Goal: Task Accomplishment & Management: Manage account settings

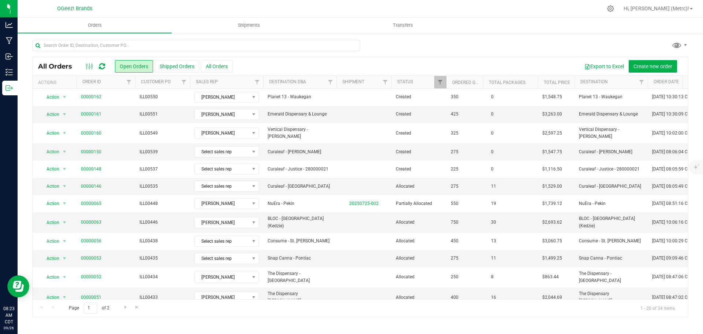
click at [416, 320] on div "All Orders Open Orders Shipped Orders All Orders Export to Excel Create new ord…" at bounding box center [361, 178] width 686 height 292
click at [440, 80] on span "Filter" at bounding box center [440, 82] width 6 height 6
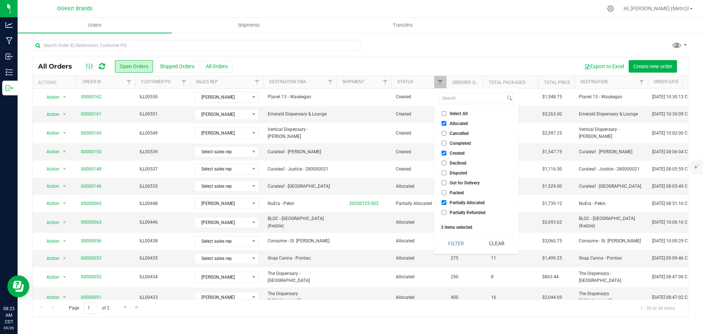
click at [444, 121] on input "Allocated" at bounding box center [444, 123] width 5 height 5
checkbox input "false"
click at [459, 244] on button "Filter" at bounding box center [456, 243] width 35 height 16
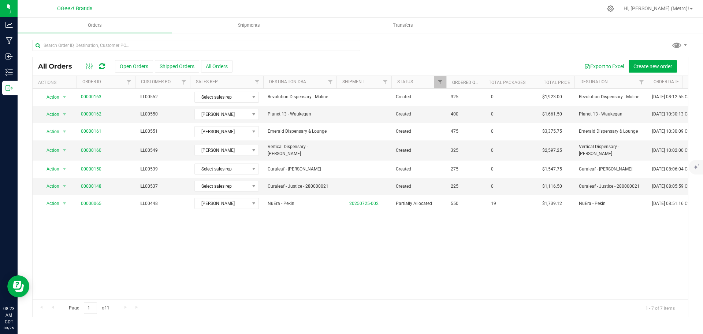
click at [465, 81] on link "Ordered qty" at bounding box center [466, 82] width 28 height 5
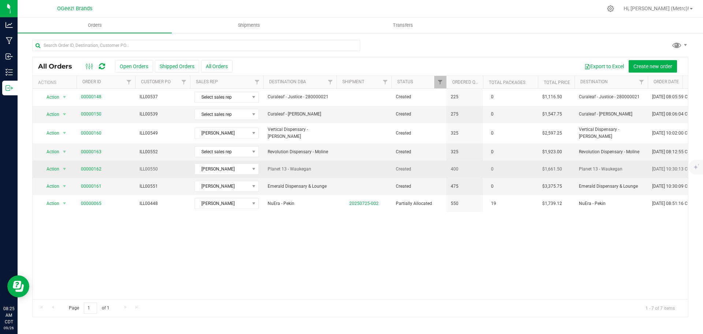
drag, startPoint x: 353, startPoint y: 174, endPoint x: 348, endPoint y: 173, distance: 5.2
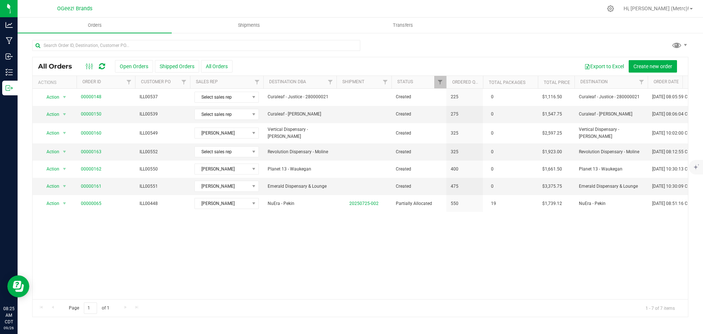
drag, startPoint x: 348, startPoint y: 173, endPoint x: 341, endPoint y: 246, distance: 73.2
click at [341, 246] on div "Action Action Cancel order Change facility Clone order Edit order Mark as fully…" at bounding box center [361, 194] width 656 height 210
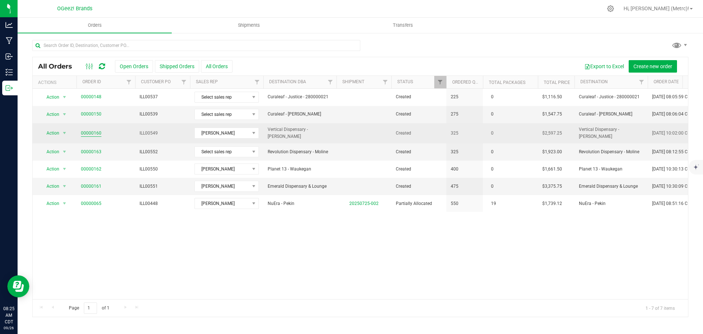
click at [90, 131] on link "00000160" at bounding box center [91, 133] width 21 height 7
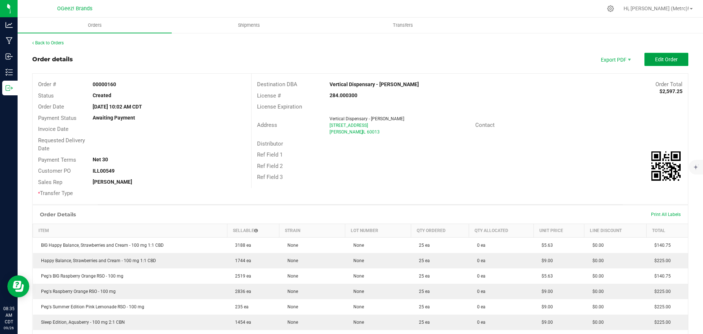
click at [674, 57] on button "Edit Order" at bounding box center [667, 59] width 44 height 13
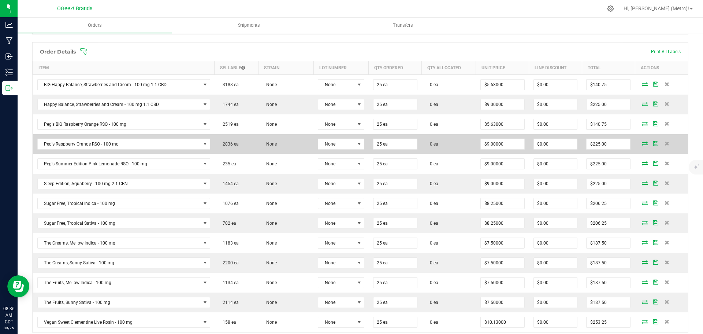
scroll to position [183, 0]
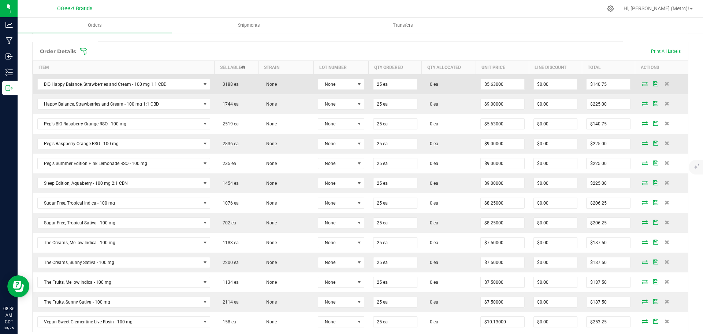
click at [642, 83] on icon at bounding box center [645, 83] width 6 height 4
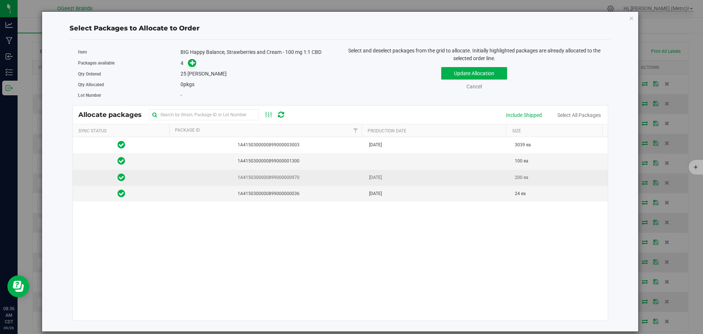
click at [385, 185] on td "Jul 23, 2025" at bounding box center [438, 178] width 146 height 16
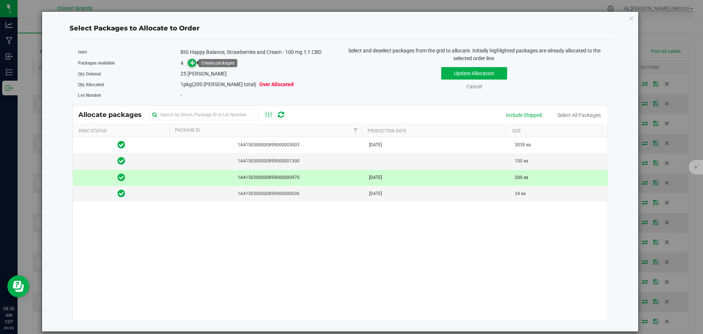
click at [195, 65] on icon at bounding box center [192, 62] width 5 height 5
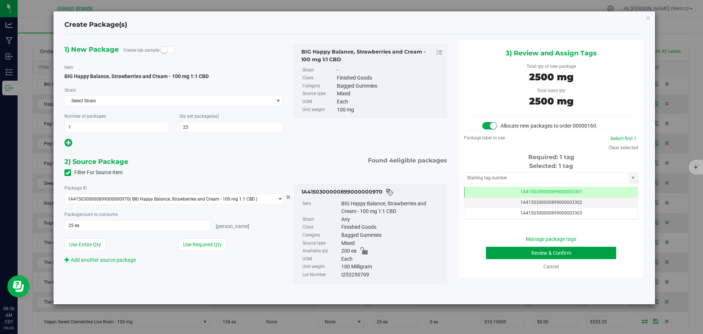
click at [580, 249] on button "Review & Confirm" at bounding box center [551, 252] width 130 height 12
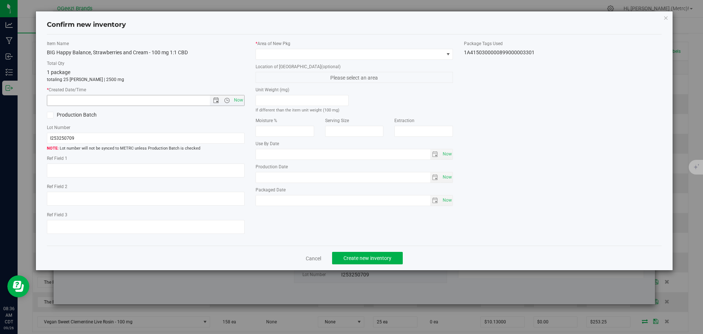
type input "Ethanol"
type input "[DATE]"
click at [240, 100] on span "Now" at bounding box center [238, 100] width 12 height 11
type input "9/26/2025 8:36 AM"
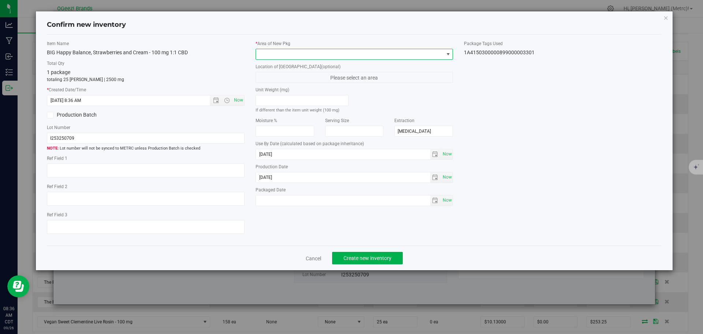
click at [272, 54] on span at bounding box center [350, 54] width 188 height 10
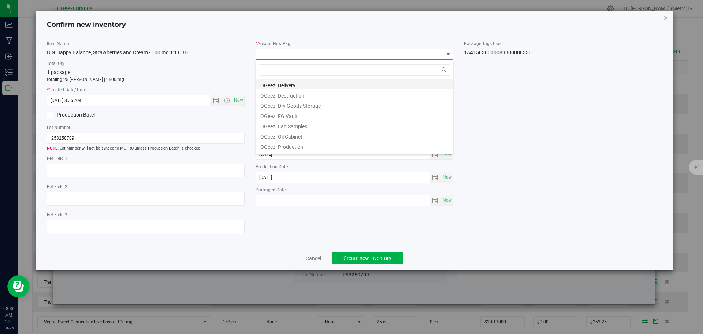
scroll to position [36612, 36425]
click at [291, 86] on li "OGeez! Delivery" at bounding box center [354, 84] width 197 height 10
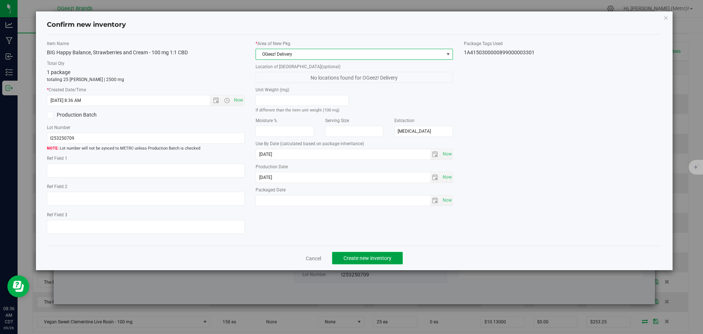
click at [373, 253] on button "Create new inventory" at bounding box center [367, 258] width 71 height 12
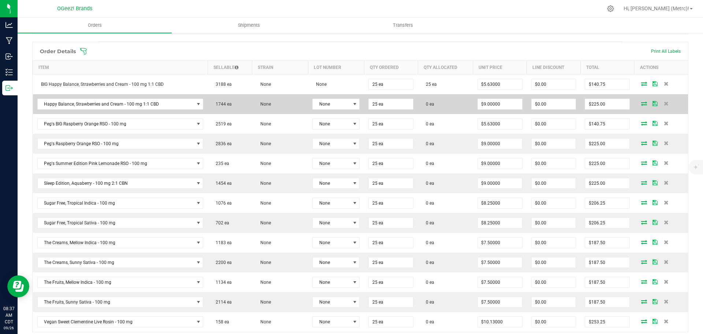
click at [641, 104] on icon at bounding box center [644, 103] width 6 height 4
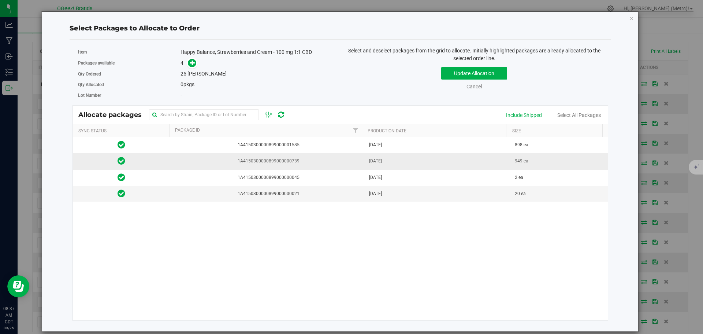
click at [383, 166] on td "Jul 08, 2025" at bounding box center [438, 161] width 146 height 16
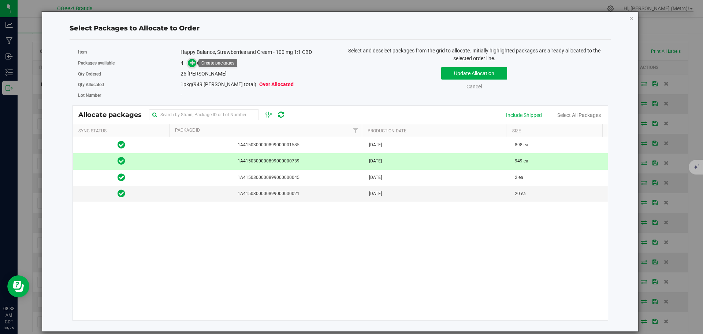
click at [191, 63] on icon at bounding box center [192, 62] width 5 height 5
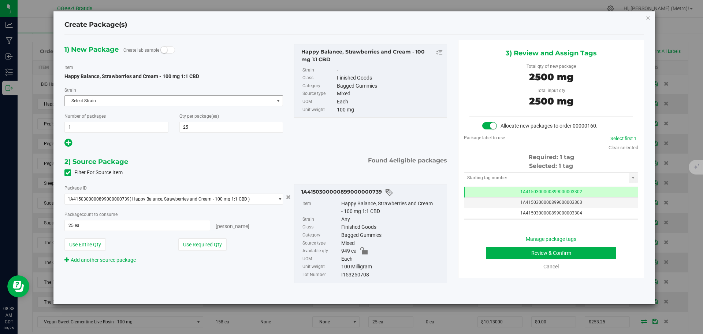
scroll to position [0, 0]
drag, startPoint x: 606, startPoint y: 255, endPoint x: 618, endPoint y: 283, distance: 30.9
click at [618, 283] on div "1) New Package Create lab sample Item Happy Balance, Strawberries and Cream - 1…" at bounding box center [354, 169] width 591 height 258
click at [597, 251] on button "Review & Confirm" at bounding box center [551, 252] width 130 height 12
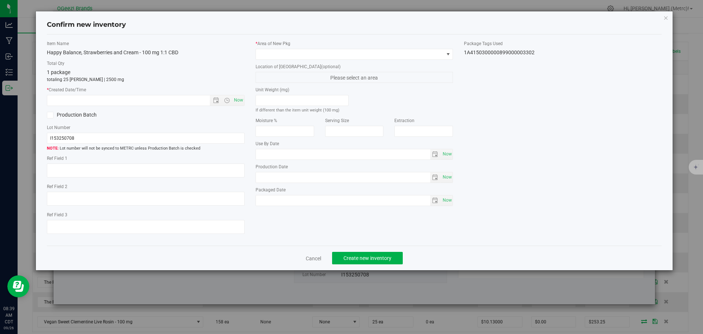
type input "Ethanol"
type input "[DATE]"
click at [241, 100] on span "Now" at bounding box center [238, 100] width 12 height 11
type input "9/26/2025 8:39 AM"
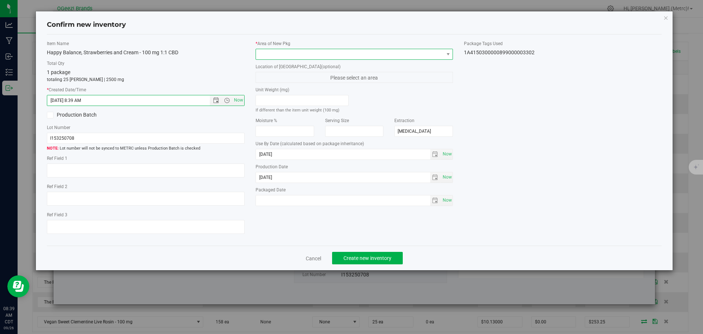
click at [435, 53] on span at bounding box center [350, 54] width 188 height 10
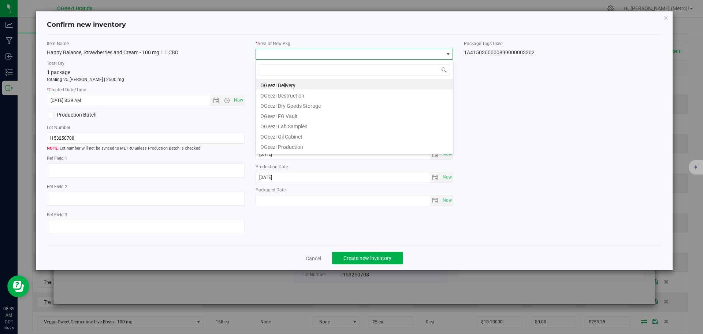
scroll to position [11, 198]
click at [377, 81] on li "OGeez! Delivery" at bounding box center [354, 84] width 197 height 10
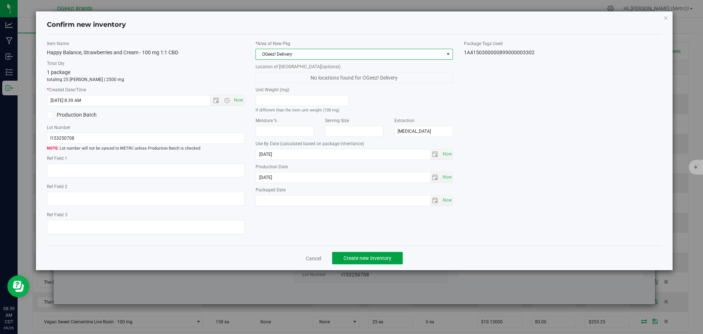
click at [370, 253] on button "Create new inventory" at bounding box center [367, 258] width 71 height 12
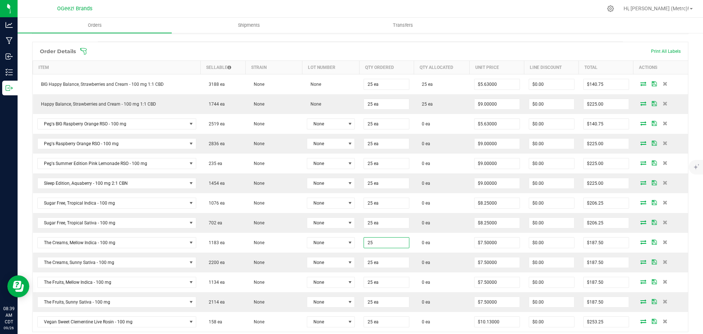
type input "25 ea"
drag, startPoint x: 374, startPoint y: 244, endPoint x: 308, endPoint y: 44, distance: 210.7
click at [308, 44] on div "Order Details Print All Labels" at bounding box center [361, 51] width 656 height 18
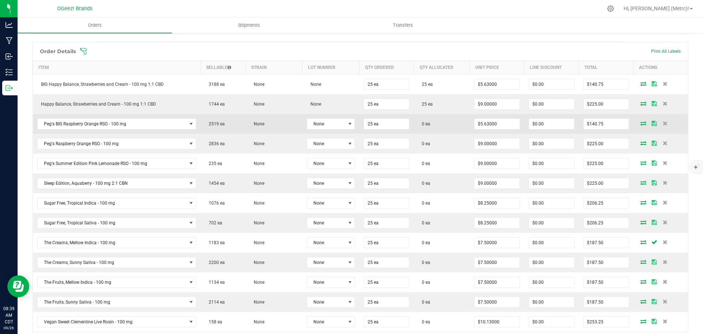
click at [641, 121] on icon at bounding box center [644, 123] width 6 height 4
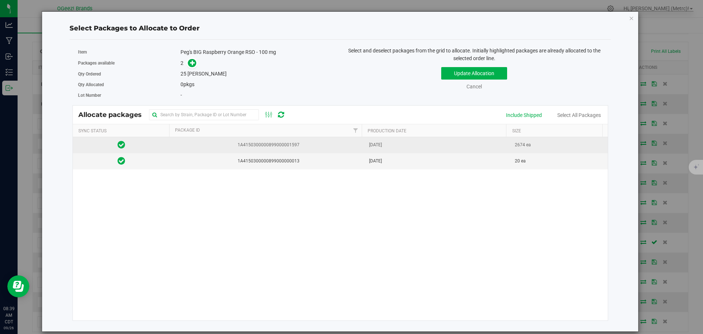
click at [565, 139] on td "2674 ea" at bounding box center [559, 145] width 97 height 16
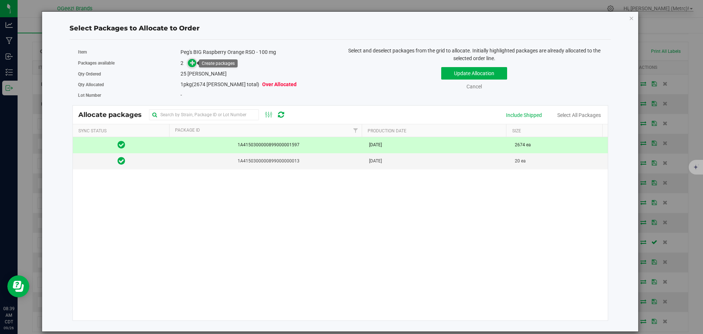
click at [194, 64] on icon at bounding box center [192, 62] width 5 height 5
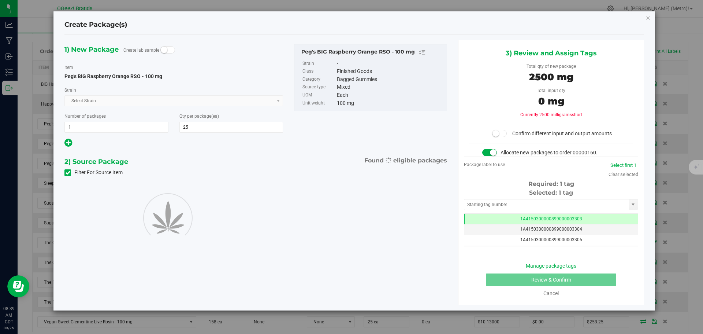
scroll to position [0, 0]
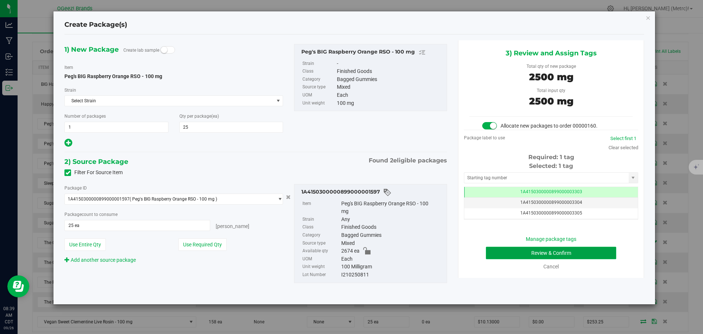
click at [610, 252] on button "Review & Confirm" at bounding box center [551, 252] width 130 height 12
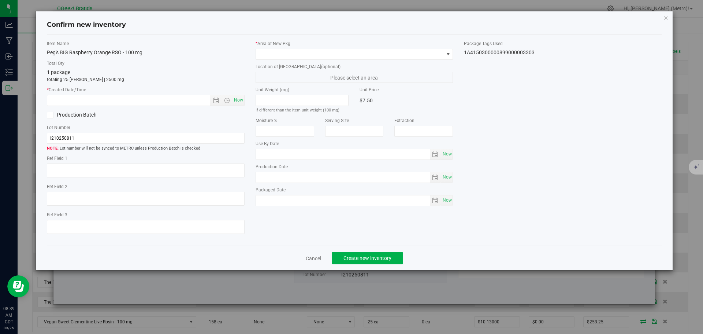
type input "Ethanol"
type input "[DATE]"
click at [240, 97] on span "Now" at bounding box center [238, 100] width 12 height 11
type input "9/26/2025 8:40 AM"
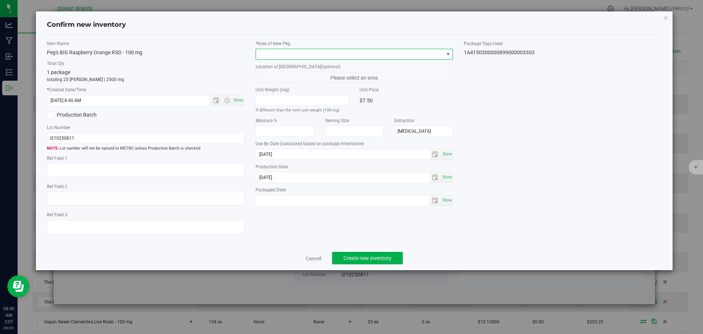
click at [291, 54] on span at bounding box center [350, 54] width 188 height 10
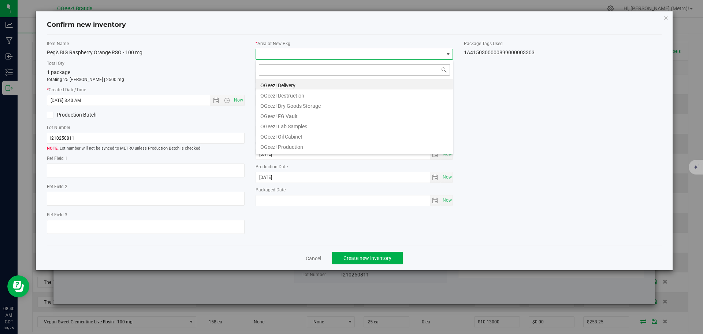
scroll to position [11, 198]
click at [303, 83] on li "OGeez! Delivery" at bounding box center [354, 84] width 197 height 10
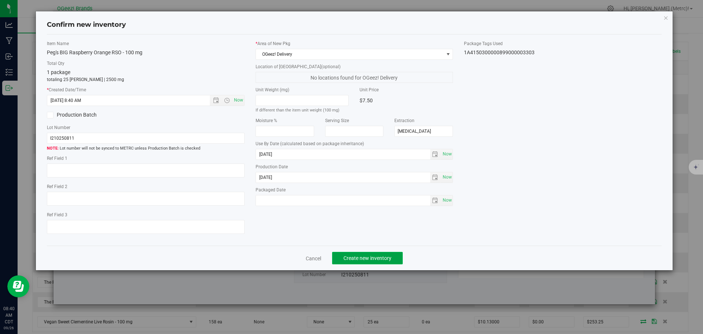
click at [386, 257] on span "Create new inventory" at bounding box center [368, 258] width 48 height 6
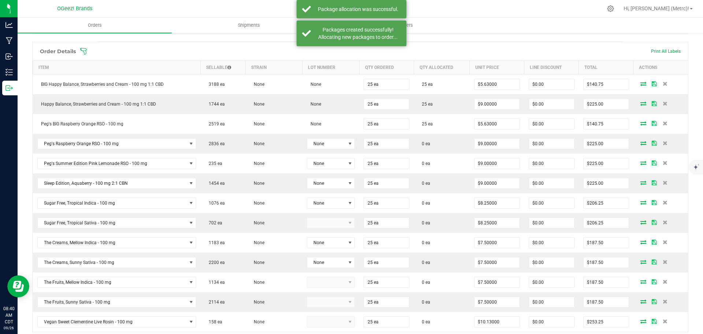
drag, startPoint x: 403, startPoint y: 214, endPoint x: 550, endPoint y: 14, distance: 248.2
click at [550, 13] on div at bounding box center [366, 8] width 471 height 14
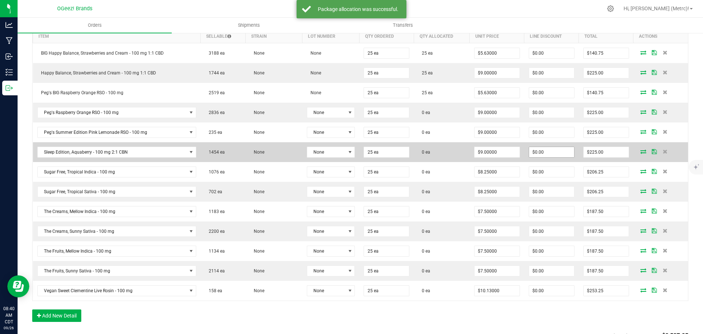
scroll to position [256, 0]
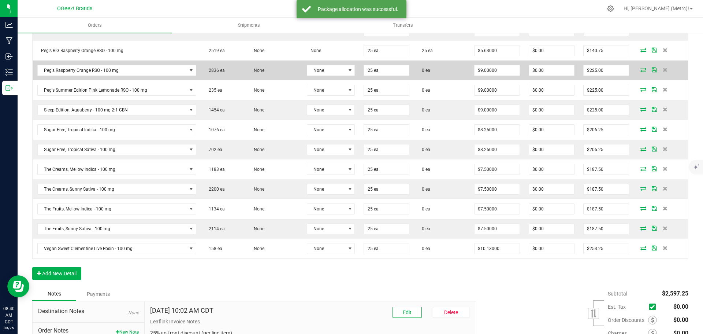
click at [641, 70] on icon at bounding box center [644, 69] width 6 height 4
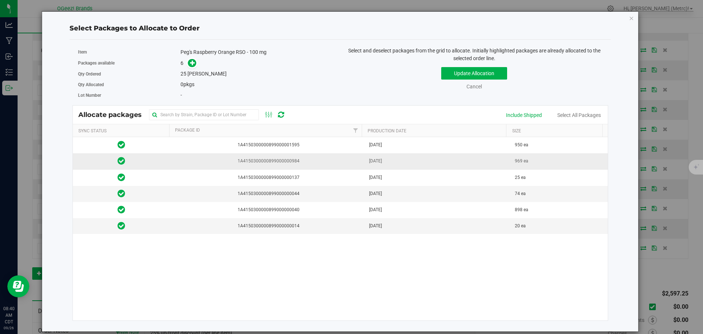
click at [272, 160] on span "1A4150300000899000000984" at bounding box center [267, 160] width 186 height 7
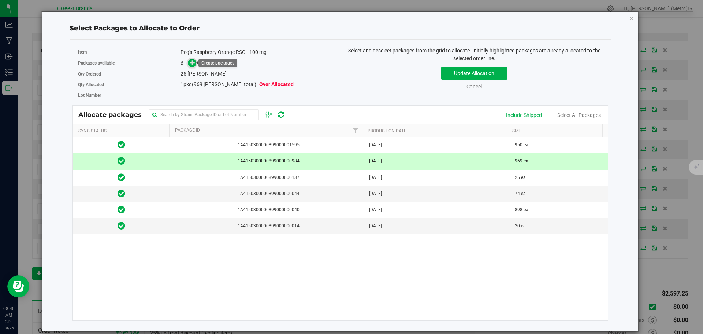
click at [189, 62] on span at bounding box center [192, 63] width 8 height 8
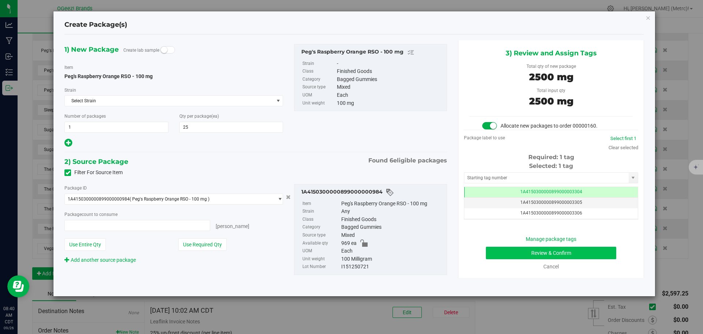
type input "25 ea"
click at [545, 254] on button "Review & Confirm" at bounding box center [551, 252] width 130 height 12
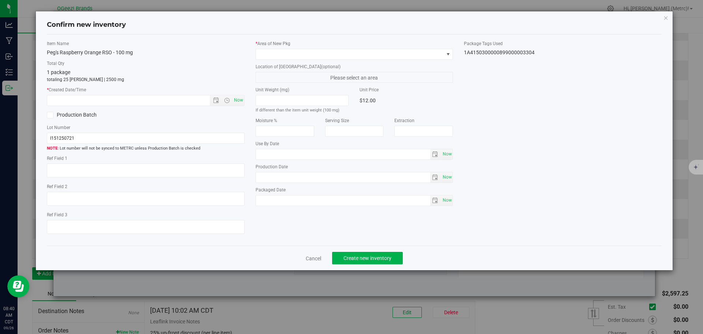
type input "Ethanol"
type input "[DATE]"
click at [240, 99] on span "Now" at bounding box center [238, 100] width 12 height 11
type input "9/26/2025 8:40 AM"
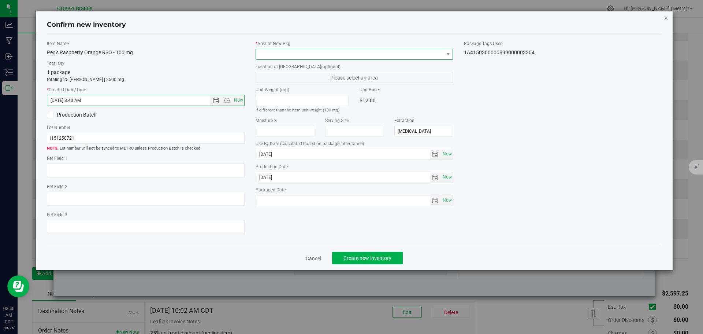
click at [292, 49] on span at bounding box center [350, 54] width 188 height 10
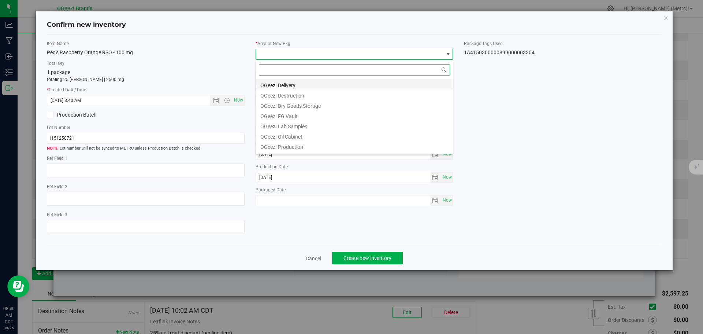
click at [311, 82] on li "OGeez! Delivery" at bounding box center [354, 84] width 197 height 10
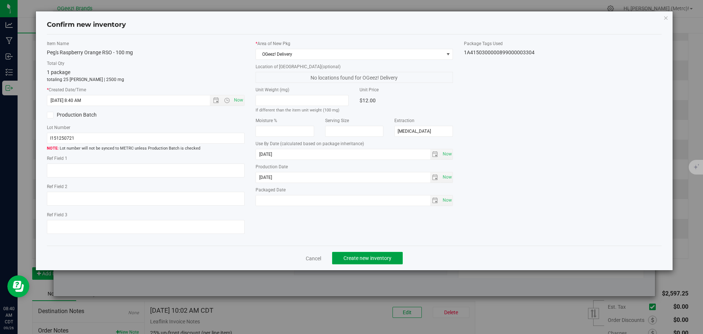
click at [351, 260] on span "Create new inventory" at bounding box center [368, 258] width 48 height 6
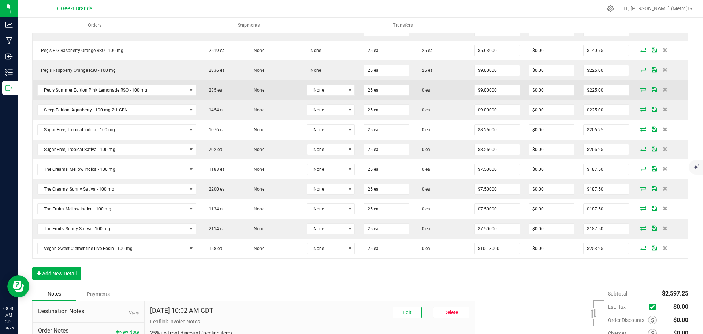
click at [641, 91] on icon at bounding box center [644, 89] width 6 height 4
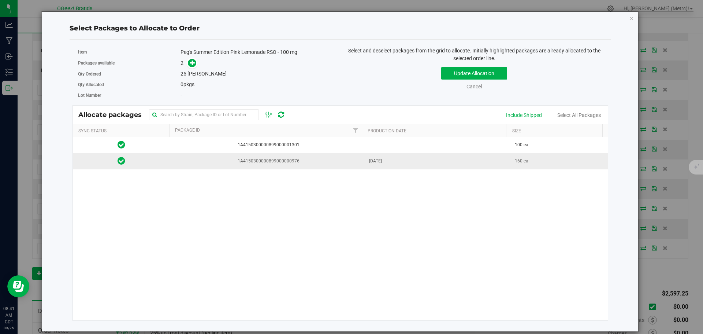
click at [309, 160] on span "1A4150300000899000000976" at bounding box center [267, 160] width 186 height 7
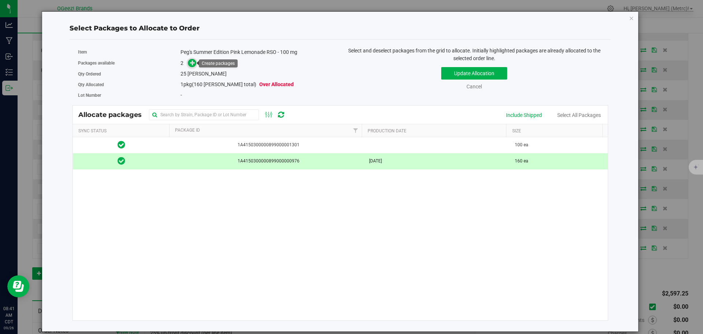
click at [196, 63] on span at bounding box center [192, 63] width 8 height 8
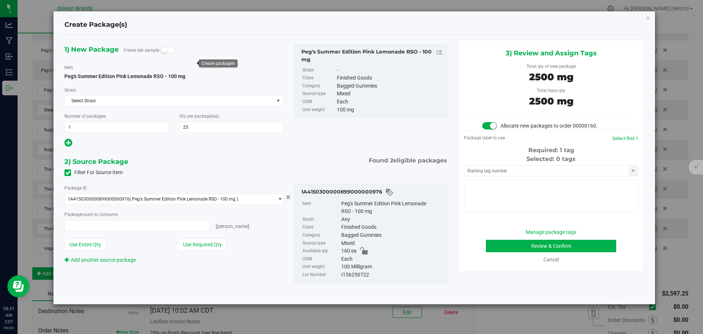
type input "25 ea"
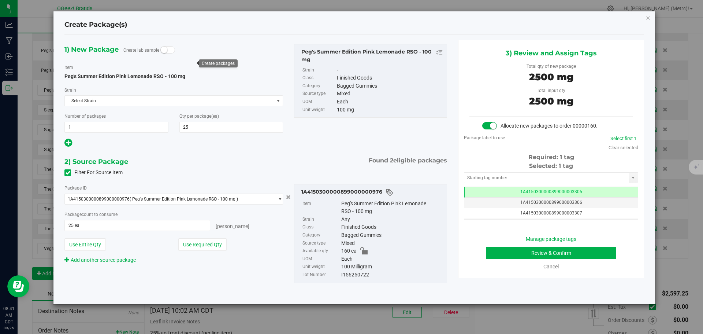
scroll to position [0, 0]
click at [411, 265] on div "100 Milligram" at bounding box center [392, 267] width 102 height 8
drag, startPoint x: 522, startPoint y: 293, endPoint x: 521, endPoint y: 298, distance: 4.9
click at [523, 293] on div "1) New Package Create lab sample Item Peg's Summer Edition Pink Lemonade RSO - …" at bounding box center [354, 169] width 591 height 258
drag, startPoint x: 472, startPoint y: 276, endPoint x: 467, endPoint y: 282, distance: 7.5
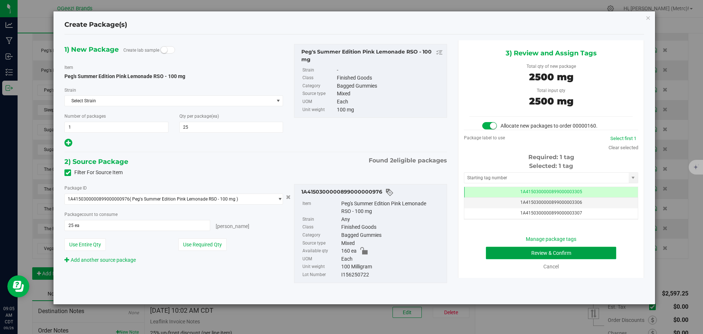
click at [586, 249] on button "Review & Confirm" at bounding box center [551, 252] width 130 height 12
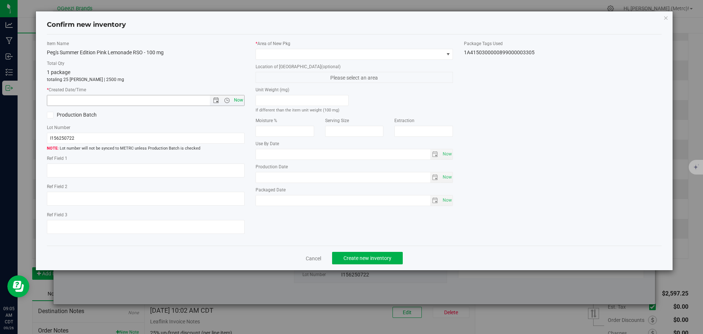
click at [237, 97] on span "Now" at bounding box center [238, 100] width 12 height 11
type input "9/26/2025 9:05 AM"
type input "[DATE]"
type input "ethanol"
type input "[DATE]"
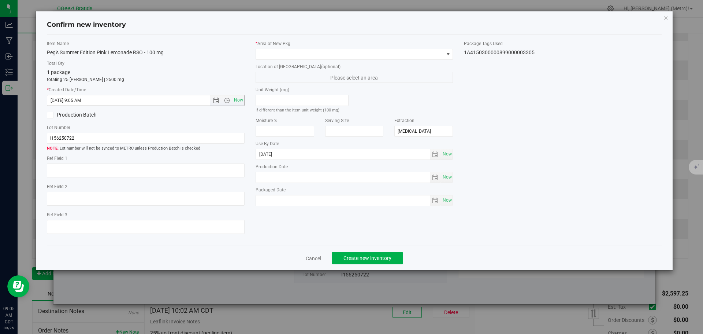
type input "[DATE]"
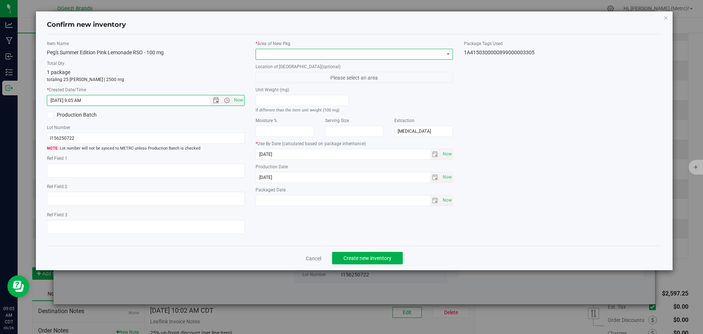
click at [290, 52] on span at bounding box center [350, 54] width 188 height 10
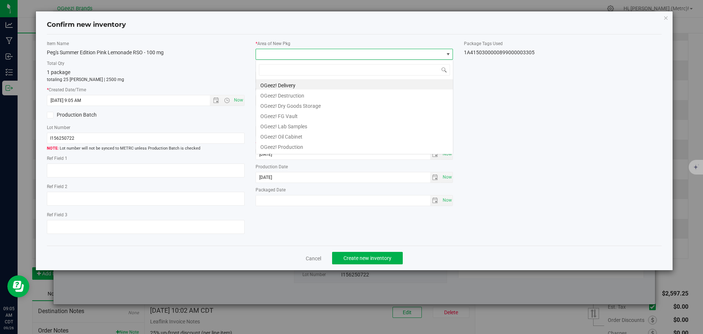
scroll to position [11, 198]
click at [304, 84] on li "OGeez! Delivery" at bounding box center [354, 84] width 197 height 10
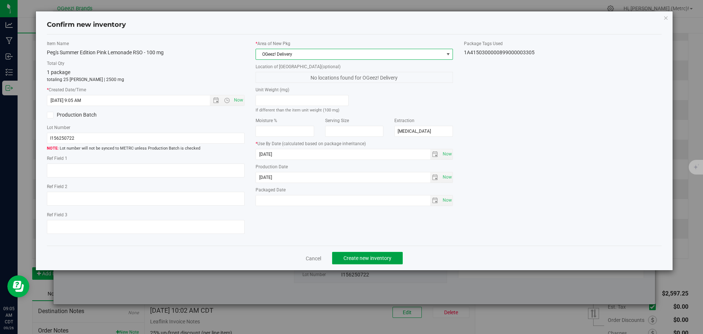
click at [376, 259] on span "Create new inventory" at bounding box center [368, 258] width 48 height 6
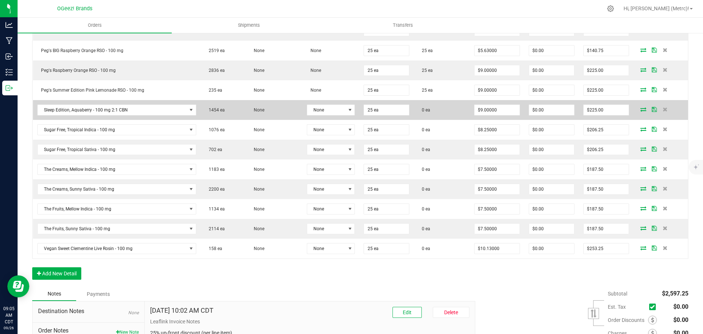
click at [641, 108] on icon at bounding box center [644, 109] width 6 height 4
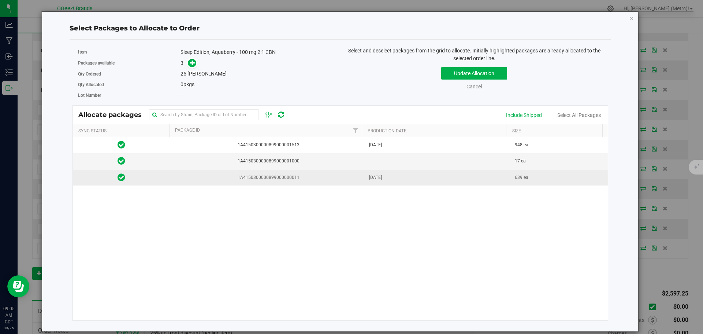
click at [415, 182] on td "May 12, 2025" at bounding box center [438, 178] width 146 height 16
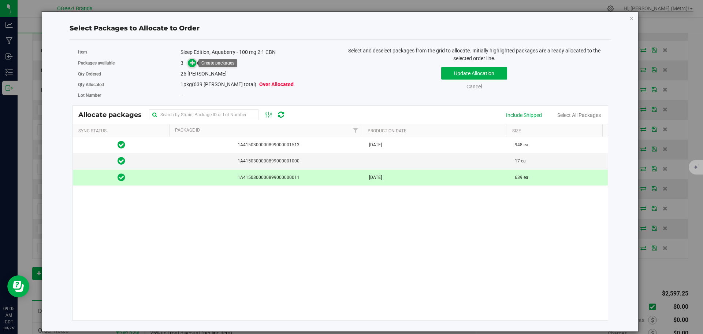
click at [194, 64] on icon at bounding box center [192, 62] width 5 height 5
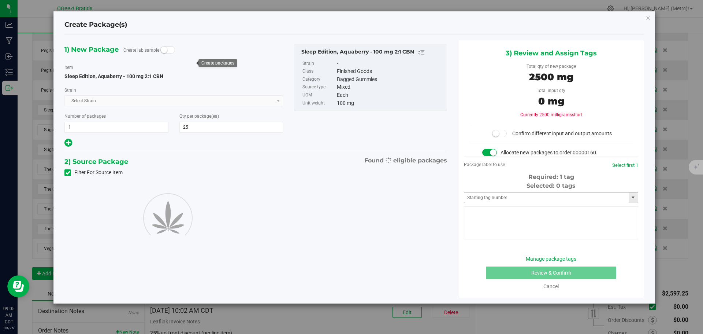
type input "25"
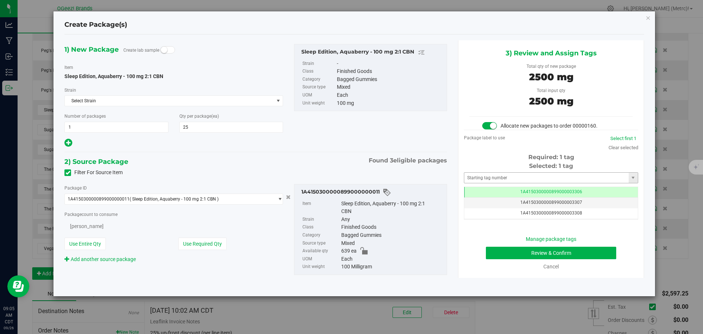
scroll to position [0, 0]
click at [578, 248] on button "Review & Confirm" at bounding box center [551, 252] width 130 height 12
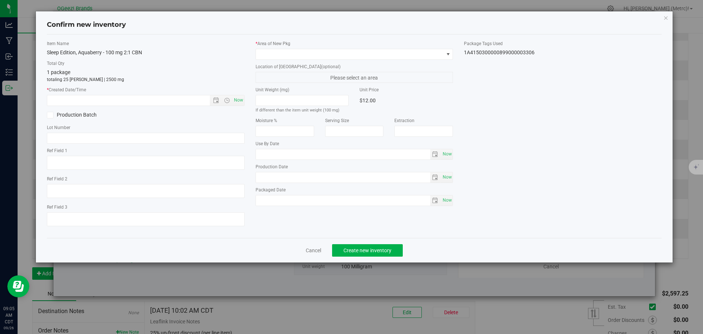
type input "Ethanol"
type input "[DATE]"
click at [238, 97] on span "Now" at bounding box center [238, 100] width 12 height 11
type input "9/26/2025 9:05 AM"
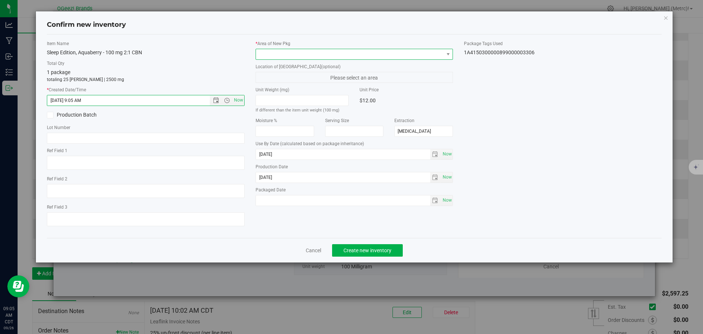
click at [278, 55] on span at bounding box center [350, 54] width 188 height 10
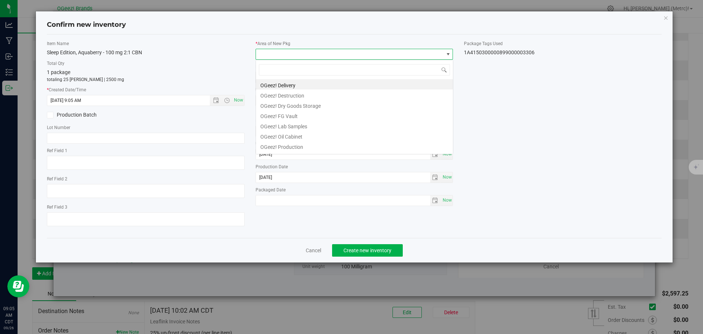
scroll to position [11, 198]
click at [302, 87] on li "OGeez! Delivery" at bounding box center [354, 84] width 197 height 10
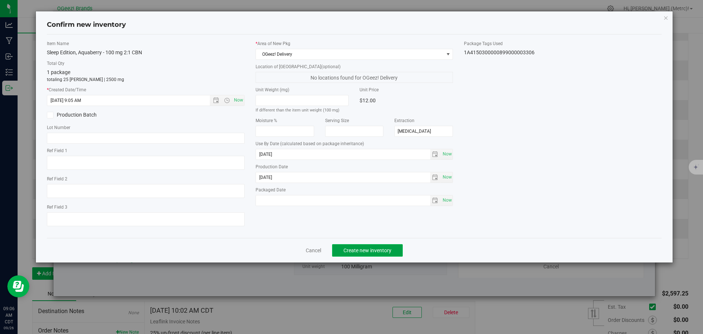
click at [367, 251] on span "Create new inventory" at bounding box center [368, 250] width 48 height 6
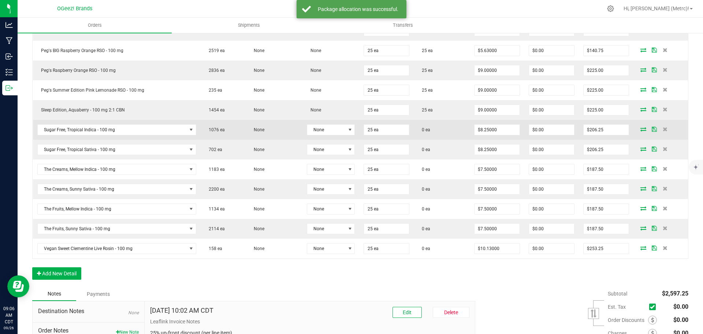
click at [641, 129] on icon at bounding box center [644, 129] width 6 height 4
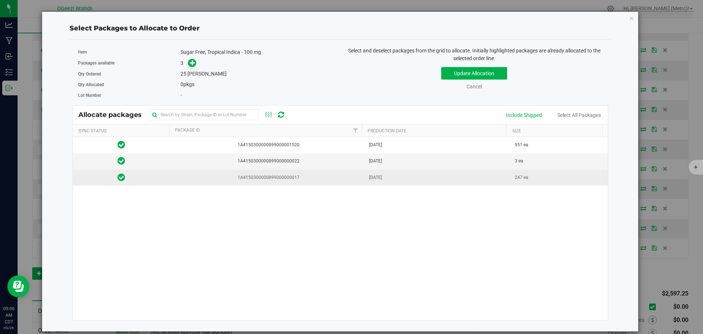
click at [465, 185] on td "Apr 23, 2025" at bounding box center [438, 178] width 146 height 16
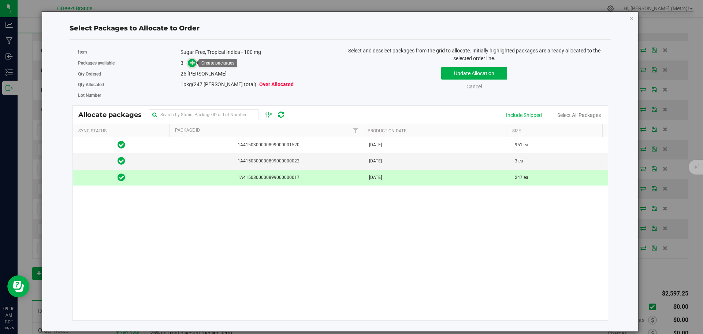
click at [193, 60] on icon at bounding box center [192, 62] width 5 height 5
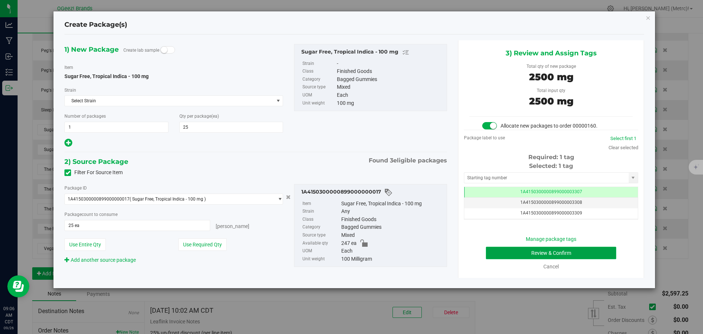
click at [589, 251] on button "Review & Confirm" at bounding box center [551, 252] width 130 height 12
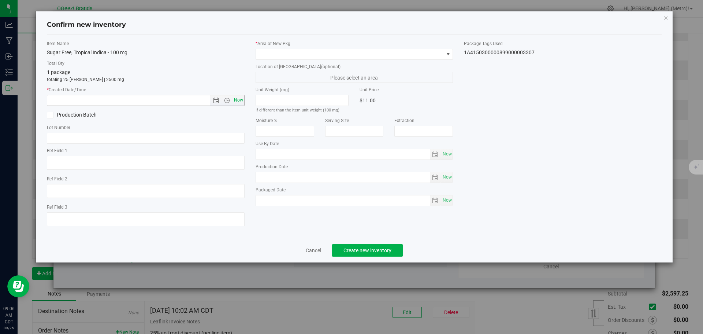
type input "Ethanol"
type input "[DATE]"
click at [237, 100] on span "Now" at bounding box center [238, 100] width 12 height 11
type input "9/26/2025 9:06 AM"
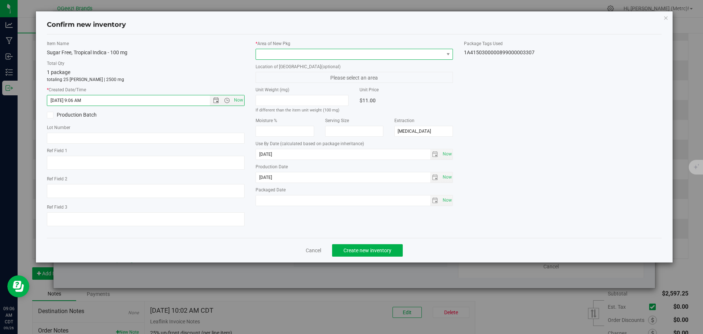
click at [278, 57] on span at bounding box center [350, 54] width 188 height 10
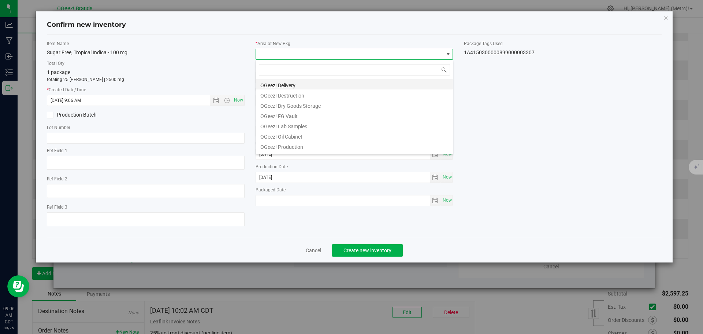
click at [290, 81] on li "OGeez! Delivery" at bounding box center [354, 84] width 197 height 10
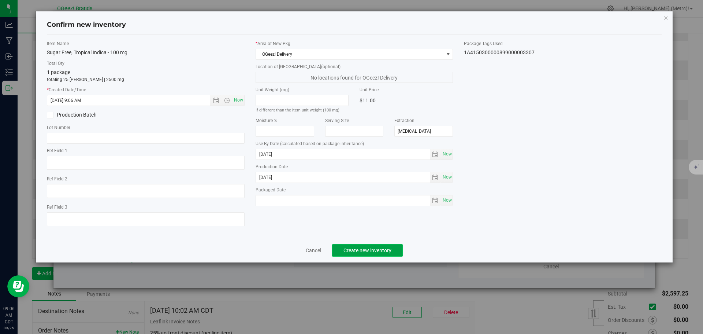
click at [395, 247] on button "Create new inventory" at bounding box center [367, 250] width 71 height 12
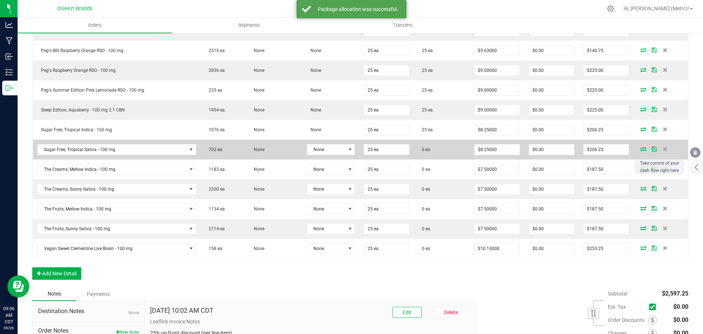
click at [641, 149] on icon at bounding box center [644, 148] width 6 height 4
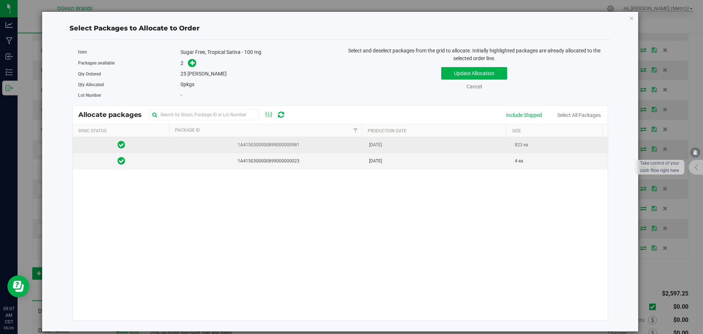
click at [468, 140] on td "Jul 15, 2025" at bounding box center [438, 145] width 146 height 16
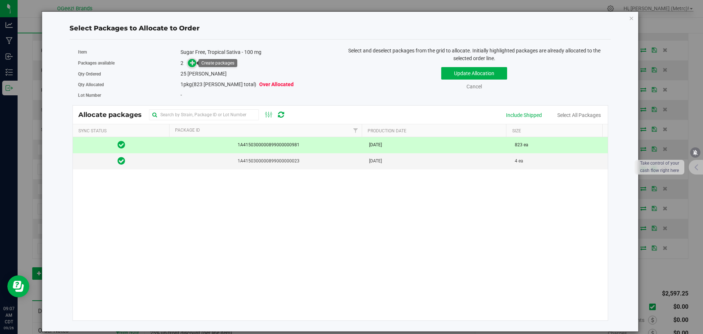
click at [195, 65] on icon at bounding box center [192, 62] width 5 height 5
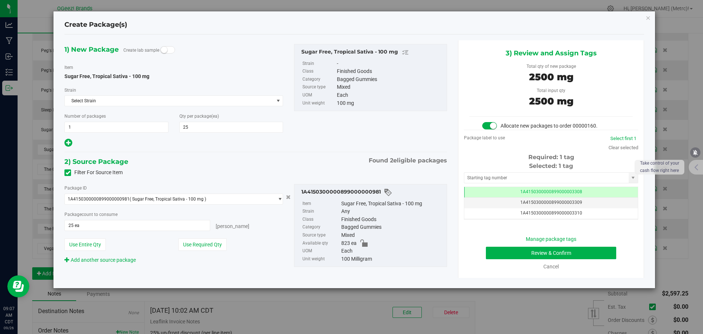
scroll to position [0, 0]
click at [585, 249] on button "Review & Confirm" at bounding box center [551, 252] width 130 height 12
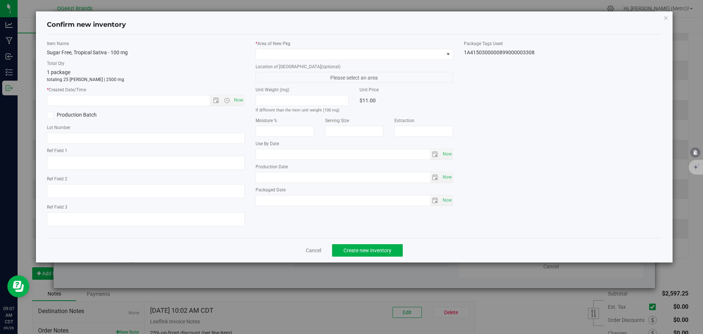
type input "Ethanol"
type input "[DATE]"
click at [235, 99] on span "Now" at bounding box center [238, 100] width 12 height 11
type input "9/26/2025 9:07 AM"
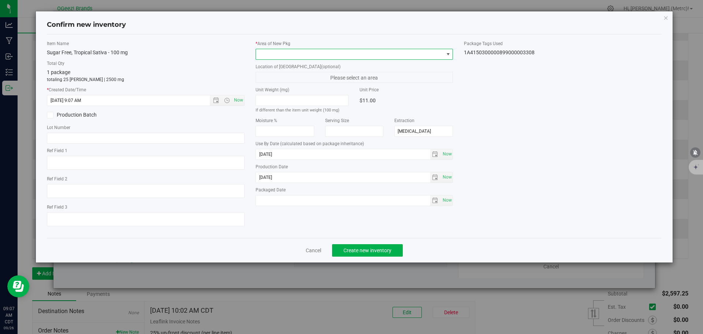
click at [324, 56] on span at bounding box center [350, 54] width 188 height 10
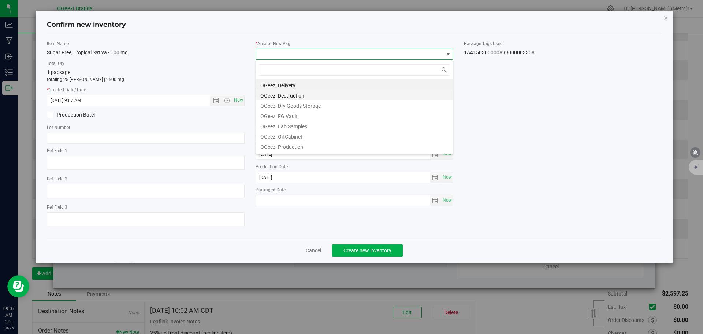
scroll to position [11, 198]
click at [317, 82] on li "OGeez! Delivery" at bounding box center [354, 84] width 197 height 10
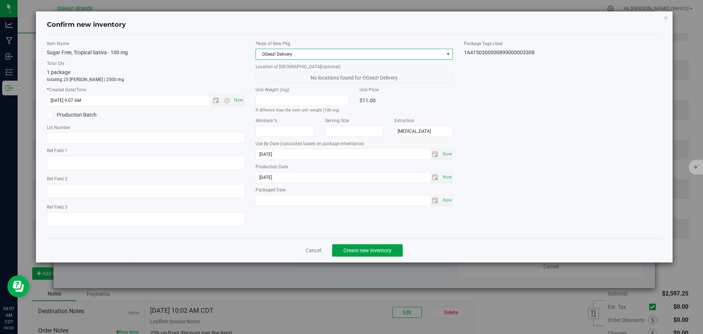
click at [373, 246] on button "Create new inventory" at bounding box center [367, 250] width 71 height 12
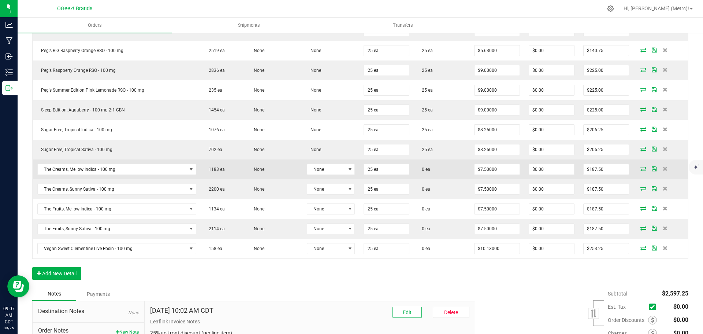
click at [641, 169] on icon at bounding box center [644, 168] width 6 height 4
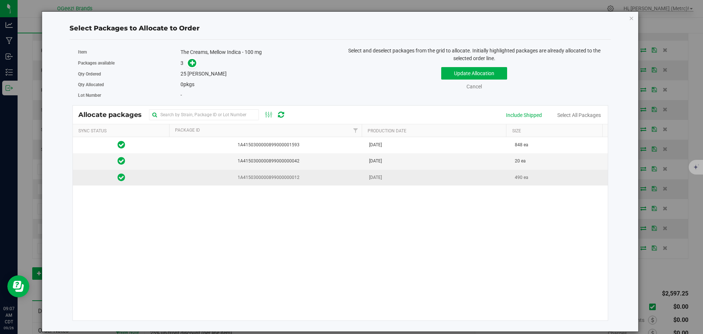
click at [326, 174] on span "1A4150300000899000000012" at bounding box center [267, 177] width 186 height 7
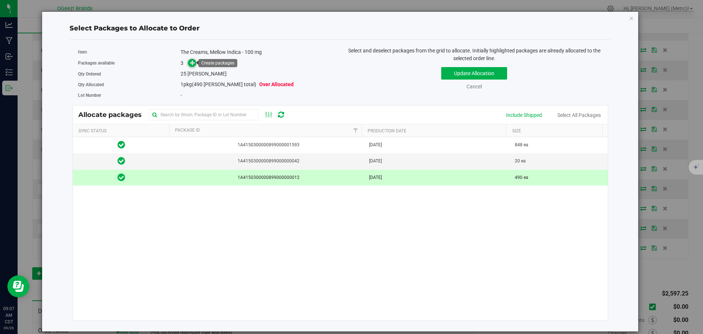
click at [193, 62] on icon at bounding box center [192, 62] width 5 height 5
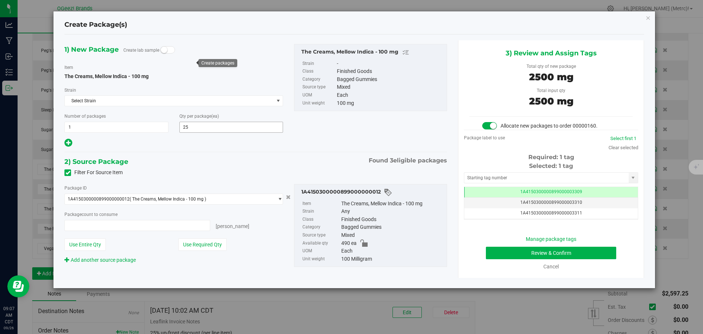
type input "25 ea"
click at [587, 253] on button "Review & Confirm" at bounding box center [551, 252] width 130 height 12
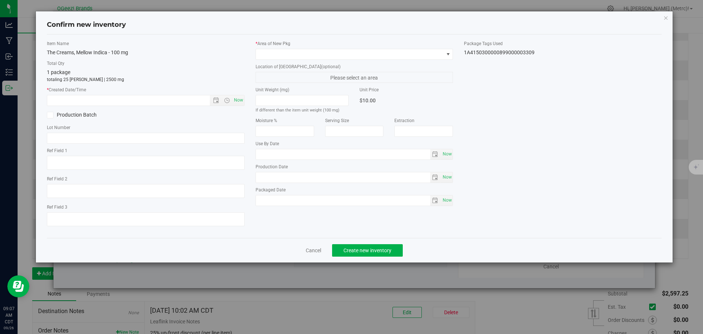
type input "Ethanol"
type input "[DATE]"
click at [241, 100] on span "Now" at bounding box center [238, 100] width 12 height 11
type input "9/26/2025 9:07 AM"
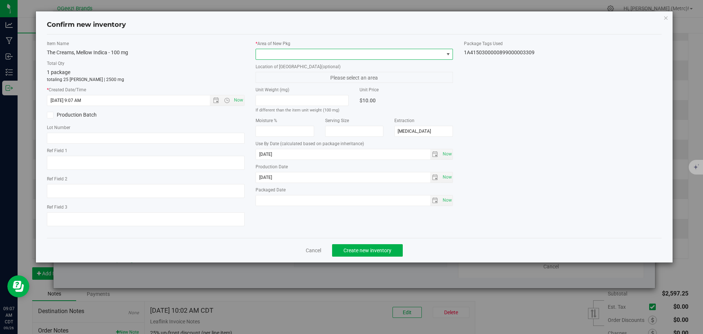
click at [282, 52] on span at bounding box center [350, 54] width 188 height 10
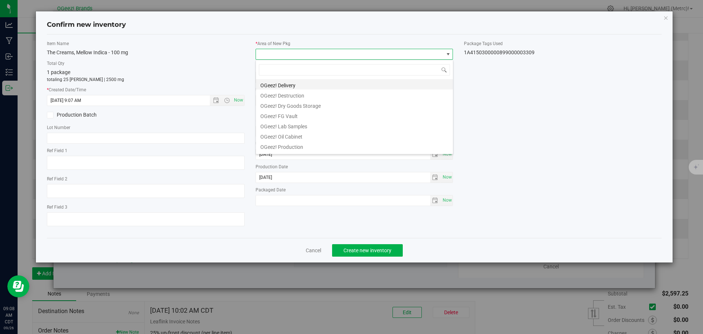
click at [293, 81] on li "OGeez! Delivery" at bounding box center [354, 84] width 197 height 10
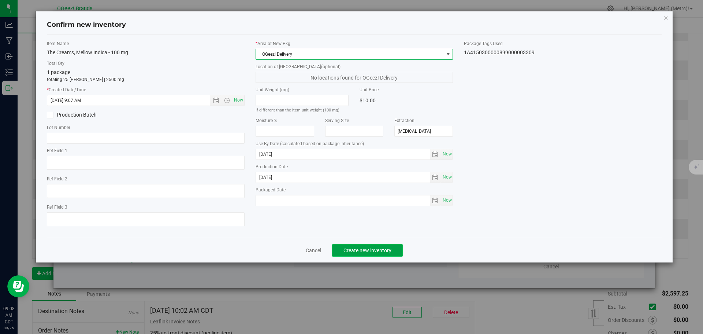
click at [353, 250] on span "Create new inventory" at bounding box center [368, 250] width 48 height 6
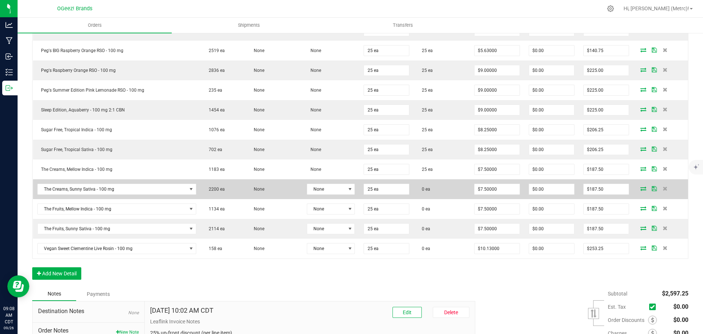
click at [641, 187] on icon at bounding box center [644, 188] width 6 height 4
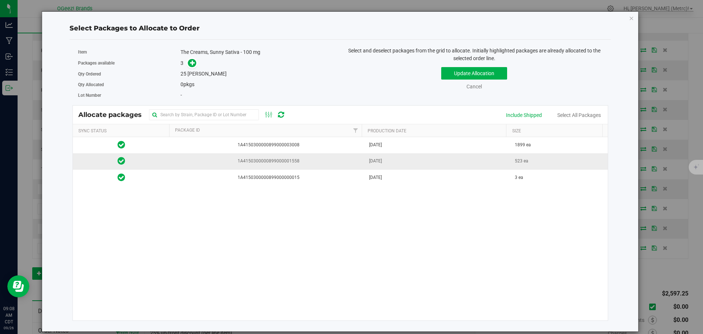
click at [380, 154] on td "Jul 30, 2025" at bounding box center [438, 161] width 146 height 16
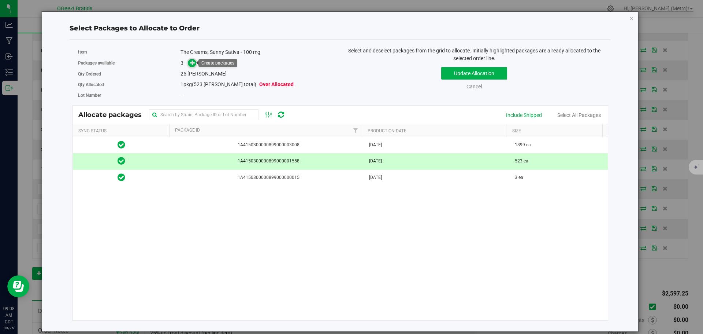
click at [194, 59] on span at bounding box center [192, 63] width 8 height 8
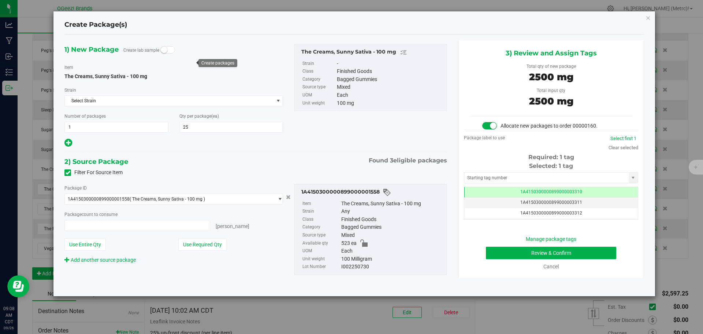
type input "25 ea"
click at [527, 250] on button "Review & Confirm" at bounding box center [551, 252] width 130 height 12
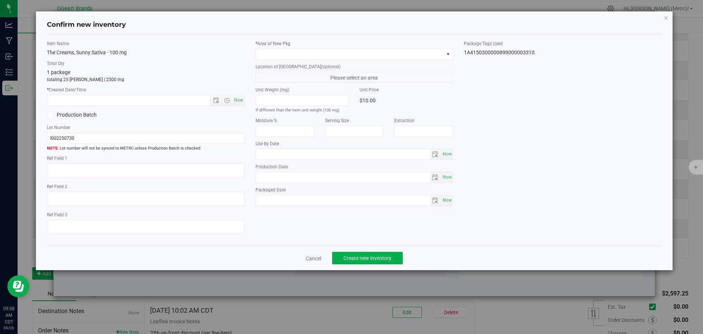
type input "Ethanol"
type input "[DATE]"
click at [236, 97] on span "Now" at bounding box center [238, 100] width 12 height 11
type input "9/26/2025 9:08 AM"
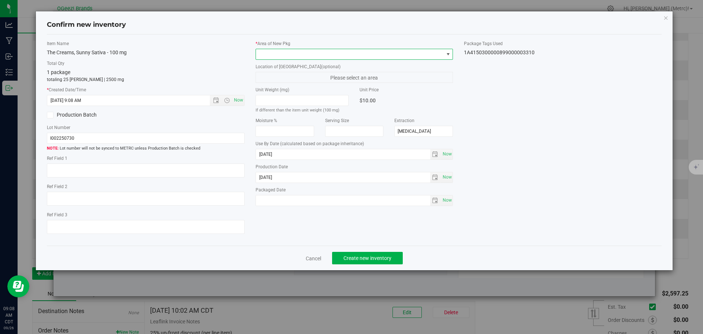
click at [278, 49] on span at bounding box center [350, 54] width 188 height 10
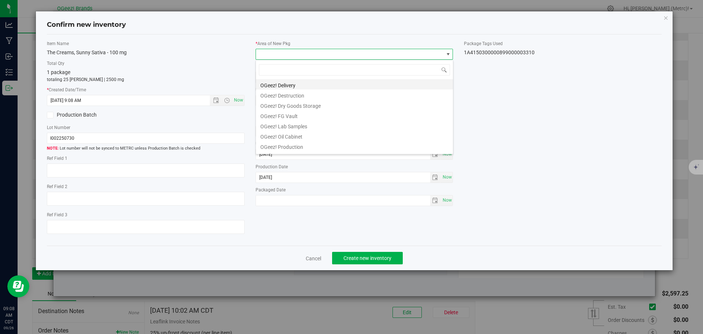
click at [286, 84] on li "OGeez! Delivery" at bounding box center [354, 84] width 197 height 10
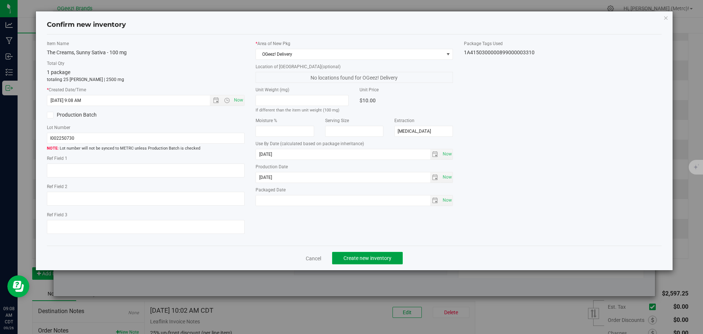
click at [377, 256] on span "Create new inventory" at bounding box center [368, 258] width 48 height 6
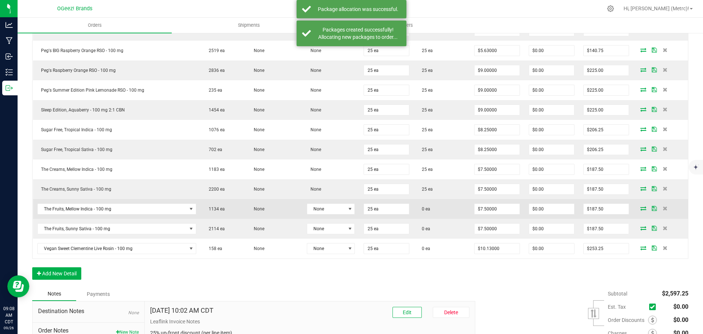
click at [641, 206] on icon at bounding box center [644, 208] width 6 height 4
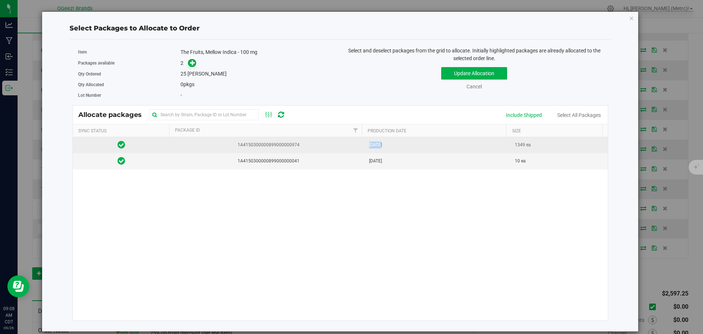
click at [374, 150] on td "Jul 22, 2025" at bounding box center [438, 145] width 146 height 16
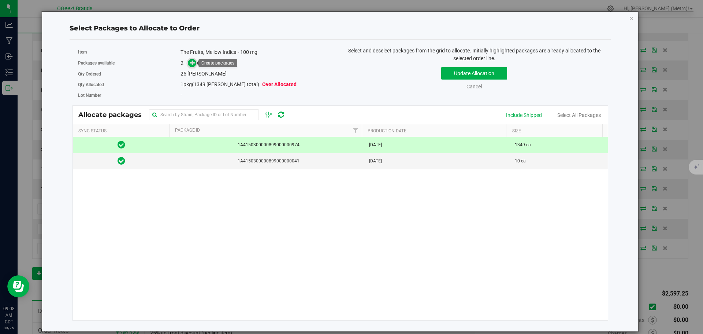
click at [192, 65] on icon at bounding box center [192, 62] width 5 height 5
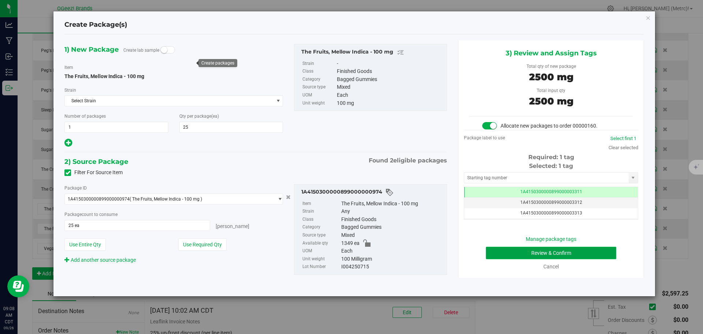
click at [575, 253] on button "Review & Confirm" at bounding box center [551, 252] width 130 height 12
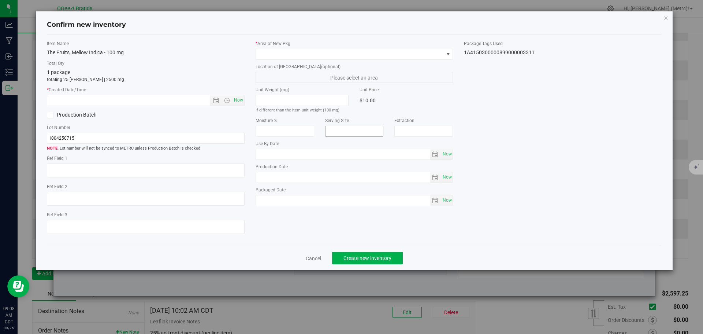
type input "Ethanol"
type input "[DATE]"
click at [239, 102] on span "Now" at bounding box center [238, 100] width 12 height 11
type input "9/26/2025 9:08 AM"
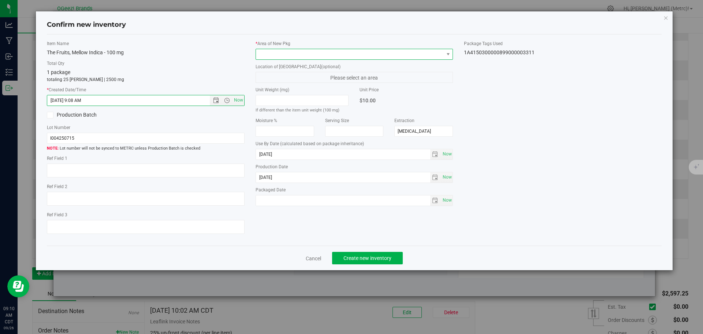
click at [335, 54] on span at bounding box center [350, 54] width 188 height 10
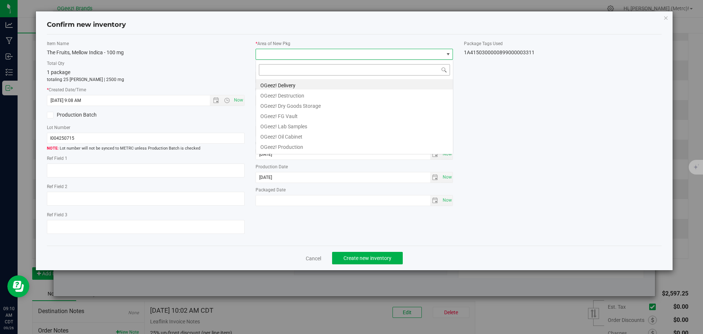
scroll to position [11, 198]
click at [314, 88] on li "OGeez! Delivery" at bounding box center [354, 84] width 197 height 10
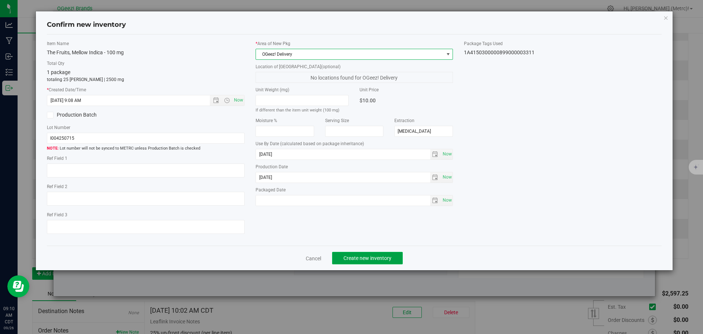
click at [348, 255] on span "Create new inventory" at bounding box center [368, 258] width 48 height 6
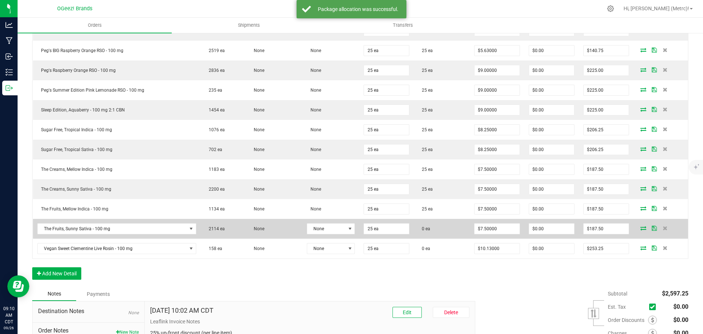
click at [641, 227] on icon at bounding box center [644, 228] width 6 height 4
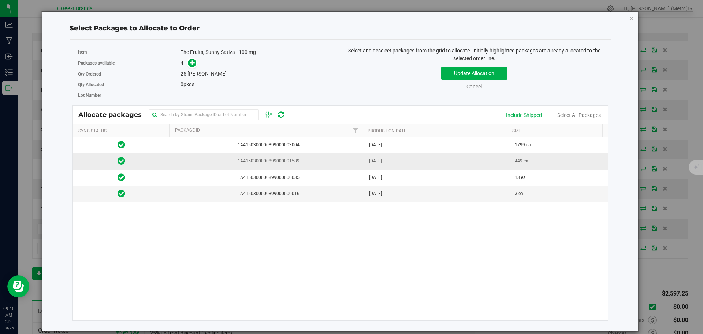
click at [251, 167] on td "1A4150300000899000001589" at bounding box center [267, 161] width 195 height 16
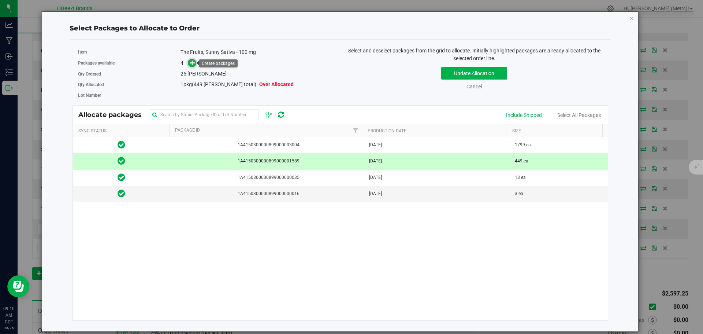
click at [193, 66] on span at bounding box center [192, 63] width 8 height 8
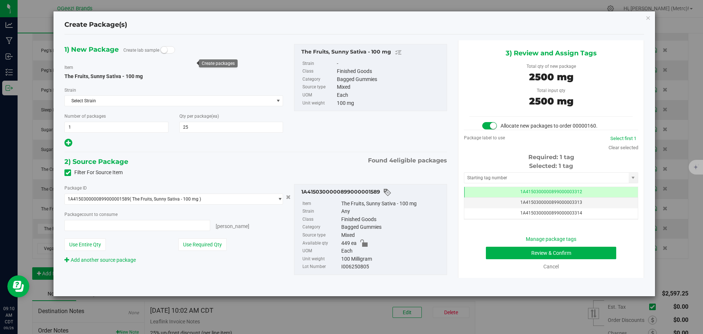
scroll to position [0, 0]
type input "25 ea"
click at [572, 252] on button "Review & Confirm" at bounding box center [551, 252] width 130 height 12
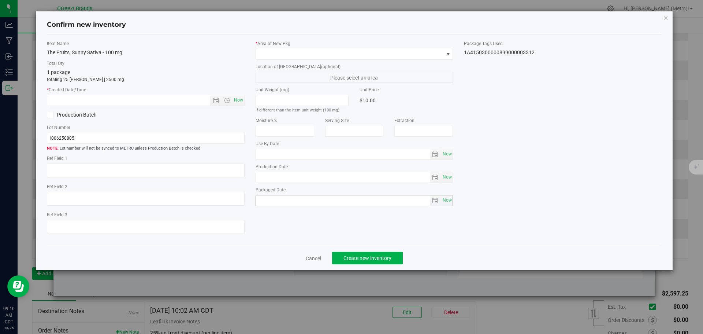
type input "[DATE]"
click at [238, 99] on span "Now" at bounding box center [238, 100] width 12 height 11
type input "9/26/2025 9:10 AM"
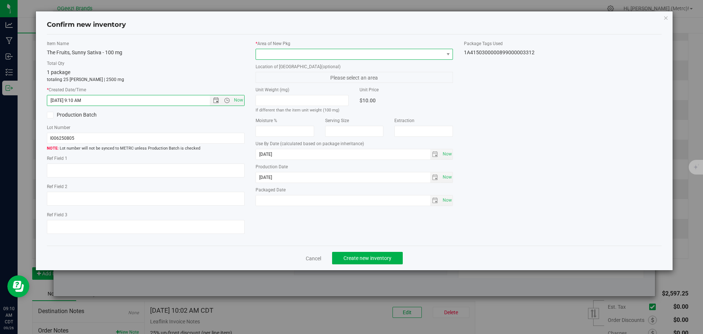
click at [307, 56] on span at bounding box center [350, 54] width 188 height 10
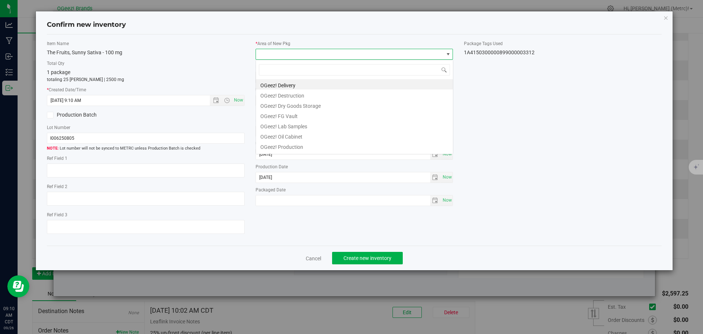
scroll to position [11, 198]
click at [322, 84] on li "OGeez! Delivery" at bounding box center [354, 84] width 197 height 10
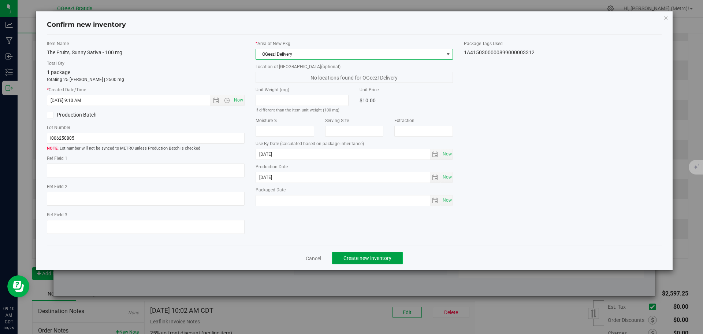
click at [357, 257] on span "Create new inventory" at bounding box center [368, 258] width 48 height 6
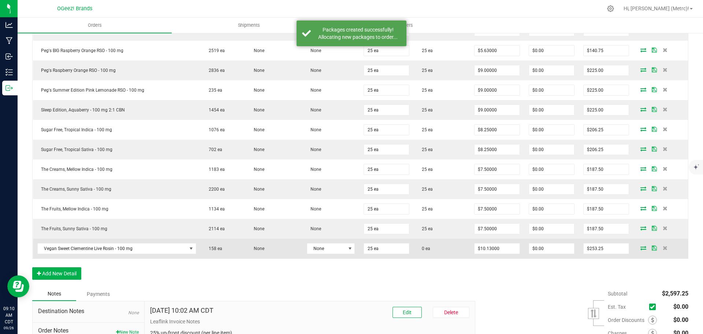
click at [641, 246] on icon at bounding box center [644, 247] width 6 height 4
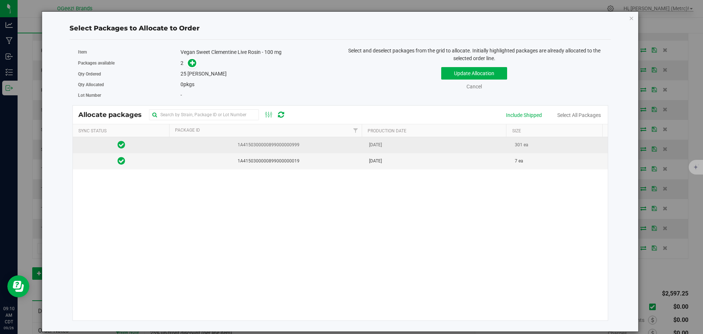
click at [267, 140] on td "1A4150300000899000000999" at bounding box center [267, 145] width 195 height 16
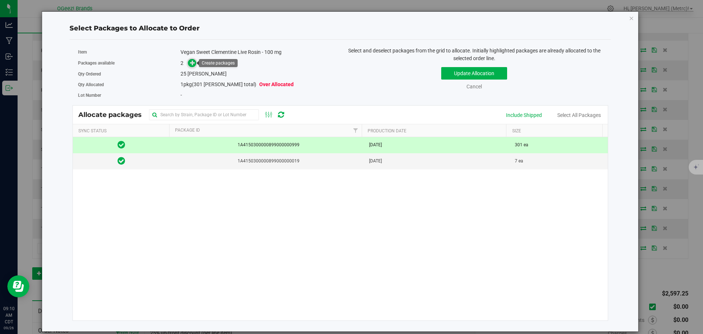
click at [191, 62] on icon at bounding box center [192, 62] width 5 height 5
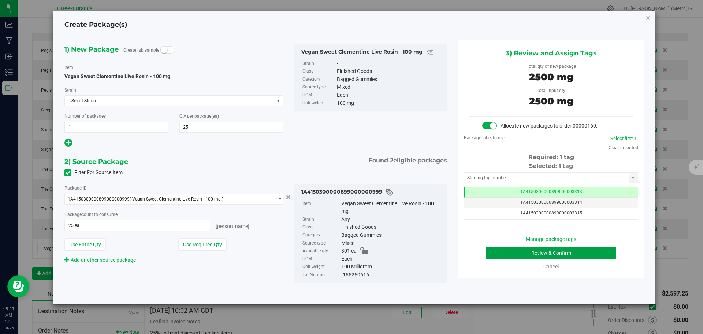
click at [584, 255] on button "Review & Confirm" at bounding box center [551, 252] width 130 height 12
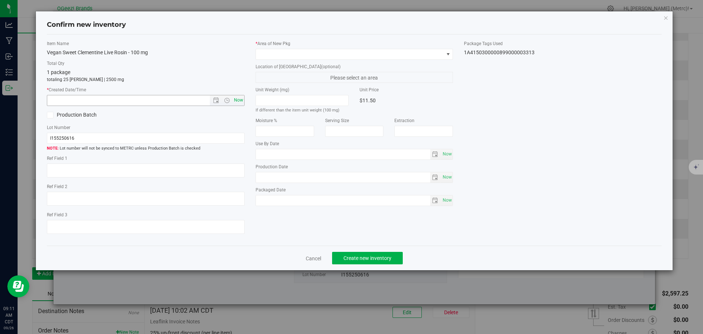
type input "Solventless"
type input "[DATE]"
click at [238, 98] on span "Now" at bounding box center [238, 100] width 12 height 11
type input "9/26/2025 9:11 AM"
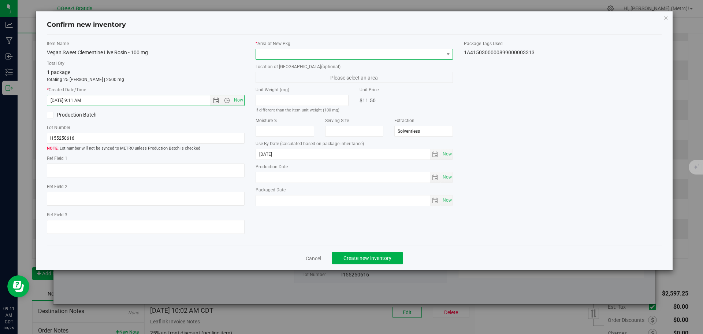
click at [283, 50] on span at bounding box center [350, 54] width 188 height 10
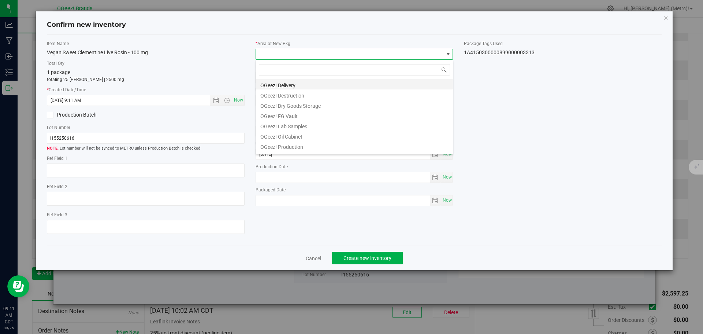
click at [307, 80] on li "OGeez! Delivery" at bounding box center [354, 84] width 197 height 10
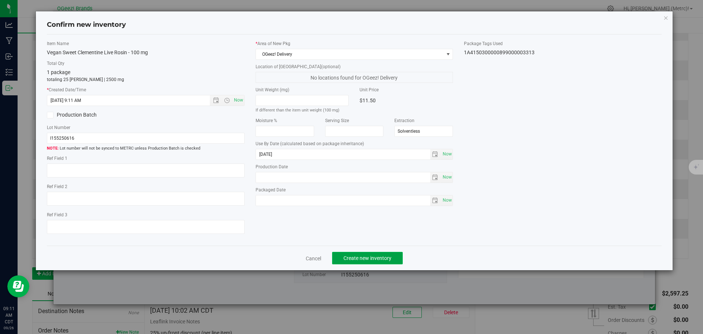
click at [385, 258] on span "Create new inventory" at bounding box center [368, 258] width 48 height 6
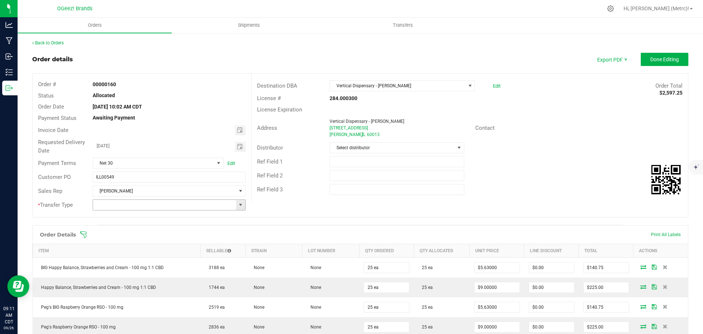
click at [241, 202] on span at bounding box center [241, 205] width 6 height 6
click at [145, 256] on li "Wholesale Transfer" at bounding box center [168, 255] width 151 height 12
type input "Wholesale Transfer"
click at [658, 60] on span "Done Editing" at bounding box center [664, 59] width 29 height 6
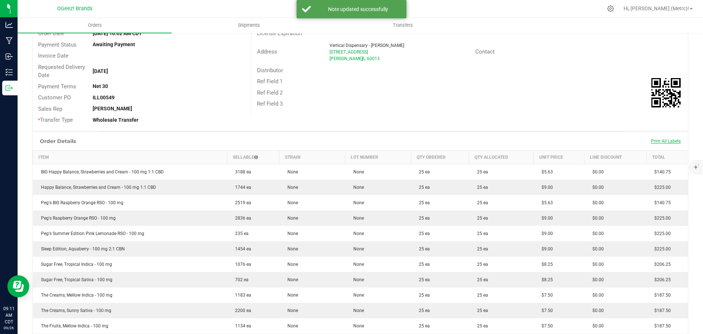
click at [668, 140] on span "Print All Labels" at bounding box center [666, 140] width 30 height 5
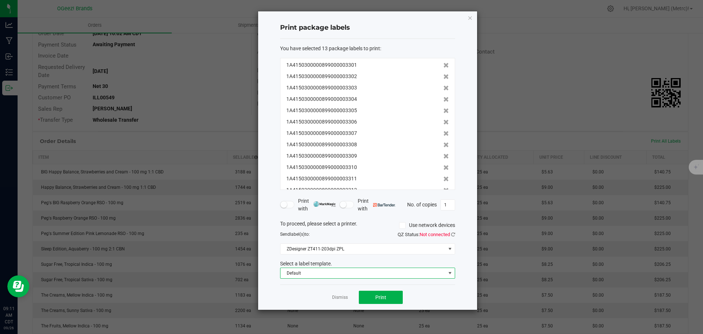
click at [361, 274] on span "Default" at bounding box center [363, 273] width 165 height 10
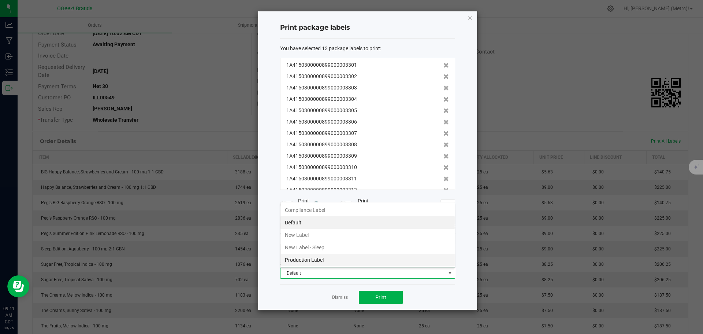
click at [333, 257] on li "Production Label" at bounding box center [368, 259] width 174 height 12
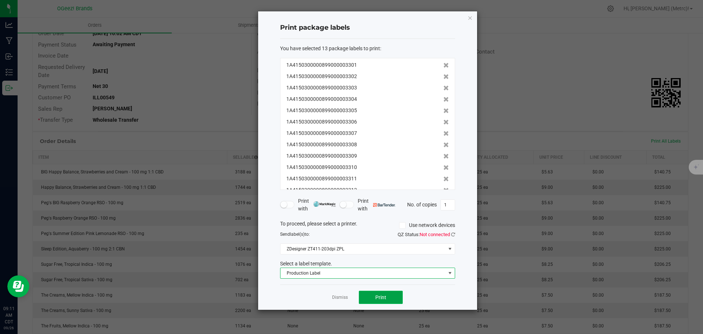
click at [388, 298] on button "Print" at bounding box center [381, 296] width 44 height 13
drag, startPoint x: 425, startPoint y: 31, endPoint x: 411, endPoint y: 49, distance: 23.5
click at [402, 31] on h4 "Print package labels" at bounding box center [367, 28] width 175 height 10
click at [470, 246] on div "Print package labels You have selected 13 package labels to print : 1A415030000…" at bounding box center [367, 160] width 219 height 298
click at [600, 102] on ngb-modal-window "Print package labels You have selected 13 package labels to print : 1A415030000…" at bounding box center [354, 167] width 709 height 334
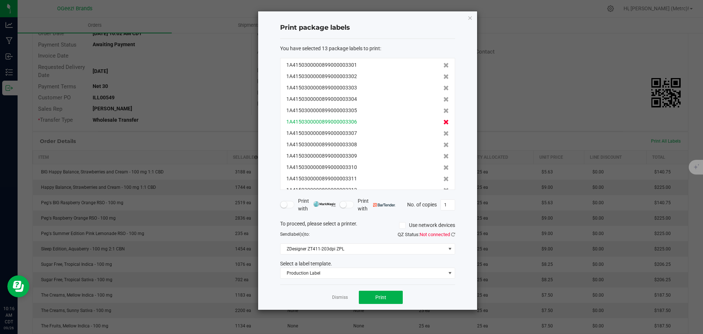
click at [444, 123] on icon at bounding box center [446, 121] width 5 height 5
click at [444, 122] on icon at bounding box center [446, 121] width 5 height 5
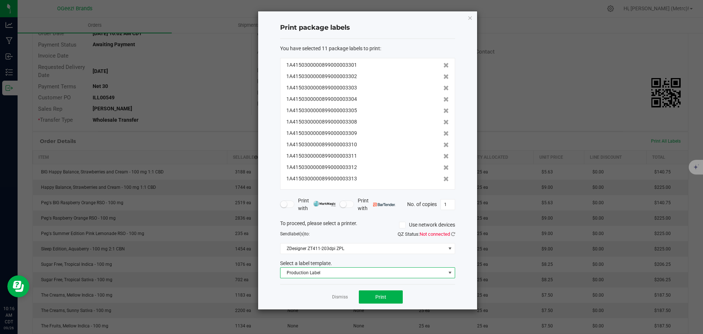
click at [364, 270] on span "Production Label" at bounding box center [363, 272] width 165 height 10
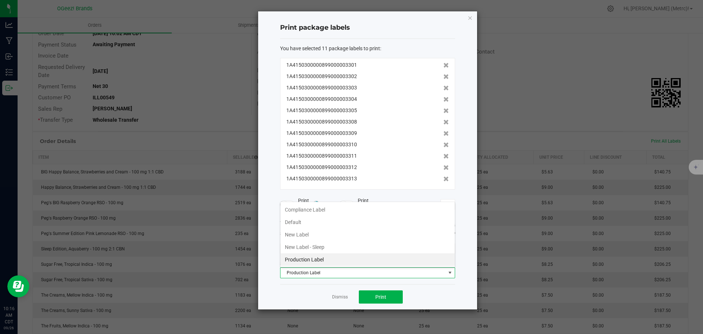
scroll to position [11, 175]
click at [315, 232] on li "New Label" at bounding box center [368, 234] width 174 height 12
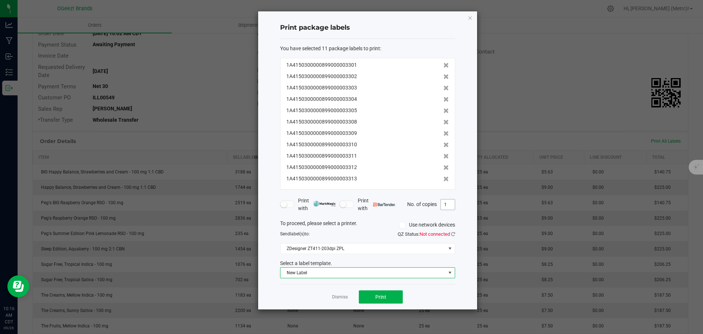
click at [449, 204] on input "1" at bounding box center [448, 204] width 14 height 10
type input "25"
click at [371, 296] on button "Print" at bounding box center [381, 296] width 44 height 13
click at [470, 21] on icon "button" at bounding box center [470, 17] width 5 height 9
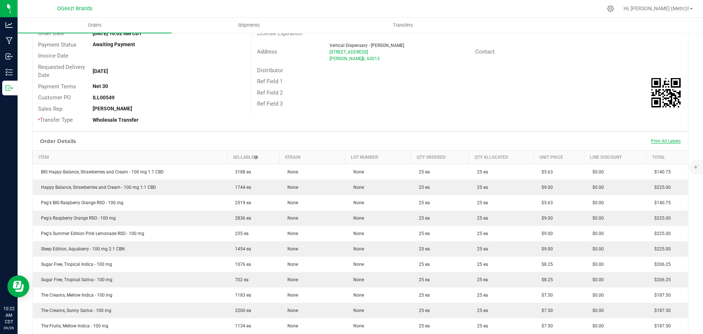
click at [668, 142] on span "Print All Labels" at bounding box center [666, 140] width 30 height 5
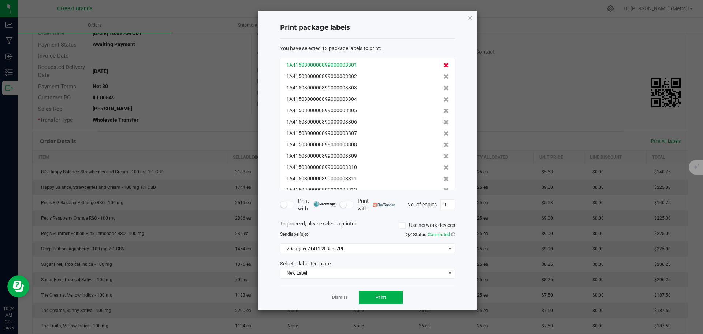
click at [444, 64] on icon at bounding box center [446, 65] width 5 height 5
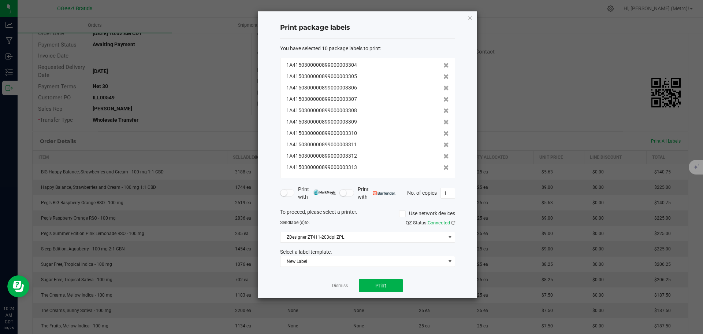
click at [444, 64] on icon at bounding box center [446, 65] width 5 height 5
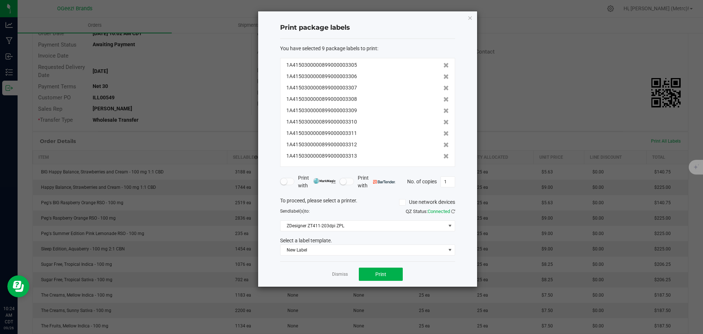
click at [444, 64] on icon at bounding box center [446, 65] width 5 height 5
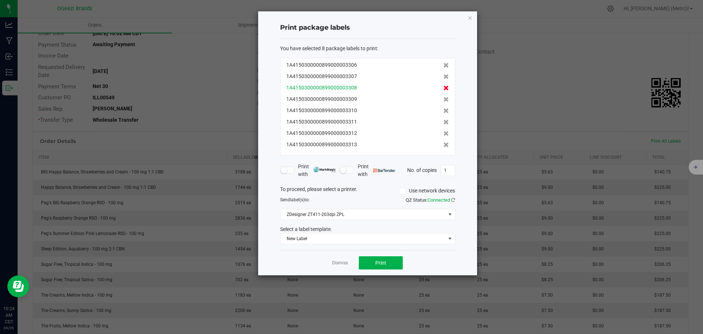
click at [444, 89] on icon at bounding box center [446, 87] width 5 height 5
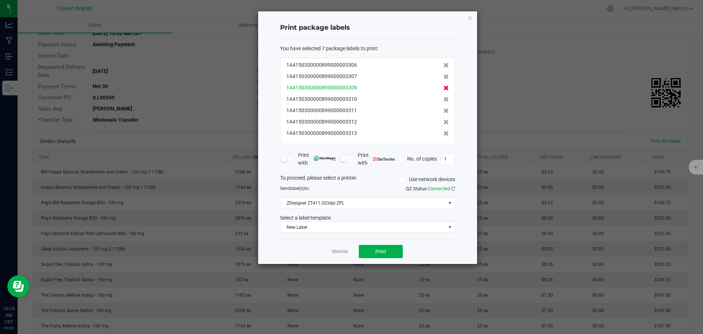
click at [444, 89] on icon at bounding box center [446, 87] width 5 height 5
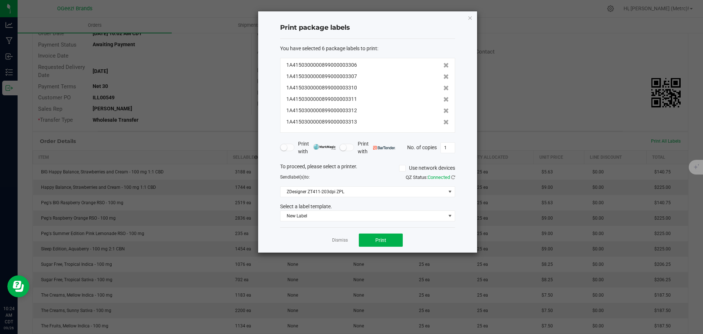
click at [444, 89] on icon at bounding box center [446, 87] width 5 height 5
click at [444, 97] on icon at bounding box center [446, 99] width 5 height 5
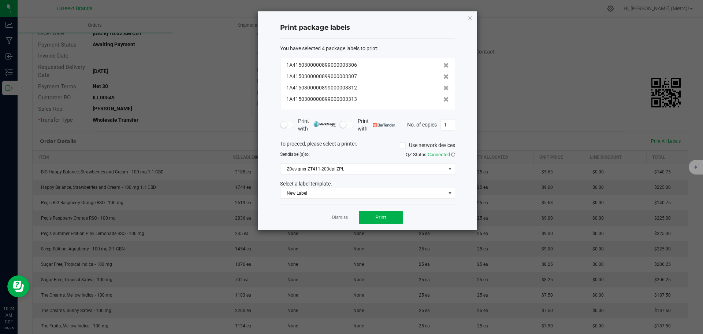
click at [444, 87] on icon at bounding box center [446, 87] width 5 height 5
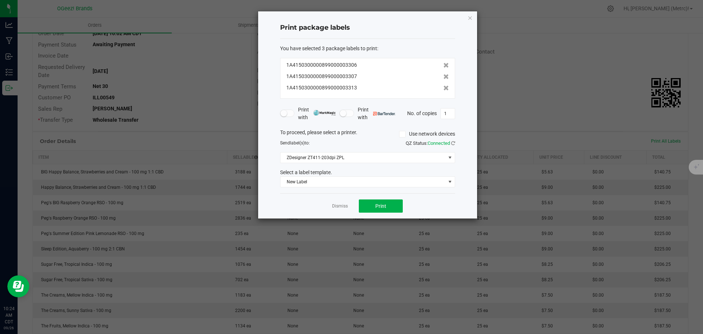
click at [444, 87] on icon at bounding box center [446, 87] width 5 height 5
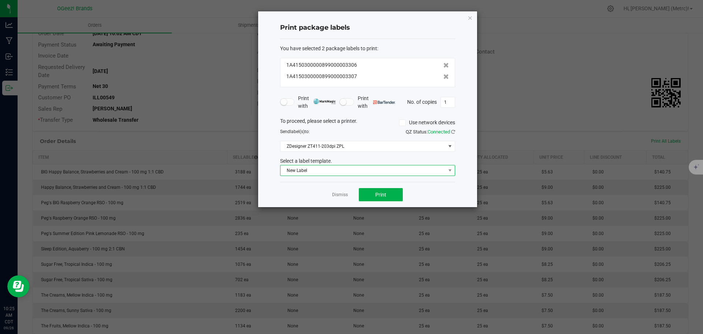
click at [422, 175] on span "New Label" at bounding box center [363, 170] width 165 height 10
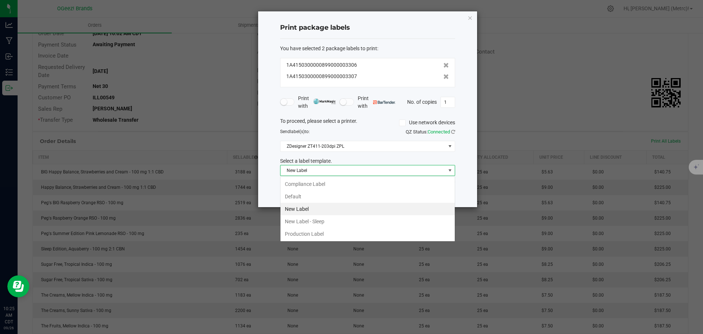
click at [425, 172] on span "New Label" at bounding box center [363, 170] width 165 height 10
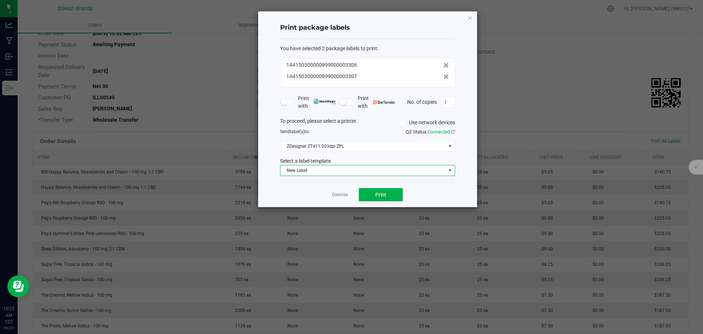
click at [425, 172] on span "New Label" at bounding box center [363, 170] width 165 height 10
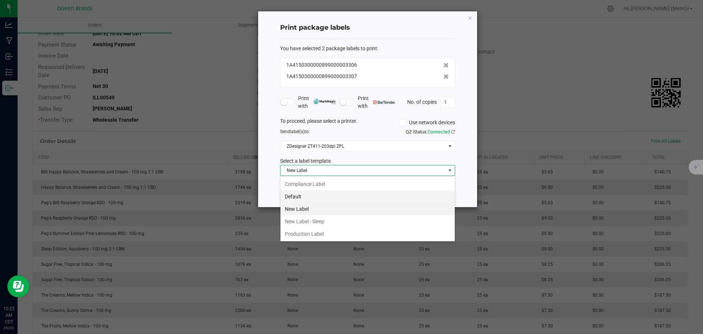
click at [315, 193] on li "Default" at bounding box center [368, 196] width 174 height 12
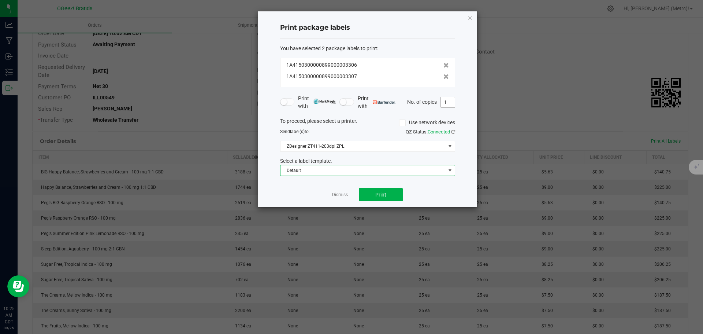
click at [449, 97] on input "1" at bounding box center [448, 102] width 14 height 10
type input "25"
click at [373, 198] on button "Print" at bounding box center [381, 194] width 44 height 13
click at [471, 22] on div "Print package labels You have selected 2 package labels to print : 1A4150300000…" at bounding box center [367, 109] width 219 height 196
click at [469, 18] on icon "button" at bounding box center [470, 17] width 5 height 9
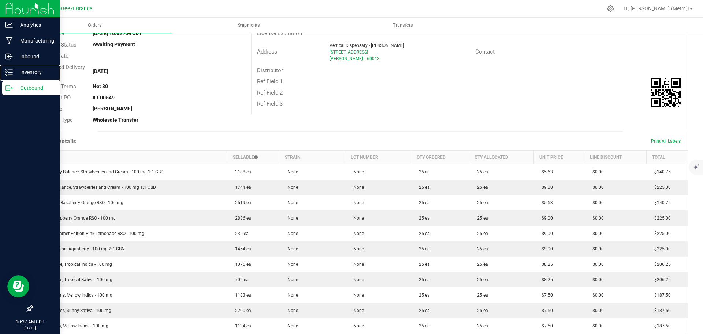
scroll to position [37, 0]
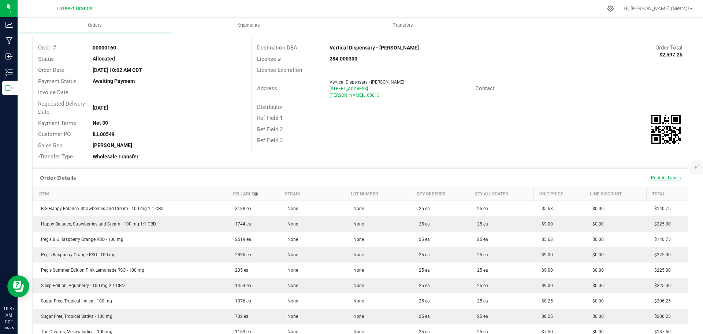
click at [653, 176] on span "Print All Labels" at bounding box center [666, 177] width 30 height 5
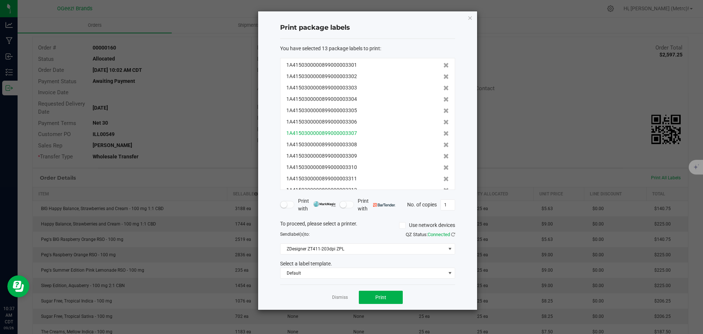
scroll to position [22, 0]
click at [472, 15] on icon "button" at bounding box center [470, 17] width 5 height 9
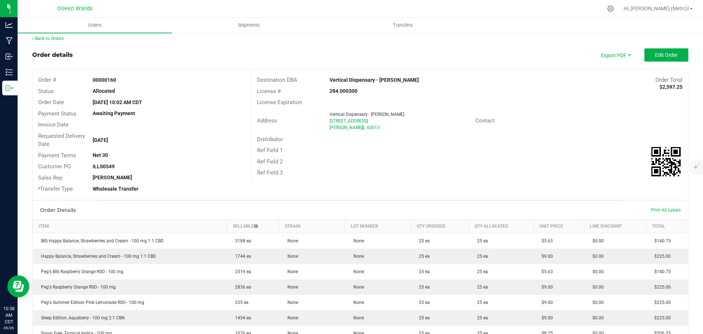
scroll to position [0, 0]
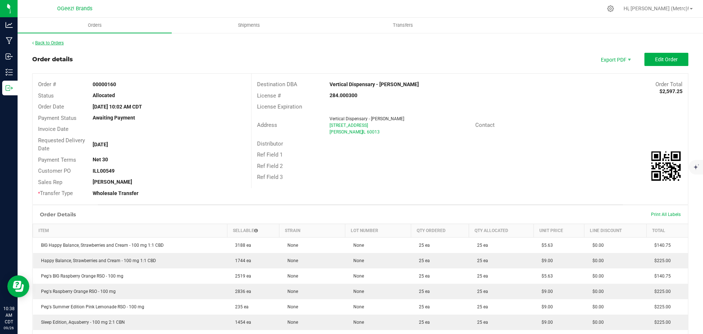
click at [45, 41] on div "Back to Orders" at bounding box center [360, 43] width 656 height 7
click at [45, 43] on link "Back to Orders" at bounding box center [47, 42] width 31 height 5
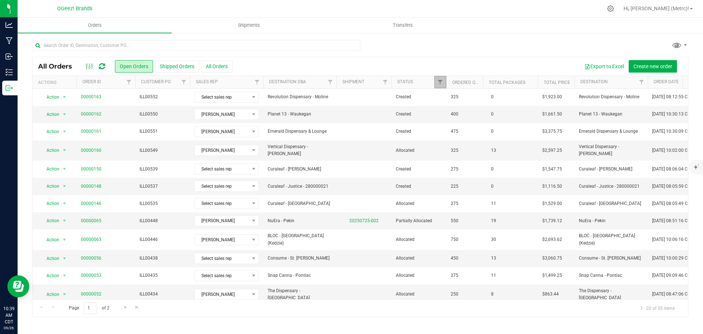
click at [442, 78] on link "Filter" at bounding box center [440, 82] width 12 height 12
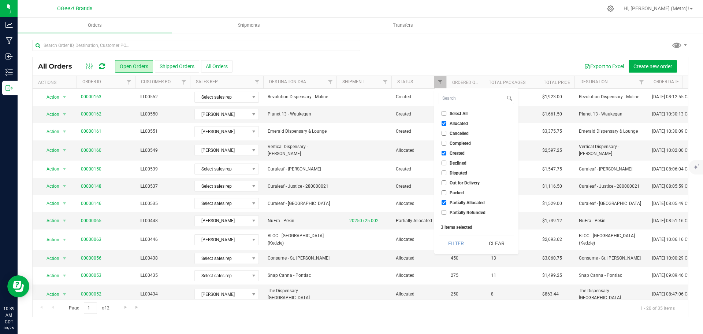
click at [448, 122] on label "Allocated" at bounding box center [455, 123] width 26 height 5
click at [446, 122] on input "Allocated" at bounding box center [444, 123] width 5 height 5
checkbox input "false"
click at [459, 248] on button "Filter" at bounding box center [456, 243] width 35 height 16
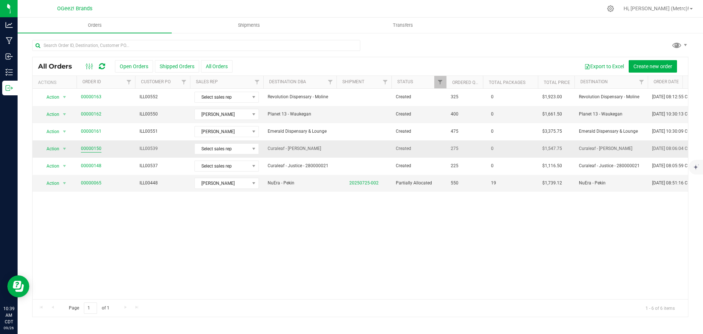
click at [90, 151] on link "00000150" at bounding box center [91, 148] width 21 height 7
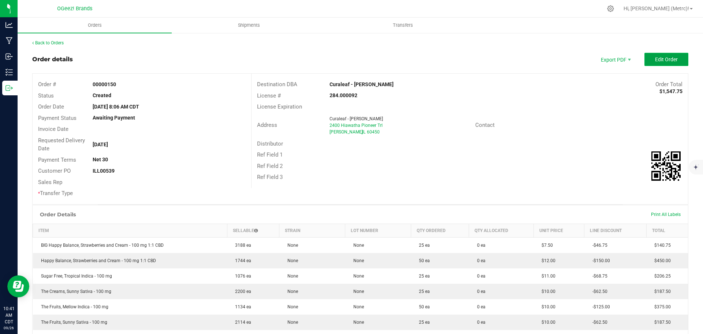
click at [676, 60] on button "Edit Order" at bounding box center [667, 59] width 44 height 13
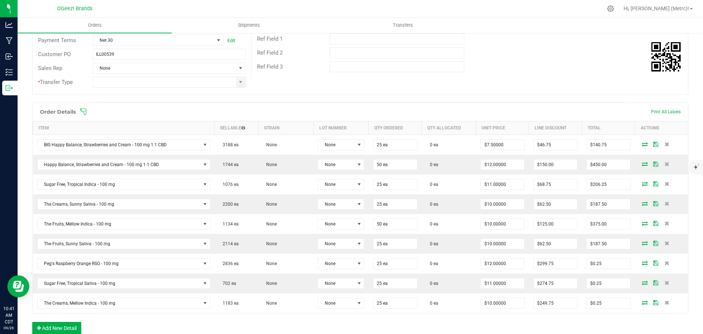
scroll to position [110, 0]
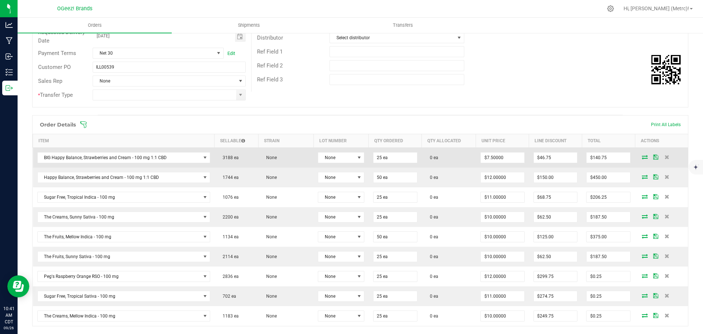
click at [642, 159] on icon at bounding box center [645, 157] width 6 height 4
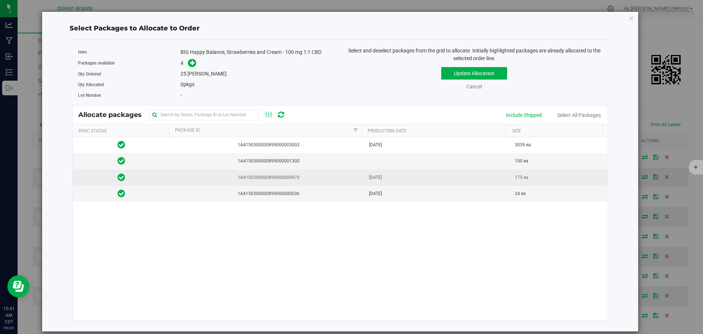
click at [390, 174] on td "Jul 23, 2025" at bounding box center [438, 178] width 146 height 16
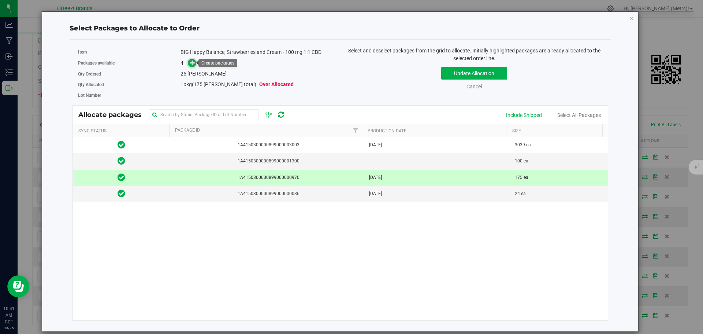
click at [189, 61] on span at bounding box center [192, 63] width 8 height 8
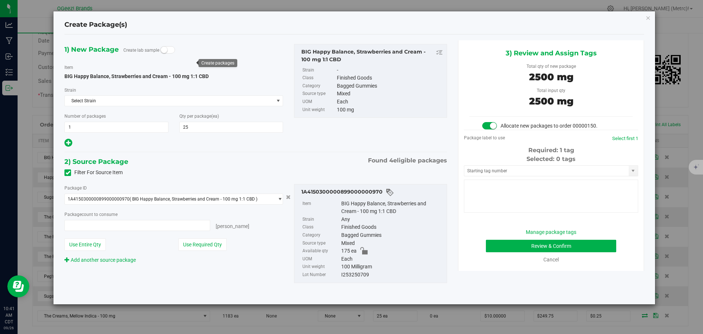
type input "25 ea"
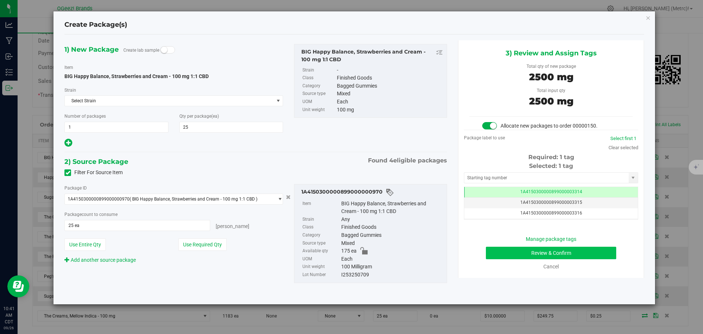
scroll to position [0, 0]
click at [563, 251] on button "Review & Confirm" at bounding box center [551, 252] width 130 height 12
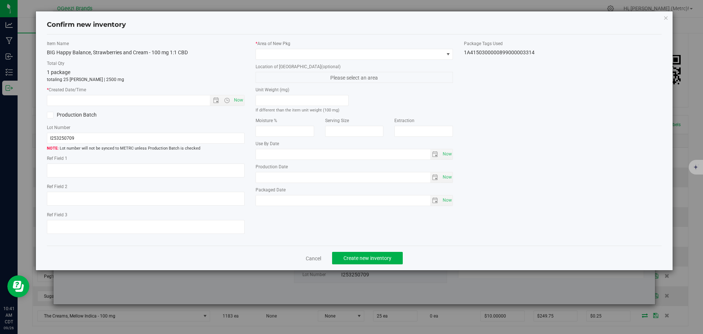
type input "Ethanol"
type input "[DATE]"
click at [241, 100] on span "Now" at bounding box center [238, 100] width 12 height 11
type input "9/26/2025 10:41 AM"
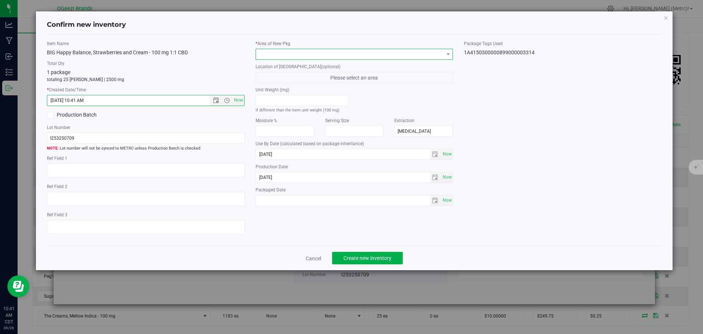
click at [298, 57] on span at bounding box center [350, 54] width 188 height 10
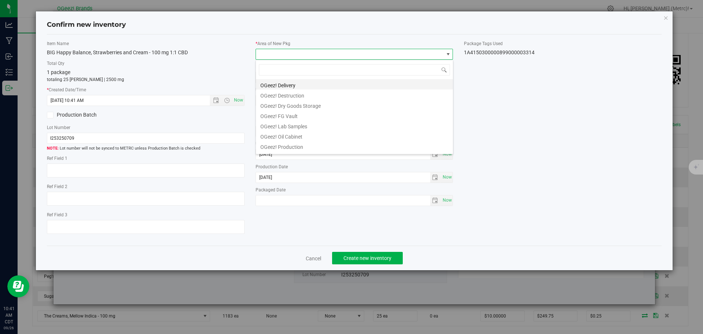
click at [313, 81] on li "OGeez! Delivery" at bounding box center [354, 84] width 197 height 10
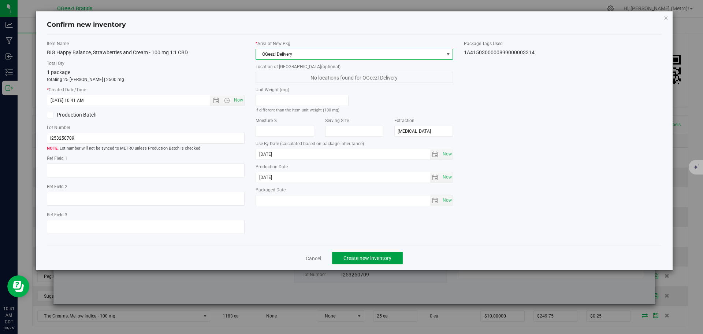
click at [371, 254] on button "Create new inventory" at bounding box center [367, 258] width 71 height 12
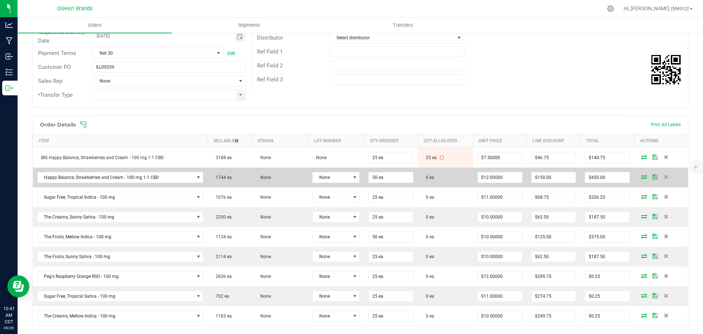
click at [641, 176] on icon at bounding box center [644, 176] width 6 height 4
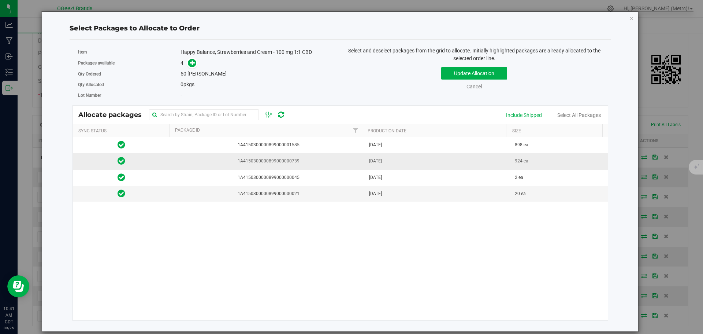
click at [298, 160] on span "1A4150300000899000000739" at bounding box center [267, 160] width 186 height 7
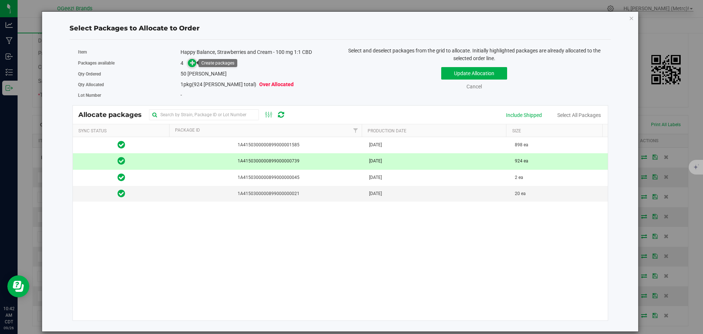
click at [190, 64] on icon at bounding box center [192, 62] width 5 height 5
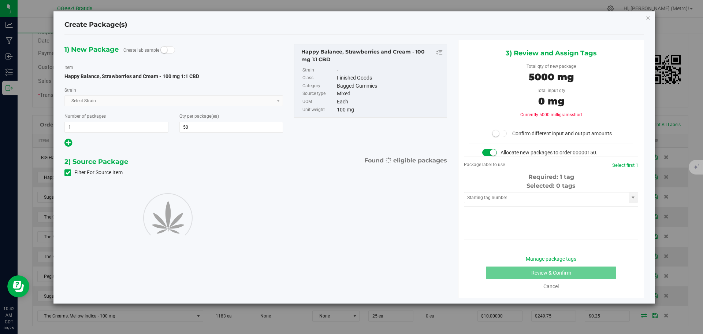
type input "50"
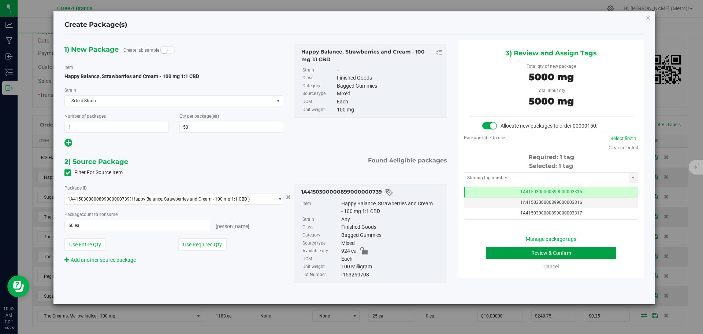
click at [574, 252] on button "Review & Confirm" at bounding box center [551, 252] width 130 height 12
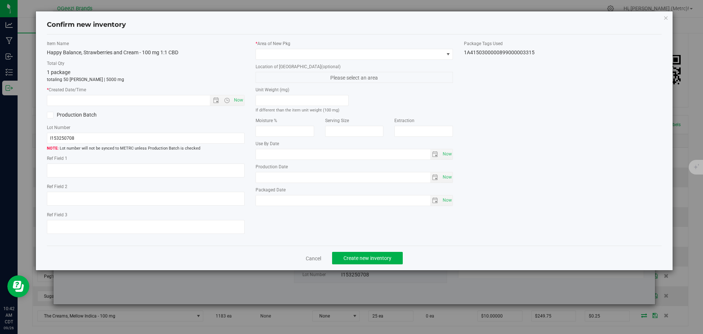
type input "Ethanol"
type input "[DATE]"
click at [240, 103] on span "Now" at bounding box center [238, 100] width 12 height 11
type input "9/26/2025 10:42 AM"
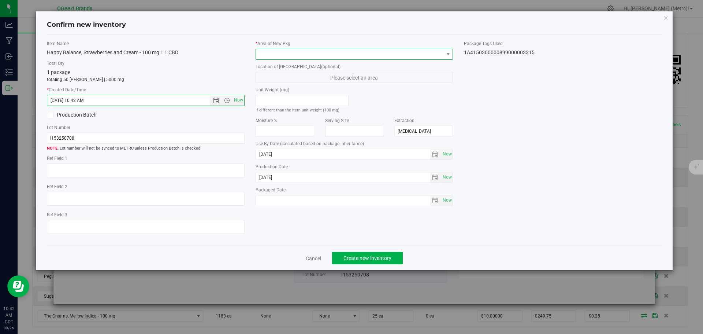
click at [289, 53] on span at bounding box center [350, 54] width 188 height 10
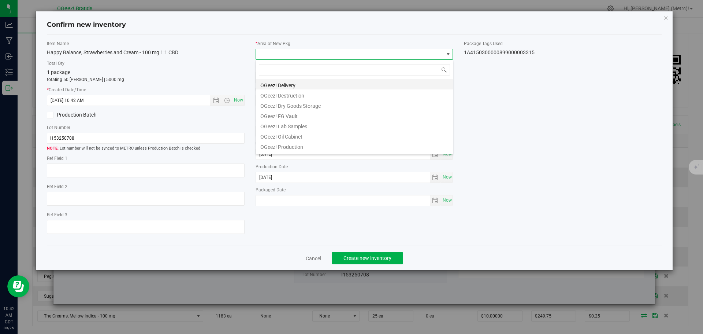
click at [295, 84] on li "OGeez! Delivery" at bounding box center [354, 84] width 197 height 10
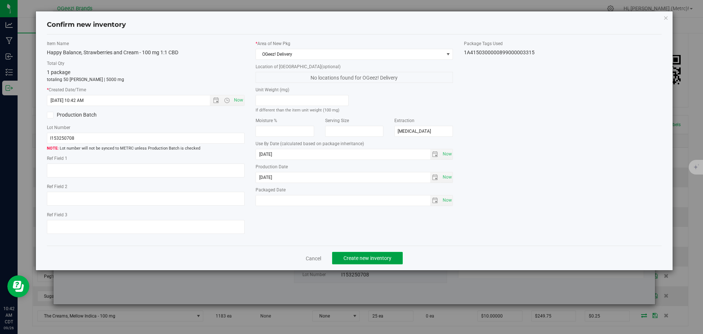
click at [364, 258] on span "Create new inventory" at bounding box center [368, 258] width 48 height 6
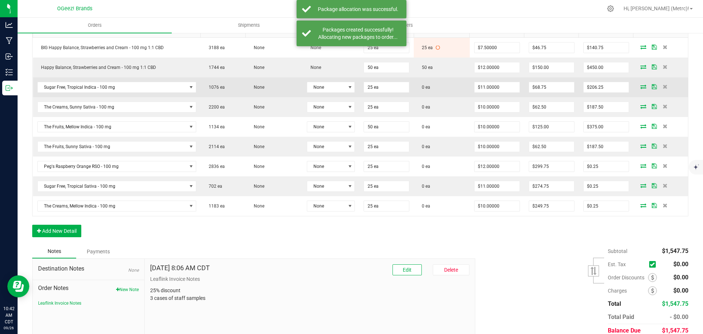
click at [641, 87] on icon at bounding box center [644, 86] width 6 height 4
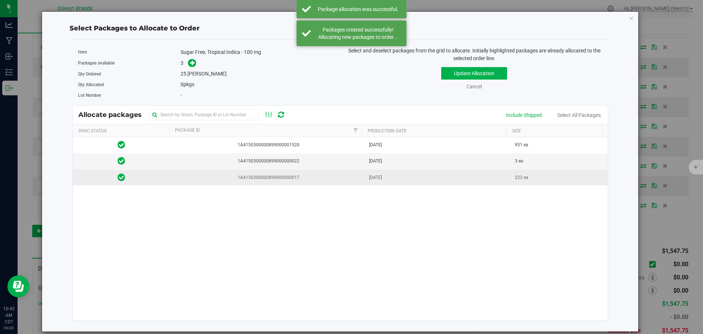
click at [478, 176] on td "Apr 23, 2025" at bounding box center [438, 178] width 146 height 16
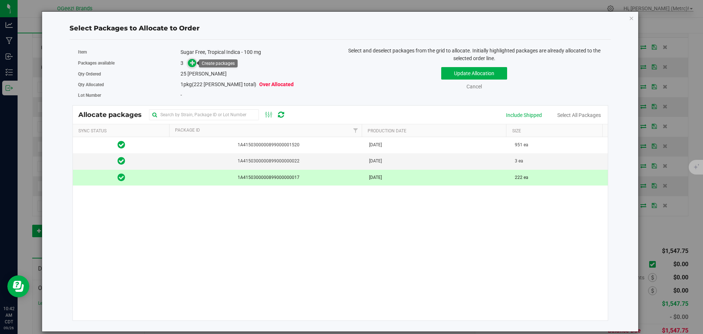
click at [192, 62] on icon at bounding box center [192, 62] width 5 height 5
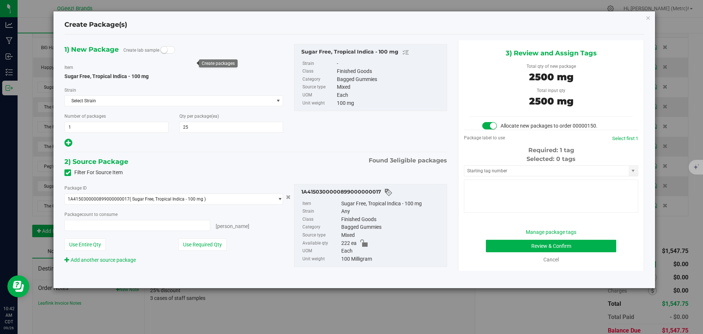
type input "25 ea"
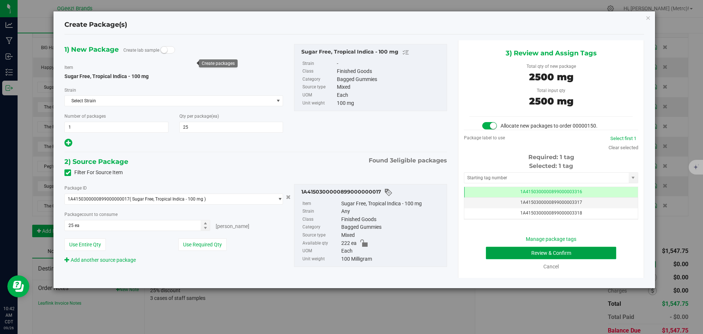
click at [559, 254] on button "Review & Confirm" at bounding box center [551, 252] width 130 height 12
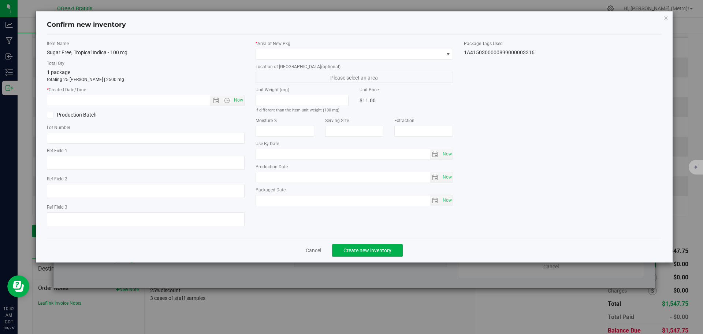
type input "Ethanol"
type input "[DATE]"
click at [235, 101] on span "Now" at bounding box center [238, 100] width 12 height 11
type input "9/26/2025 10:42 AM"
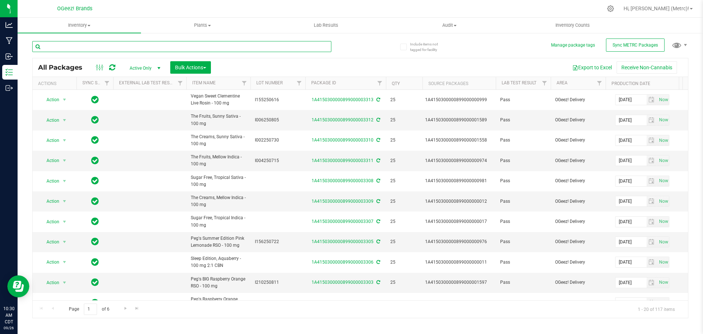
click at [116, 48] on input "text" at bounding box center [181, 46] width 299 height 11
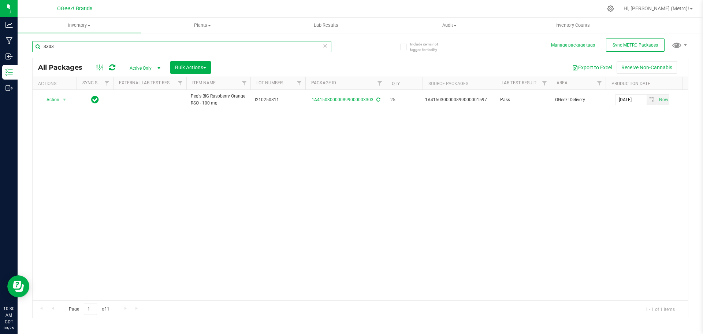
drag, startPoint x: 147, startPoint y: 45, endPoint x: -67, endPoint y: 19, distance: 215.8
click at [0, 19] on html "Analytics Manufacturing Inbound Inventory Outbound 10:30 AM CDT 09/26/2025 09/2…" at bounding box center [351, 167] width 703 height 334
type input "1597"
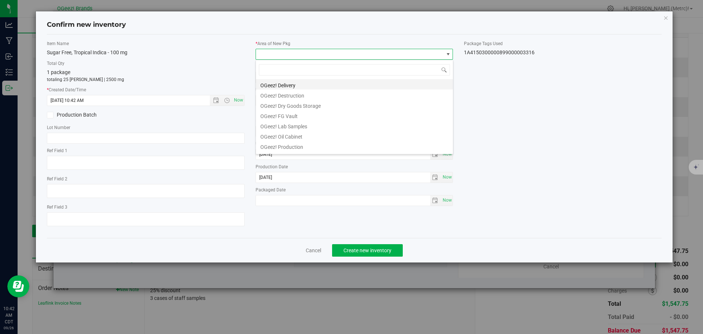
click at [300, 84] on li "OGeez! Delivery" at bounding box center [354, 84] width 197 height 10
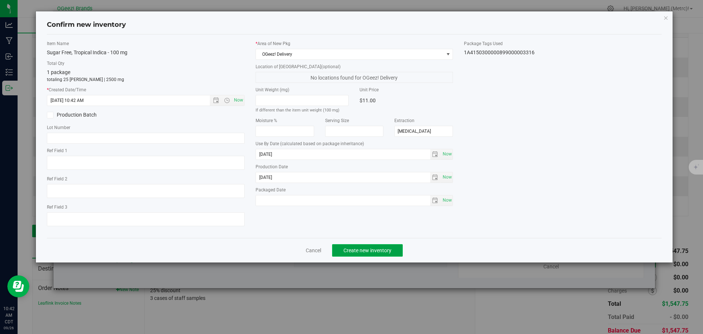
click at [386, 248] on span "Create new inventory" at bounding box center [368, 250] width 48 height 6
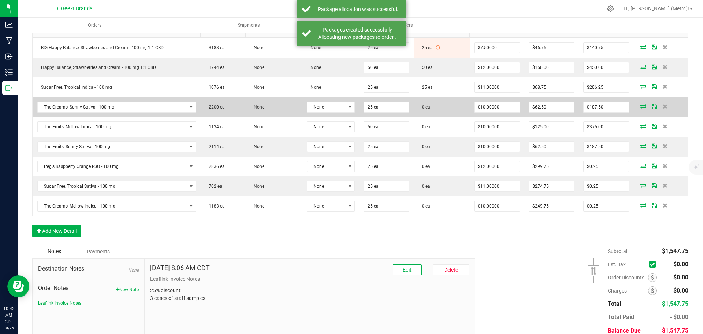
click at [641, 104] on icon at bounding box center [644, 106] width 6 height 4
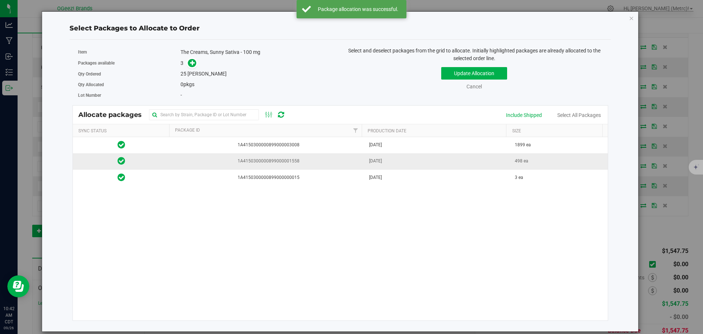
click at [435, 164] on td "Jul 30, 2025" at bounding box center [438, 161] width 146 height 16
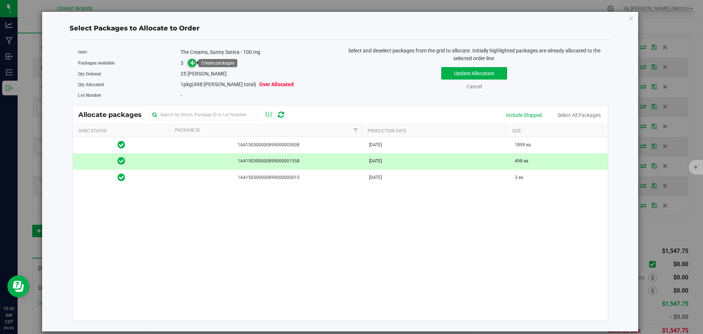
click at [193, 60] on icon at bounding box center [192, 62] width 5 height 5
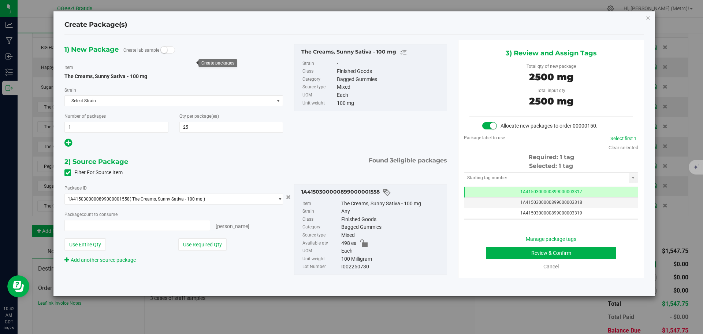
type input "25 ea"
click at [589, 251] on button "Review & Confirm" at bounding box center [551, 252] width 130 height 12
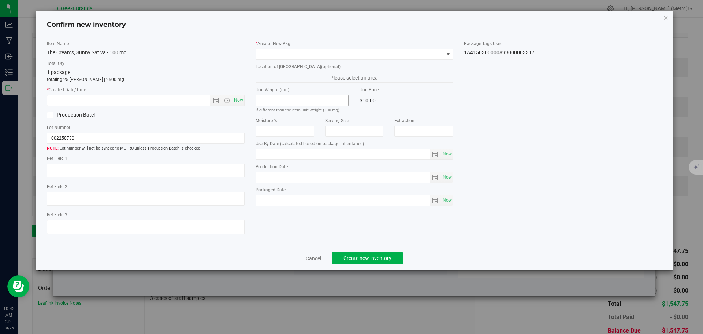
type input "Ethanol"
type input "[DATE]"
click at [239, 103] on span "Now" at bounding box center [238, 100] width 12 height 11
type input "9/26/2025 10:42 AM"
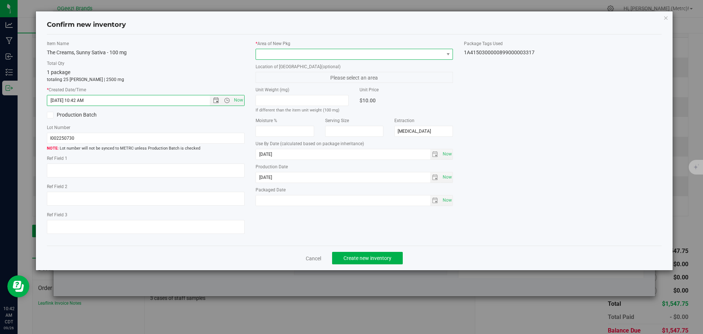
click at [281, 57] on span at bounding box center [350, 54] width 188 height 10
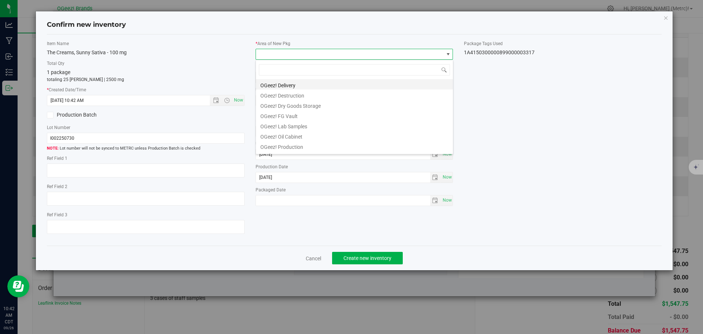
click at [296, 81] on li "OGeez! Delivery" at bounding box center [354, 84] width 197 height 10
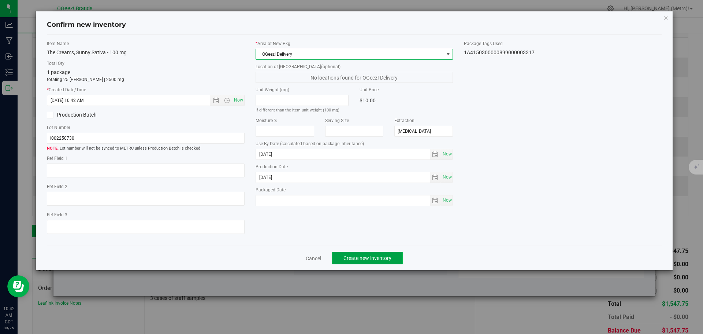
click at [359, 255] on span "Create new inventory" at bounding box center [368, 258] width 48 height 6
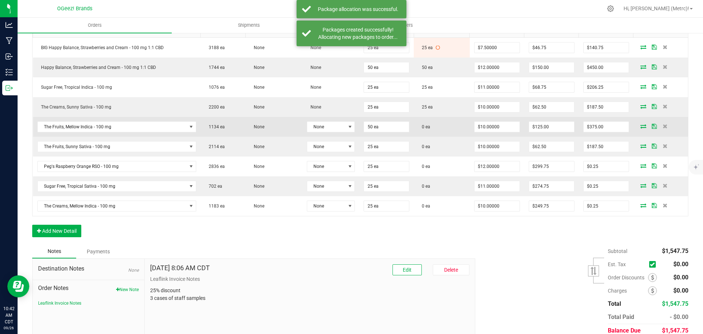
click at [641, 127] on icon at bounding box center [644, 126] width 6 height 4
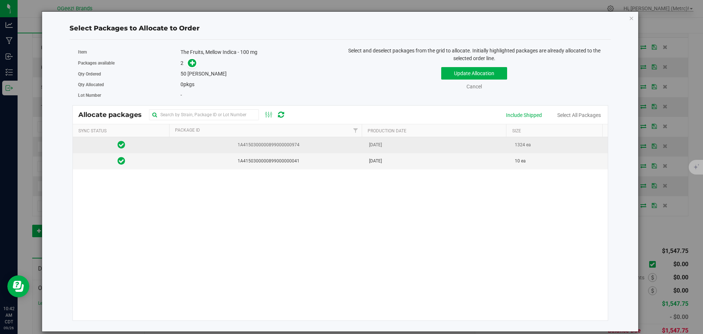
click at [365, 146] on td "Jul 22, 2025" at bounding box center [438, 145] width 146 height 16
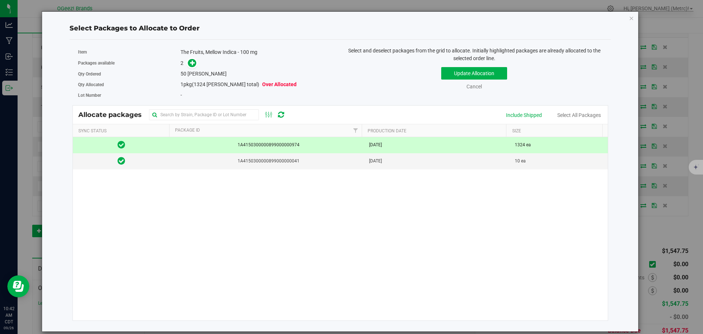
click at [336, 301] on div "1A4150300000899000000974 Jul 22, 2025 1324 ea 1A4150300000899000000041 Nov 08, …" at bounding box center [340, 228] width 535 height 183
click at [193, 64] on icon at bounding box center [192, 62] width 5 height 5
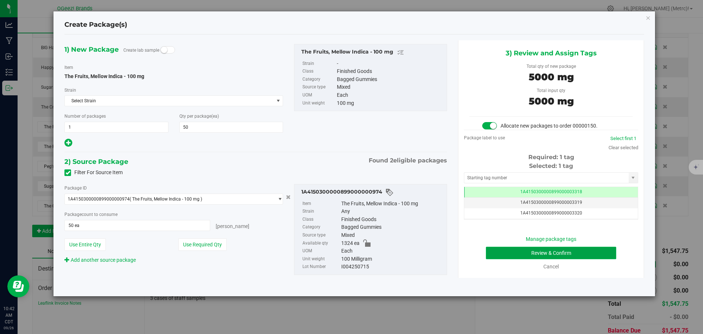
click at [603, 249] on button "Review & Confirm" at bounding box center [551, 252] width 130 height 12
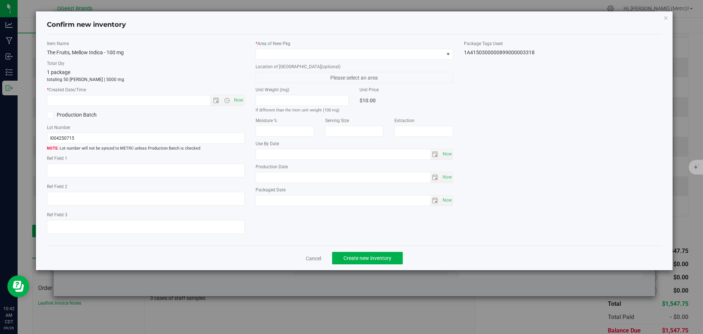
type input "Ethanol"
type input "[DATE]"
click at [237, 98] on span "Now" at bounding box center [238, 100] width 12 height 11
type input "9/26/2025 10:43 AM"
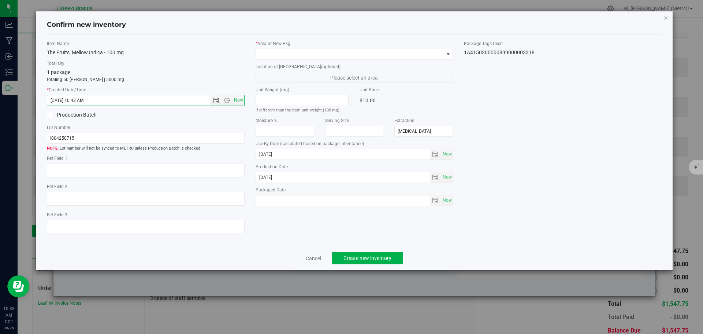
click at [305, 42] on label "* Area of New Pkg" at bounding box center [355, 43] width 198 height 7
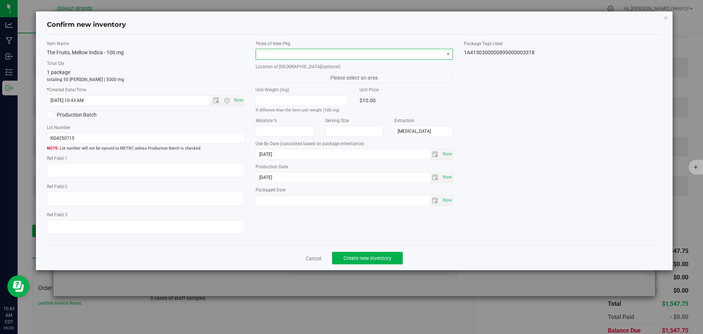
click at [308, 52] on span at bounding box center [350, 54] width 188 height 10
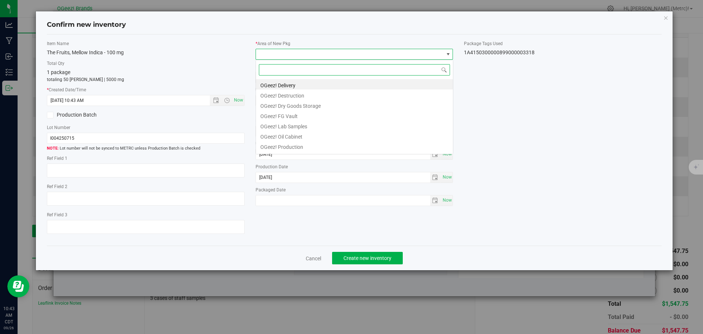
scroll to position [11, 198]
click at [296, 85] on li "OGeez! Delivery" at bounding box center [354, 84] width 197 height 10
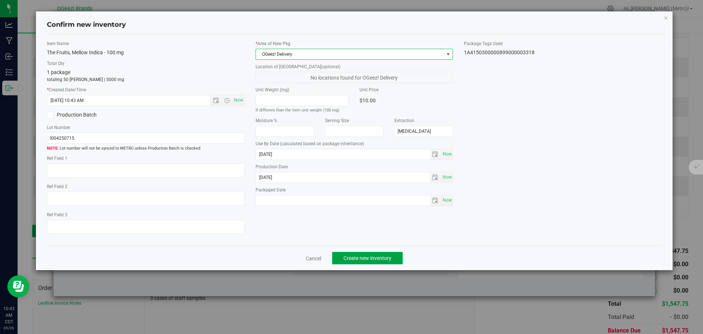
click at [381, 255] on span "Create new inventory" at bounding box center [368, 258] width 48 height 6
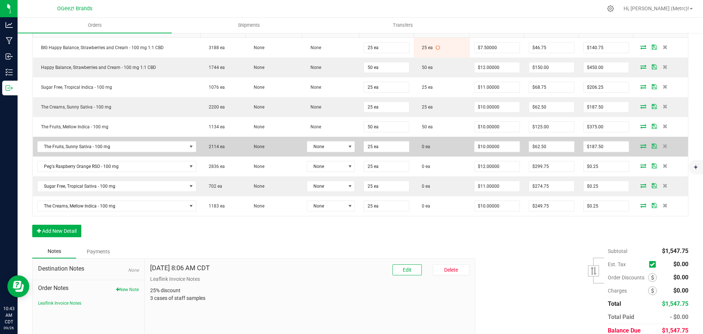
click at [641, 144] on icon at bounding box center [644, 146] width 6 height 4
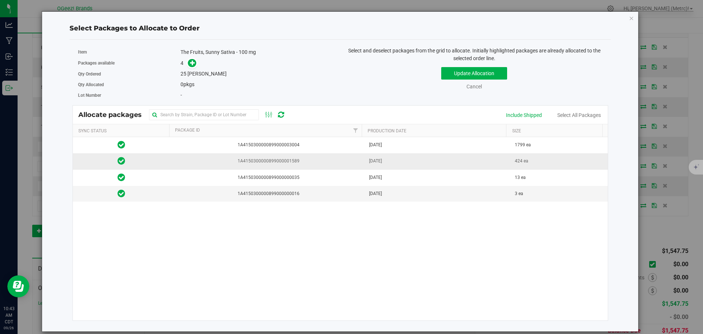
click at [425, 165] on td "Aug 05, 2025" at bounding box center [438, 161] width 146 height 16
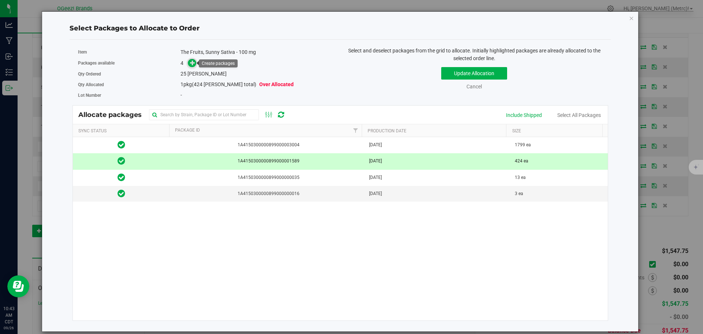
click at [190, 63] on span at bounding box center [192, 63] width 8 height 8
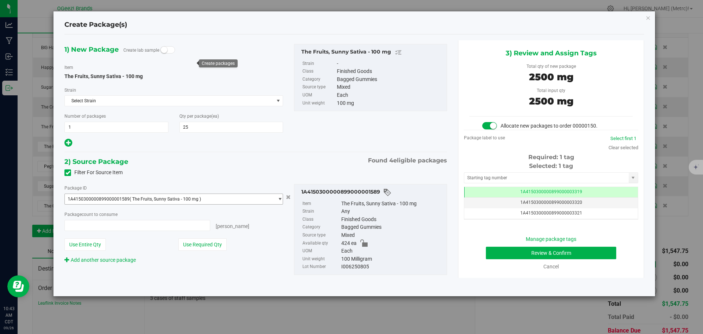
scroll to position [0, 0]
type input "25 ea"
click at [566, 251] on button "Review & Confirm" at bounding box center [551, 252] width 130 height 12
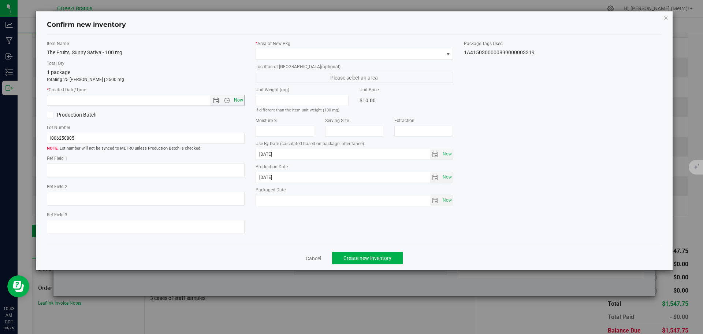
click at [239, 100] on span "Now" at bounding box center [238, 100] width 12 height 11
type input "9/26/2025 10:43 AM"
click at [296, 54] on span at bounding box center [350, 54] width 188 height 10
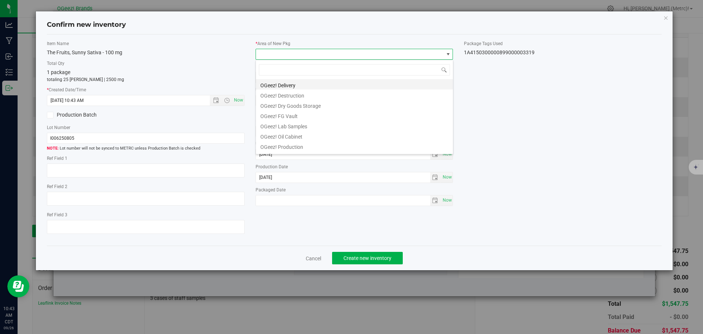
click at [296, 82] on li "OGeez! Delivery" at bounding box center [354, 84] width 197 height 10
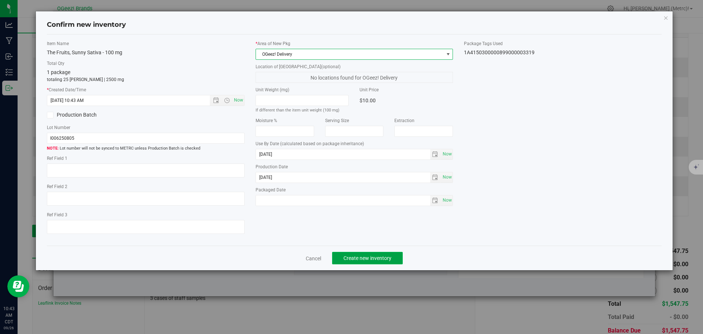
click at [371, 258] on span "Create new inventory" at bounding box center [368, 258] width 48 height 6
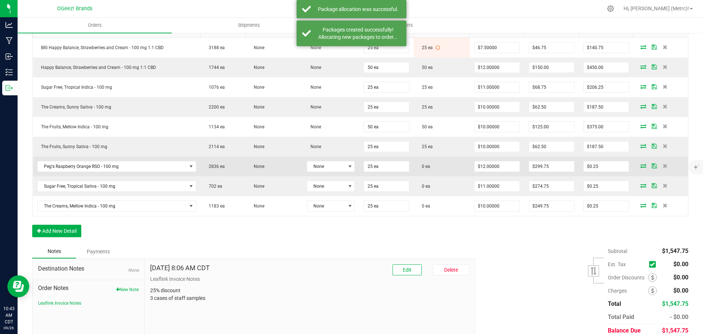
click at [641, 163] on icon at bounding box center [644, 165] width 6 height 4
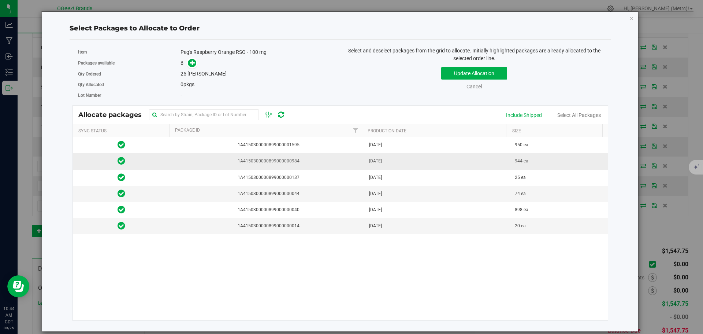
click at [411, 162] on td "Jul 23, 2025" at bounding box center [438, 161] width 146 height 16
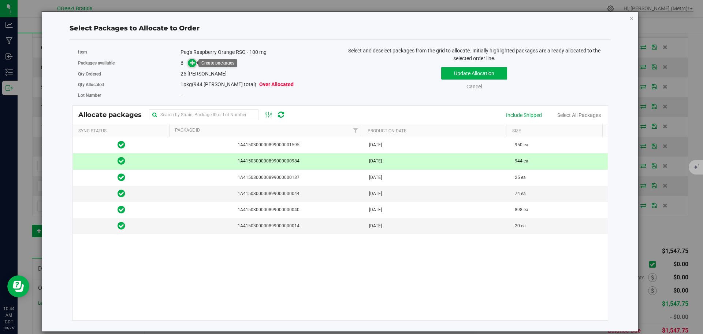
click at [189, 61] on span at bounding box center [192, 63] width 8 height 8
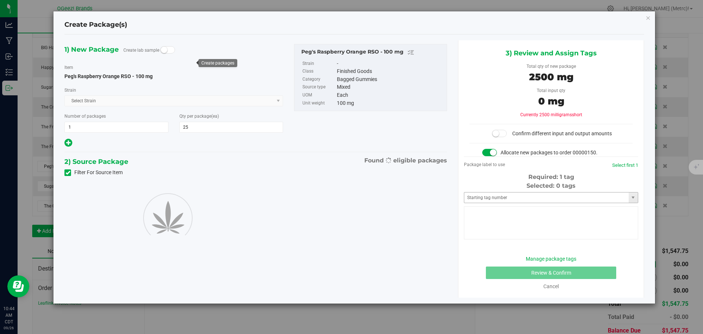
type input "25"
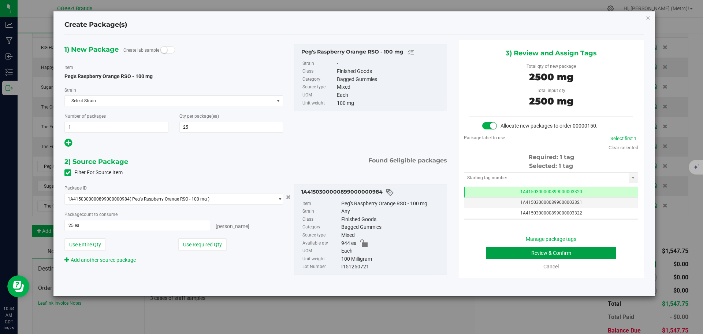
click at [566, 253] on button "Review & Confirm" at bounding box center [551, 252] width 130 height 12
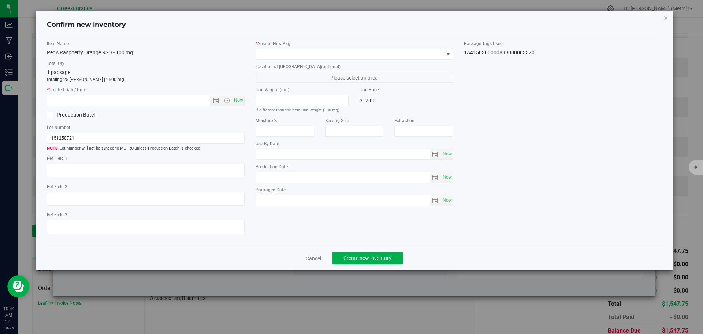
type input "Ethanol"
type input "[DATE]"
click at [236, 97] on span "Now" at bounding box center [238, 100] width 12 height 11
type input "9/26/2025 10:44 AM"
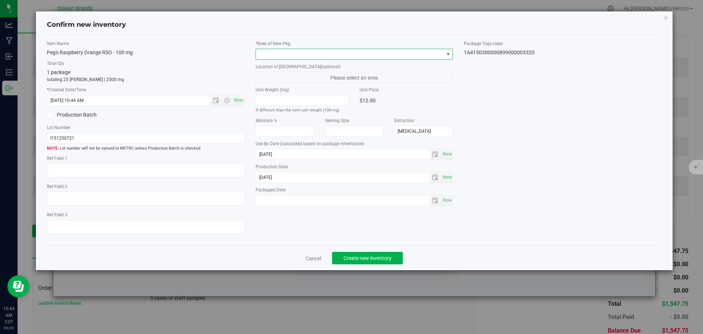
click at [274, 54] on span at bounding box center [350, 54] width 188 height 10
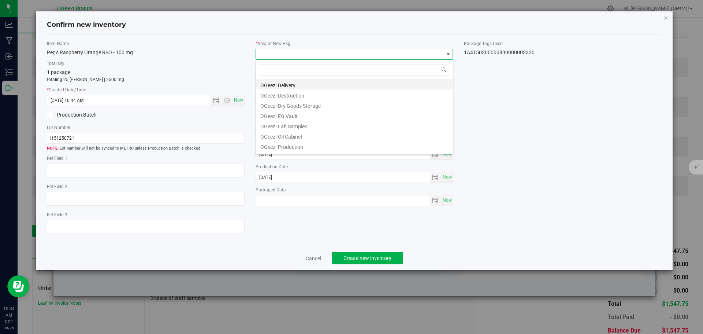
click at [289, 82] on li "OGeez! Delivery" at bounding box center [354, 84] width 197 height 10
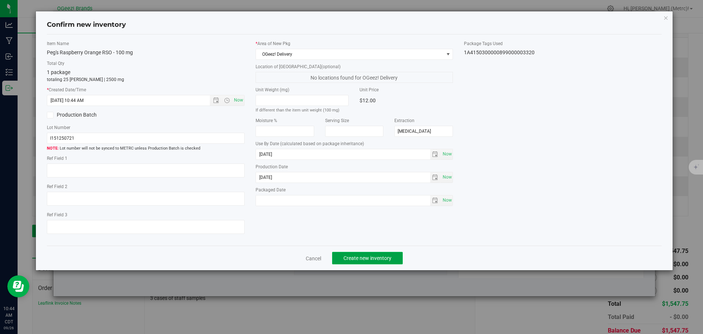
click at [363, 259] on span "Create new inventory" at bounding box center [368, 258] width 48 height 6
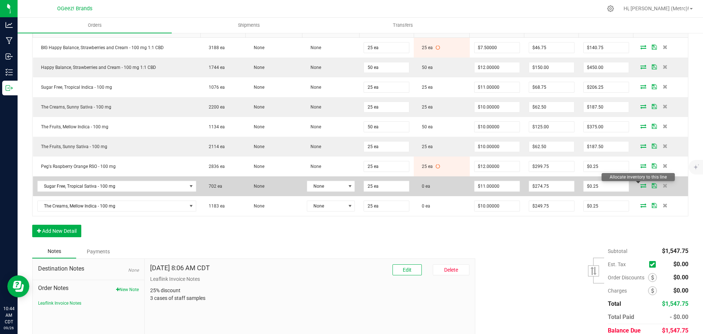
click at [641, 185] on icon at bounding box center [644, 185] width 6 height 4
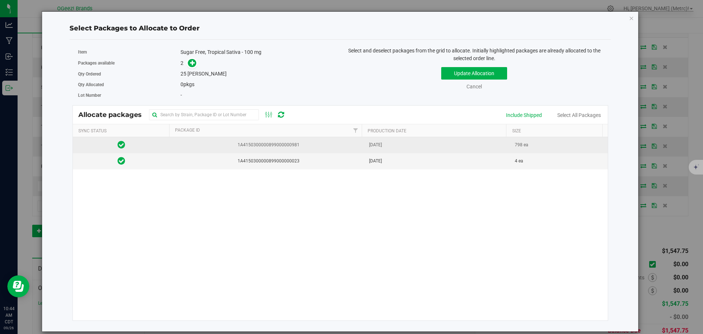
click at [294, 145] on span "1A4150300000899000000981" at bounding box center [267, 144] width 186 height 7
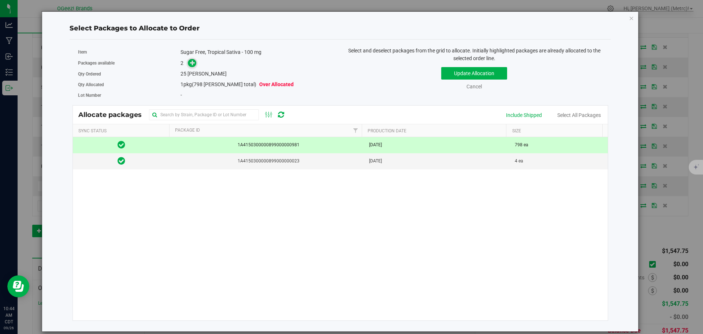
click at [194, 63] on icon at bounding box center [192, 62] width 5 height 5
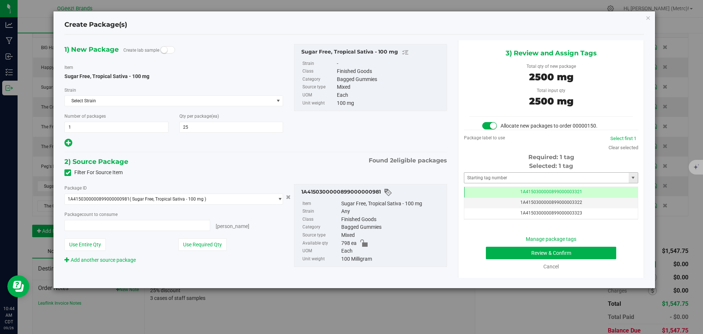
type input "25 ea"
click at [598, 254] on button "Review & Confirm" at bounding box center [551, 252] width 130 height 12
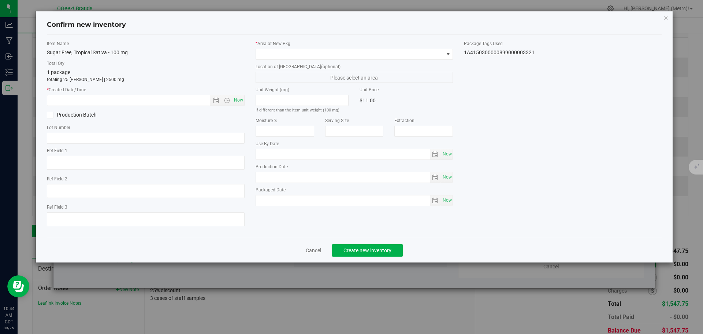
type input "Ethanol"
type input "[DATE]"
click at [241, 103] on span "Now" at bounding box center [238, 100] width 12 height 11
type input "9/26/2025 10:44 AM"
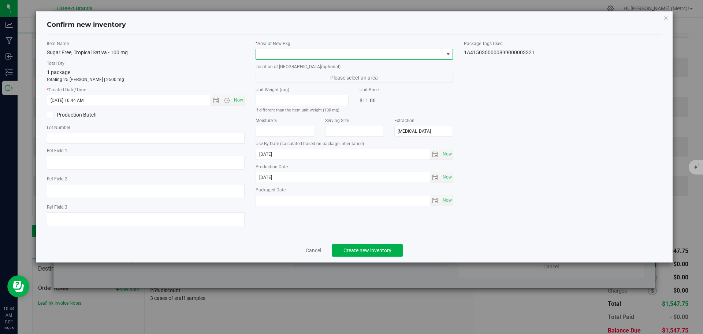
click at [284, 59] on span at bounding box center [350, 54] width 188 height 10
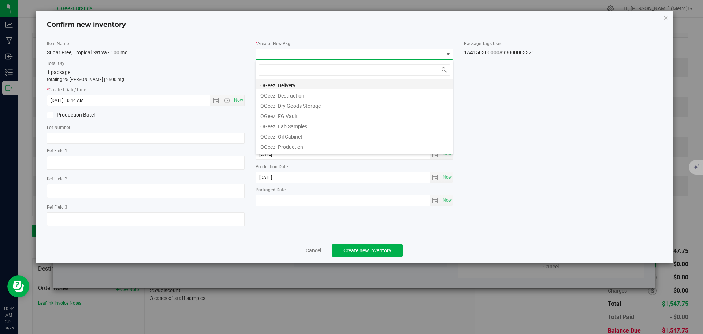
click at [304, 84] on li "OGeez! Delivery" at bounding box center [354, 84] width 197 height 10
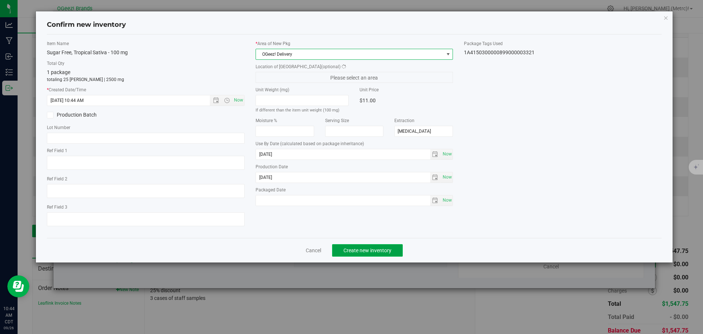
click at [362, 249] on span "Create new inventory" at bounding box center [368, 250] width 48 height 6
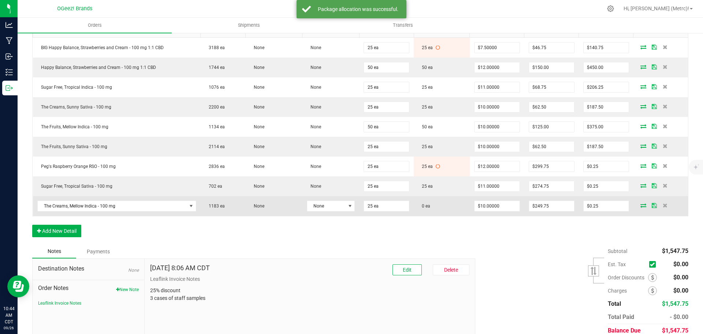
click at [641, 207] on icon at bounding box center [644, 205] width 6 height 4
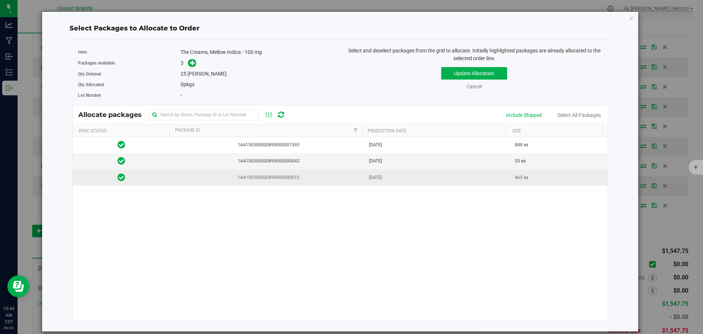
click at [416, 170] on td "May 08, 2025" at bounding box center [438, 178] width 146 height 16
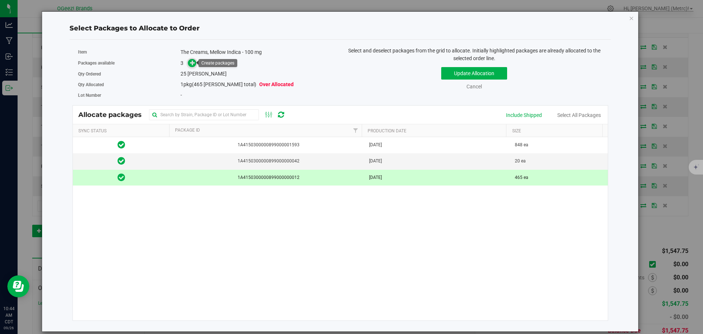
click at [191, 63] on icon at bounding box center [192, 62] width 5 height 5
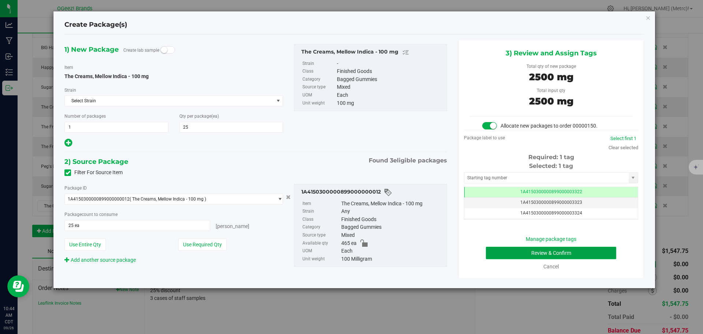
click at [590, 253] on button "Review & Confirm" at bounding box center [551, 252] width 130 height 12
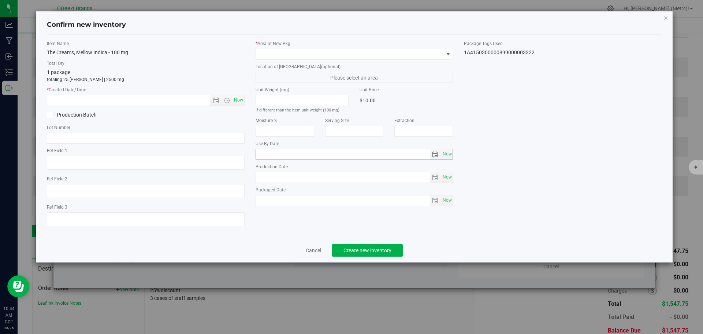
type input "Ethanol"
type input "[DATE]"
click at [239, 99] on span "Now" at bounding box center [238, 100] width 12 height 11
type input "9/26/2025 10:44 AM"
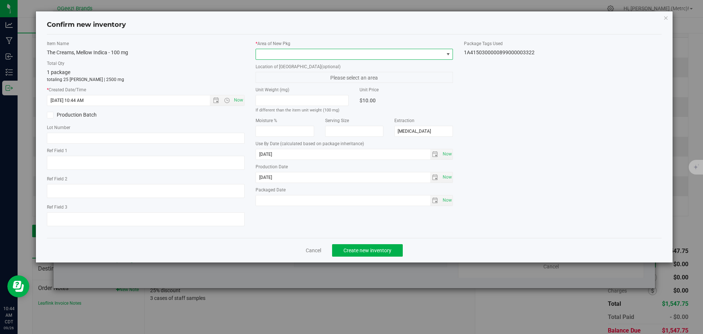
click at [295, 58] on span at bounding box center [350, 54] width 188 height 10
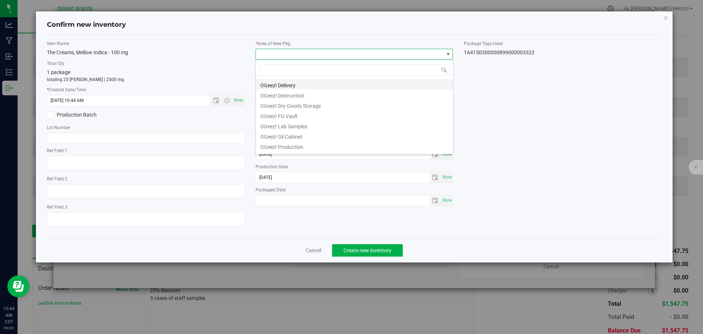
click at [310, 82] on li "OGeez! Delivery" at bounding box center [354, 84] width 197 height 10
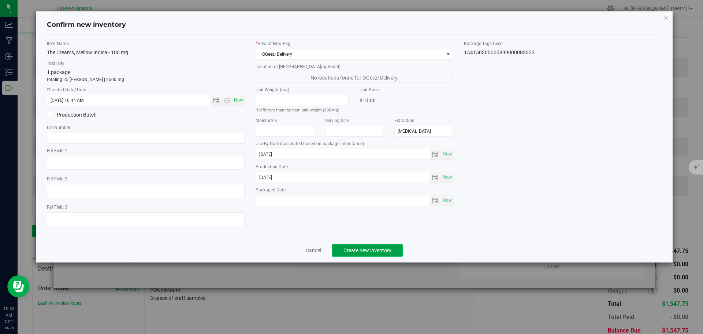
click at [353, 251] on span "Create new inventory" at bounding box center [368, 250] width 48 height 6
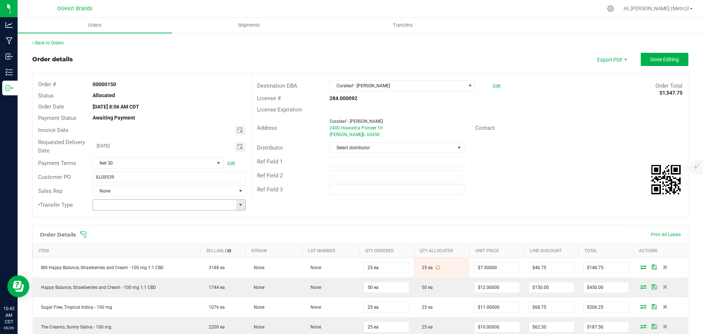
click at [240, 205] on span at bounding box center [241, 205] width 6 height 6
click at [164, 254] on li "Wholesale Transfer" at bounding box center [168, 255] width 151 height 12
type input "Wholesale Transfer"
click at [651, 65] on button "Done Editing" at bounding box center [665, 59] width 48 height 13
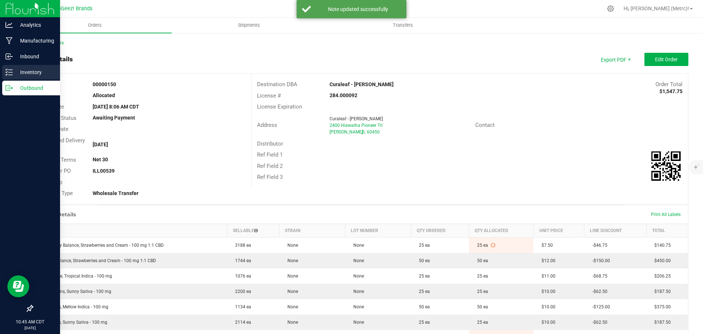
click at [8, 74] on icon at bounding box center [8, 71] width 7 height 7
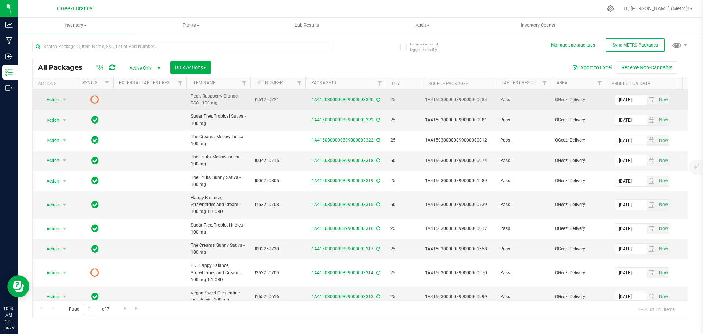
click at [376, 98] on icon at bounding box center [378, 99] width 4 height 4
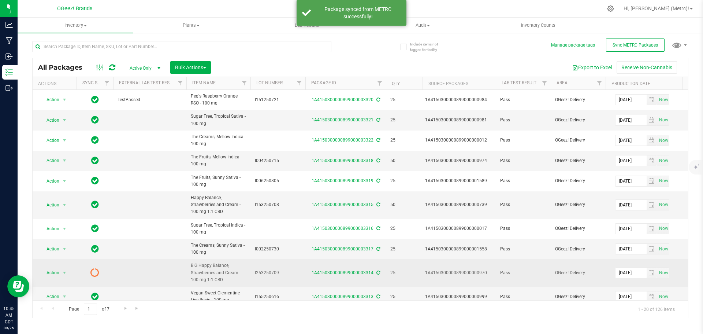
click at [377, 270] on icon at bounding box center [378, 272] width 4 height 4
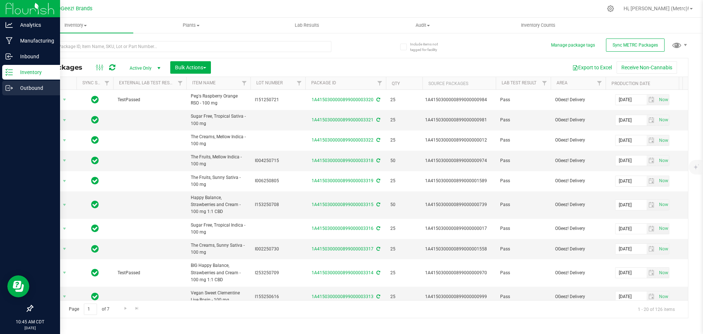
click at [15, 82] on div "Outbound" at bounding box center [31, 88] width 58 height 15
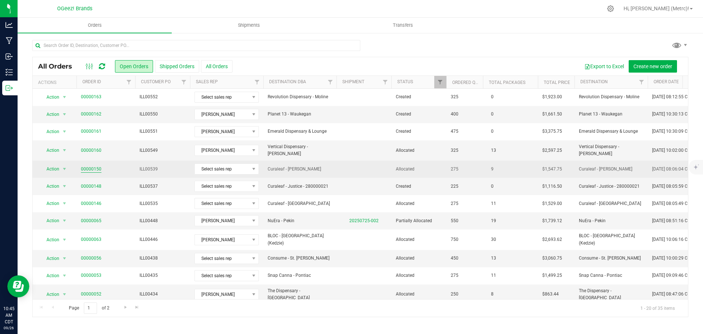
click at [92, 166] on link "00000150" at bounding box center [91, 169] width 21 height 7
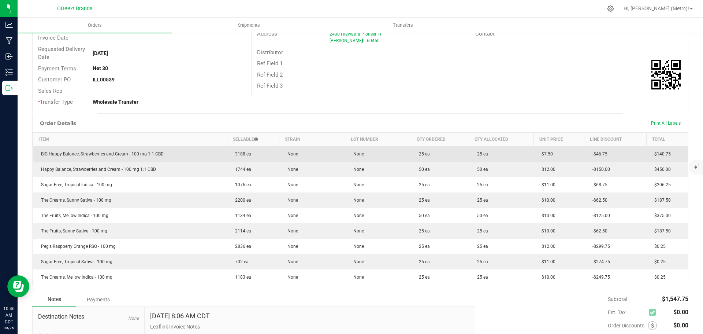
scroll to position [170, 0]
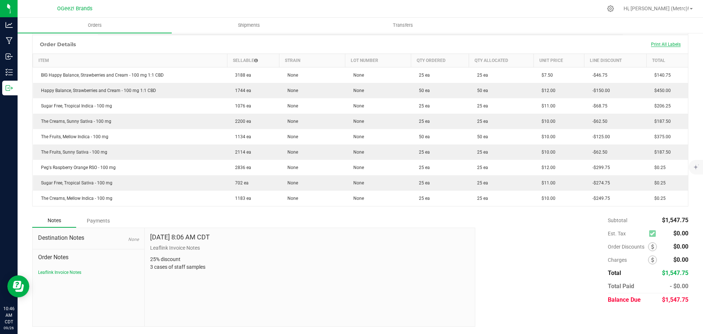
click at [661, 42] on span "Print All Labels" at bounding box center [666, 44] width 30 height 5
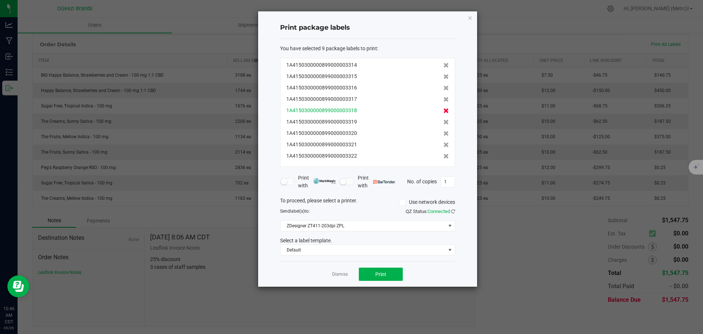
click at [444, 110] on icon at bounding box center [446, 110] width 5 height 5
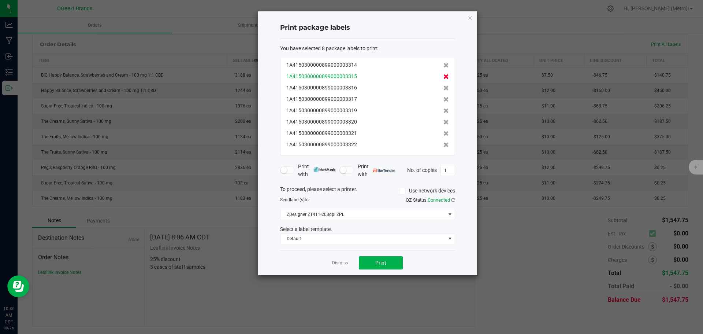
click at [444, 75] on icon at bounding box center [446, 76] width 5 height 5
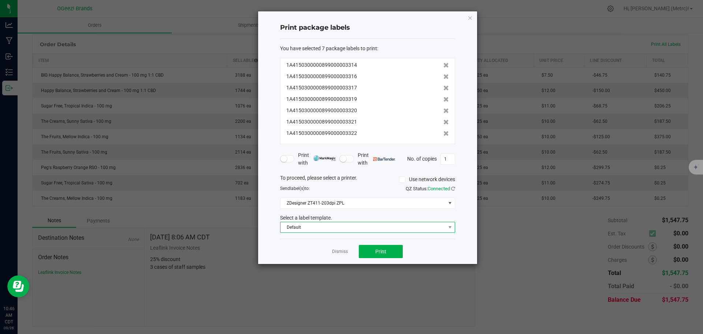
click at [417, 228] on span "Default" at bounding box center [363, 227] width 165 height 10
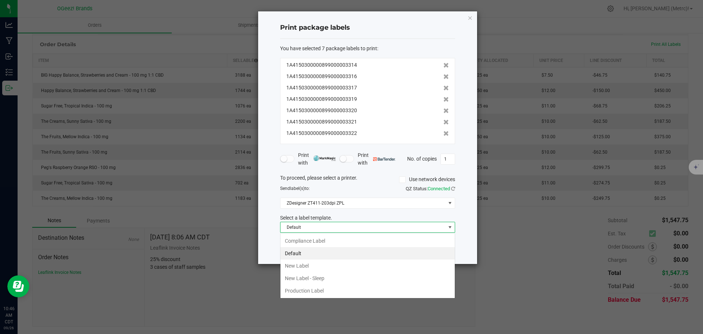
scroll to position [11, 175]
drag, startPoint x: 347, startPoint y: 287, endPoint x: 350, endPoint y: 279, distance: 8.0
click at [347, 285] on li "Production Label" at bounding box center [368, 290] width 174 height 12
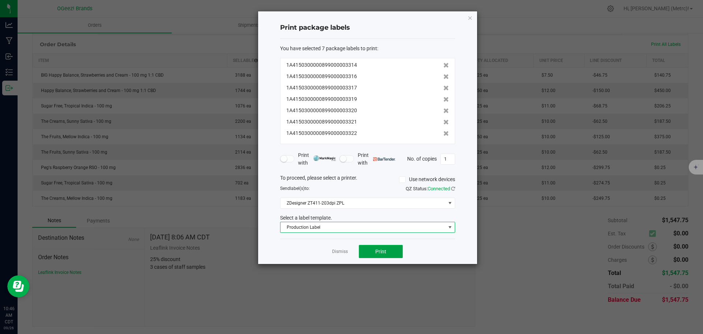
click at [379, 249] on span "Print" at bounding box center [380, 251] width 11 height 6
click at [430, 229] on span "Production Label" at bounding box center [363, 227] width 165 height 10
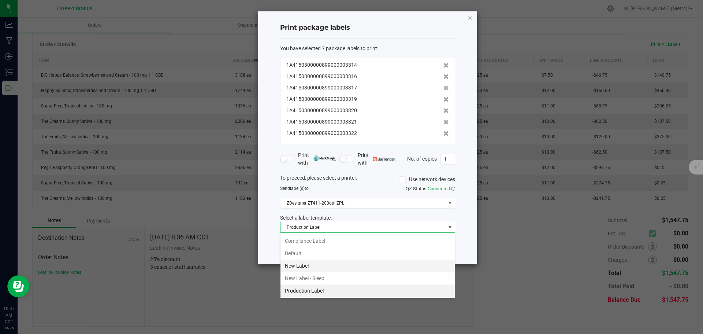
click at [375, 265] on li "New Label" at bounding box center [368, 265] width 174 height 12
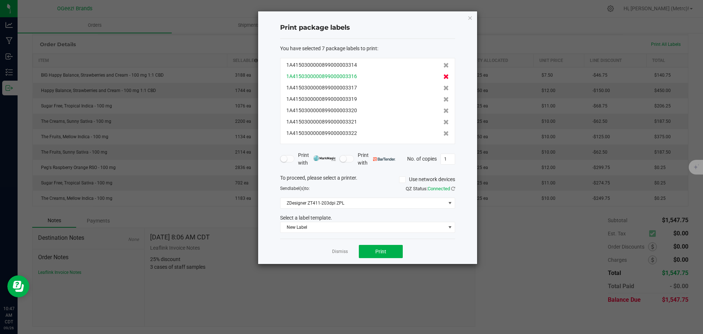
click at [444, 75] on icon at bounding box center [446, 76] width 5 height 5
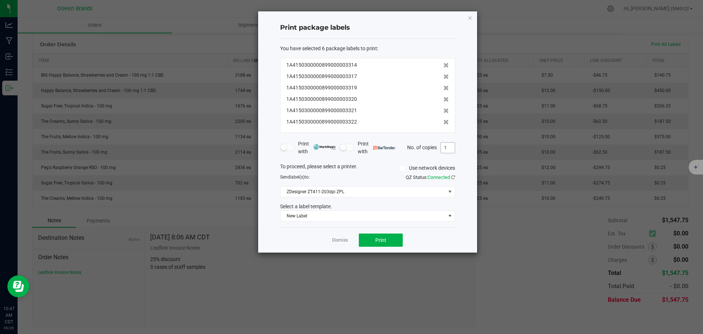
click at [450, 149] on input "1" at bounding box center [448, 147] width 14 height 10
type input "25"
click at [394, 242] on button "Print" at bounding box center [381, 239] width 44 height 13
click at [471, 18] on icon "button" at bounding box center [470, 17] width 5 height 9
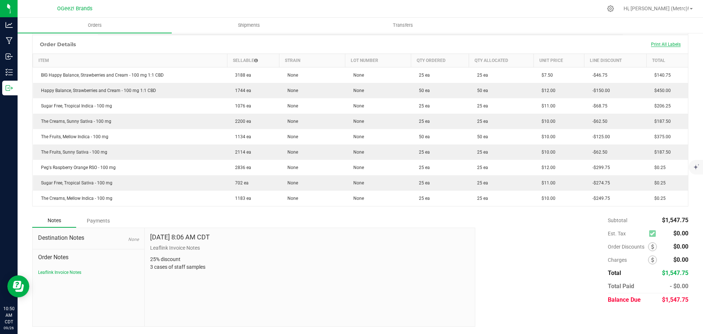
click at [654, 44] on span "Print All Labels" at bounding box center [666, 44] width 30 height 5
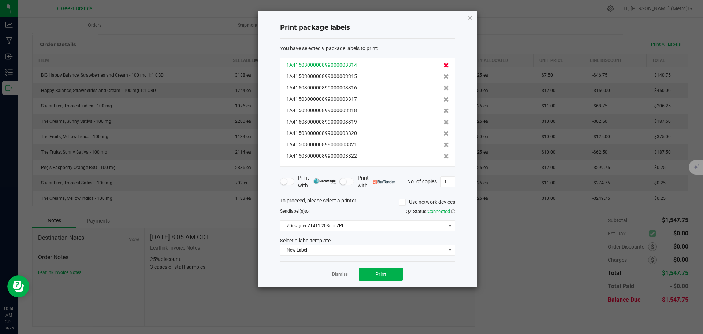
click at [444, 64] on icon at bounding box center [446, 65] width 5 height 5
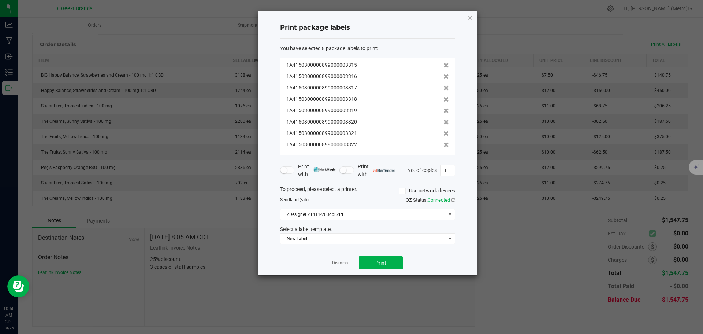
click at [444, 64] on icon at bounding box center [446, 65] width 5 height 5
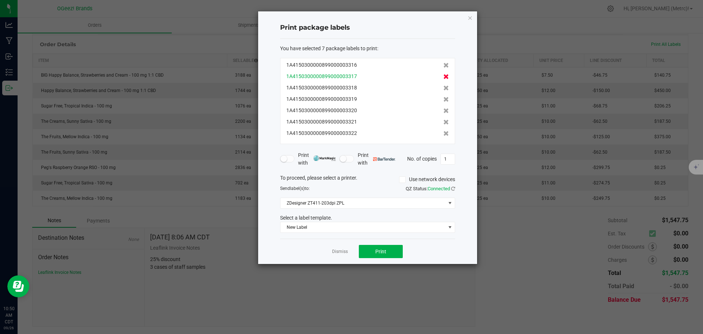
click at [444, 76] on icon at bounding box center [446, 76] width 5 height 5
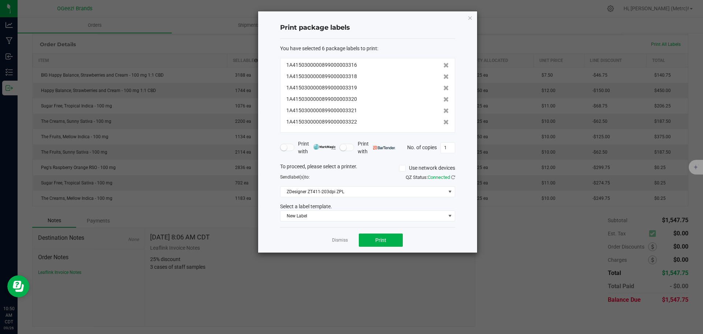
click at [444, 76] on icon at bounding box center [446, 76] width 5 height 5
click at [444, 85] on icon at bounding box center [446, 87] width 5 height 5
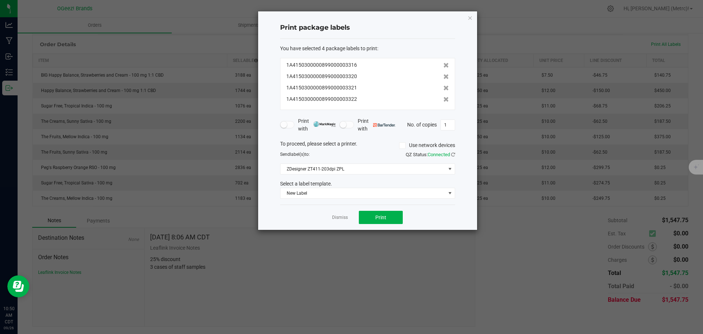
click at [444, 76] on icon at bounding box center [446, 76] width 5 height 5
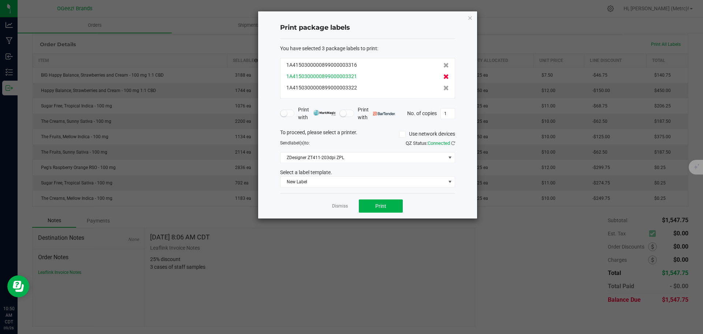
click at [444, 76] on icon at bounding box center [446, 76] width 5 height 5
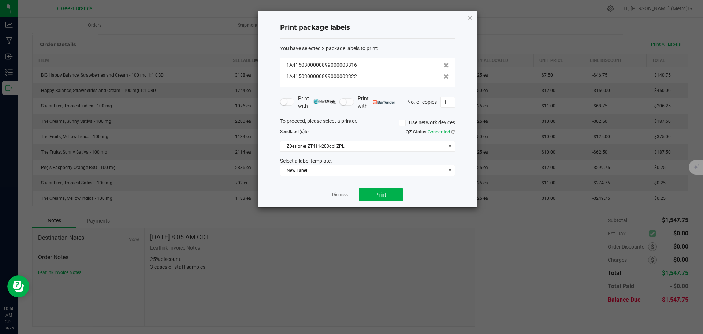
click at [444, 76] on icon at bounding box center [446, 76] width 5 height 5
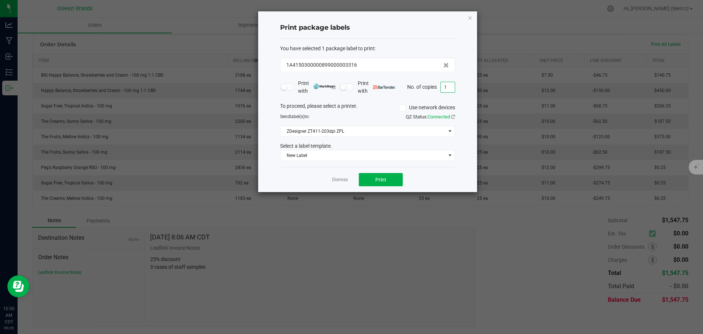
click at [450, 87] on input "1" at bounding box center [448, 87] width 14 height 10
type input "25"
click at [383, 180] on span "Print" at bounding box center [380, 180] width 11 height 6
click at [419, 156] on span "New Label" at bounding box center [363, 155] width 165 height 10
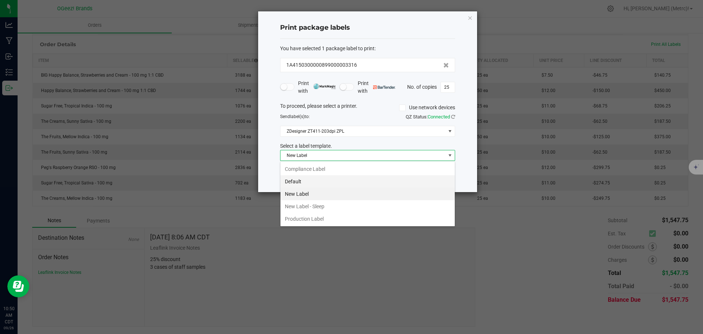
click at [371, 180] on li "Default" at bounding box center [368, 181] width 174 height 12
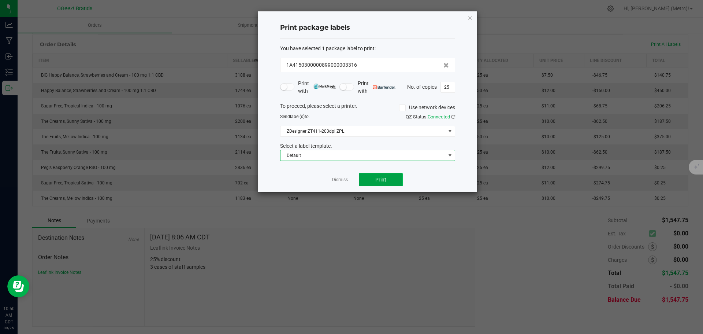
click at [396, 178] on button "Print" at bounding box center [381, 179] width 44 height 13
click at [471, 18] on icon "button" at bounding box center [470, 17] width 5 height 9
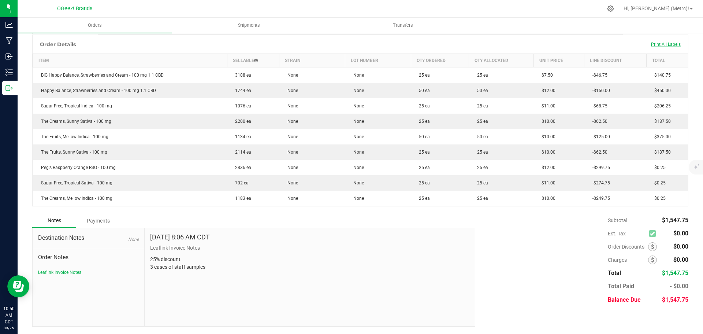
click at [658, 47] on span "Print All Labels" at bounding box center [666, 44] width 30 height 5
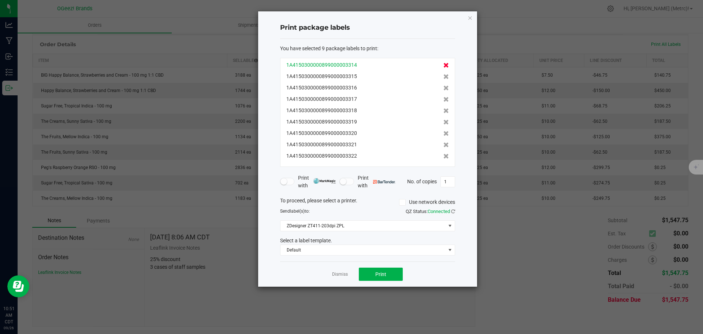
click at [444, 67] on icon at bounding box center [446, 65] width 5 height 5
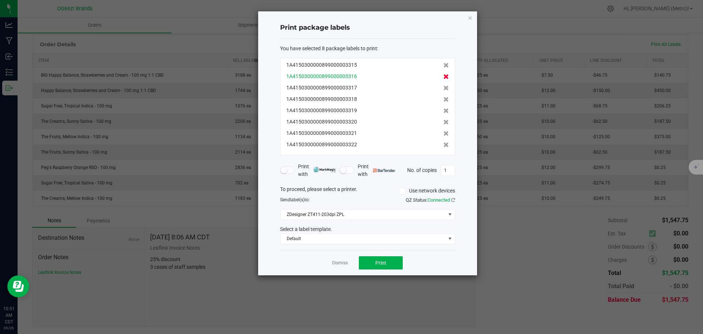
click at [444, 76] on icon at bounding box center [446, 76] width 5 height 5
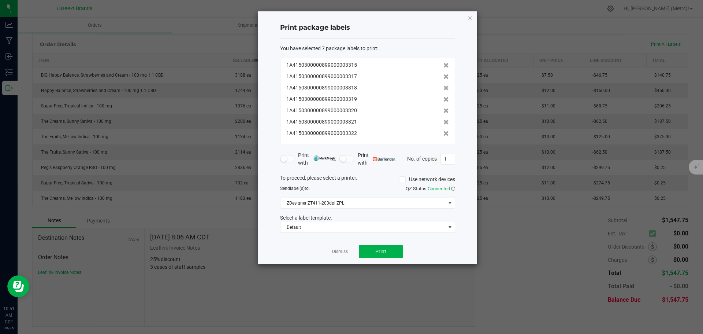
click at [444, 76] on icon at bounding box center [446, 76] width 5 height 5
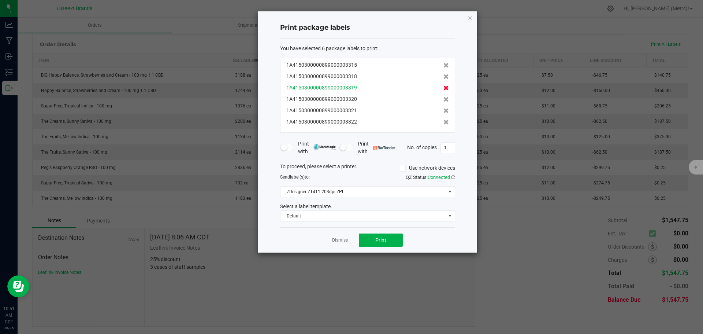
click at [444, 89] on icon at bounding box center [446, 87] width 5 height 5
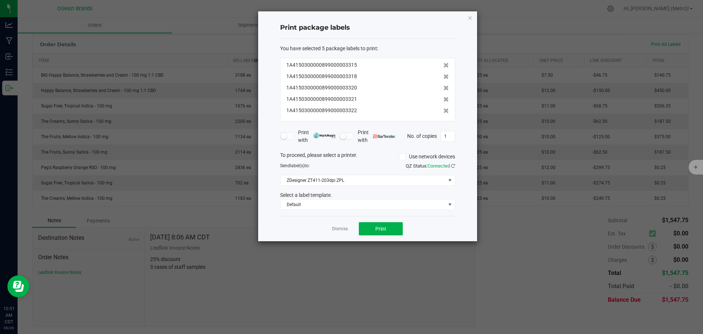
click at [444, 89] on icon at bounding box center [446, 87] width 5 height 5
click at [444, 97] on icon at bounding box center [446, 99] width 5 height 5
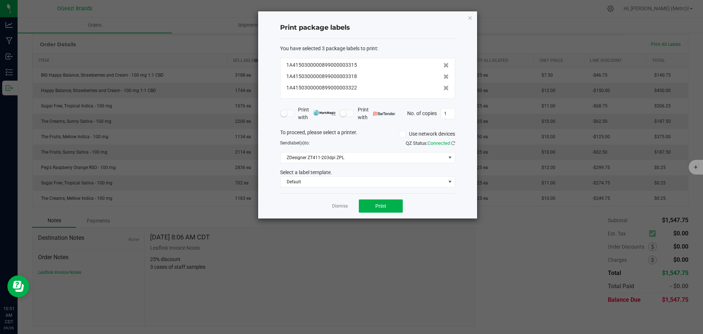
click at [444, 89] on icon at bounding box center [446, 87] width 5 height 5
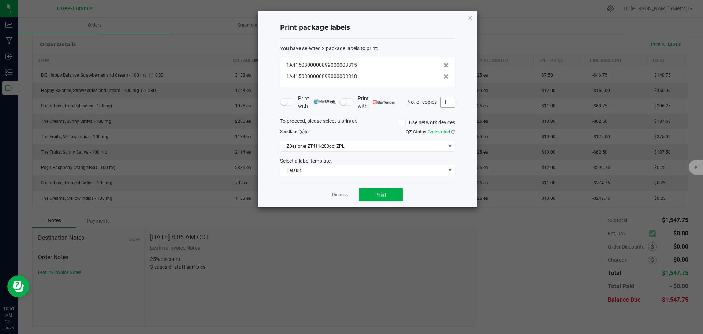
click at [448, 104] on input "1" at bounding box center [448, 102] width 14 height 10
click at [409, 173] on span "Default" at bounding box center [363, 170] width 165 height 10
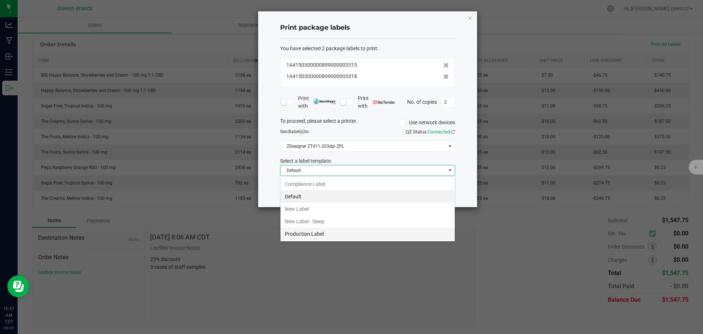
click at [331, 234] on li "Production Label" at bounding box center [368, 233] width 174 height 12
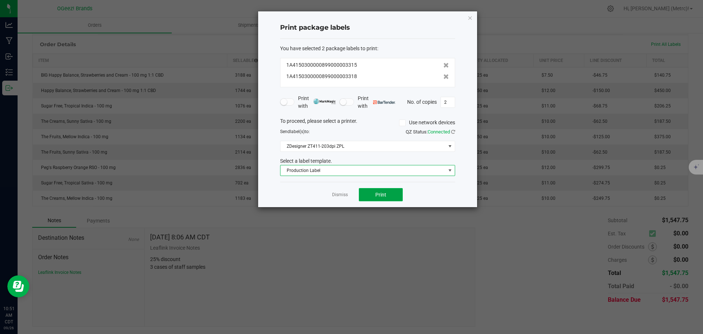
click at [394, 189] on button "Print" at bounding box center [381, 194] width 44 height 13
click at [450, 283] on ngb-modal-window "Print package labels You have selected 2 package labels to print : 1A4150300000…" at bounding box center [354, 167] width 709 height 334
click at [455, 270] on ngb-modal-window "Print package labels You have selected 2 package labels to print : 1A4150300000…" at bounding box center [354, 167] width 709 height 334
click at [450, 100] on input "2" at bounding box center [448, 102] width 14 height 10
type input "50"
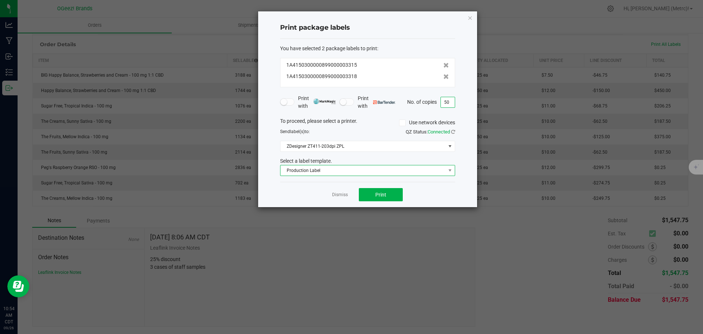
click at [394, 173] on span "Production Label" at bounding box center [363, 170] width 165 height 10
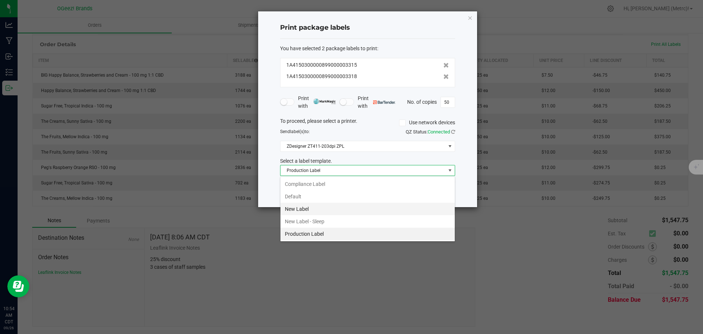
click at [348, 204] on li "New Label" at bounding box center [368, 209] width 174 height 12
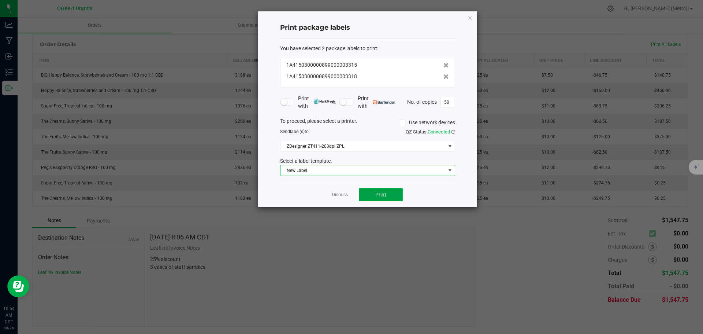
click at [379, 197] on span "Print" at bounding box center [380, 195] width 11 height 6
click at [474, 19] on div "Print package labels You have selected 2 package labels to print : 1A4150300000…" at bounding box center [367, 109] width 219 height 196
click at [471, 18] on icon "button" at bounding box center [470, 17] width 5 height 9
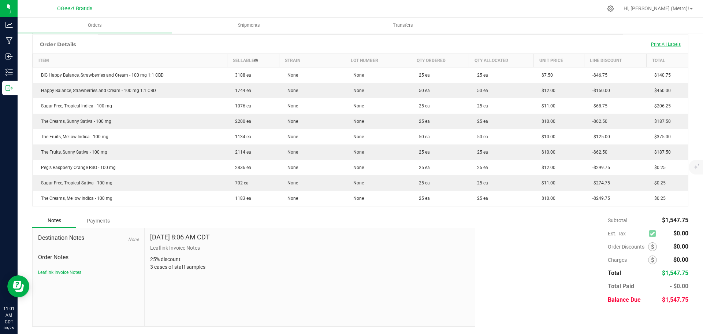
click at [667, 44] on span "Print All Labels" at bounding box center [666, 44] width 30 height 5
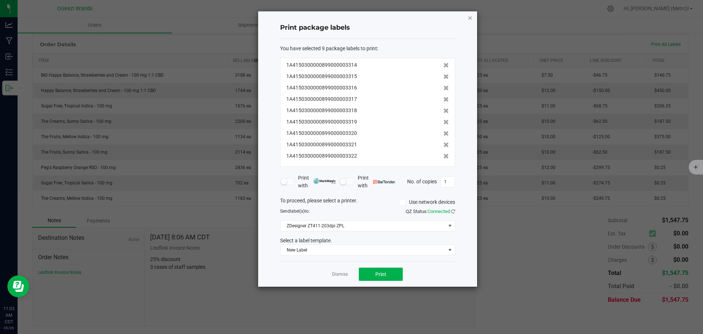
click at [468, 18] on icon "button" at bounding box center [470, 17] width 5 height 9
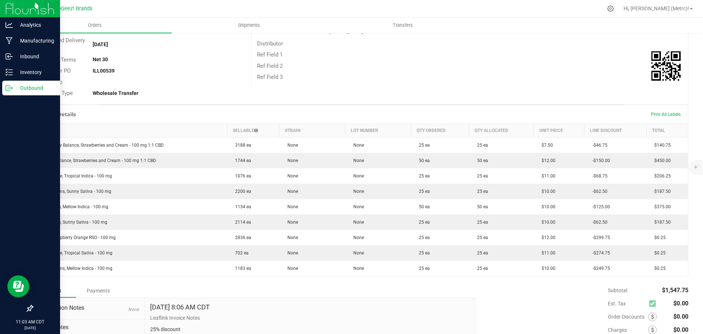
scroll to position [23, 0]
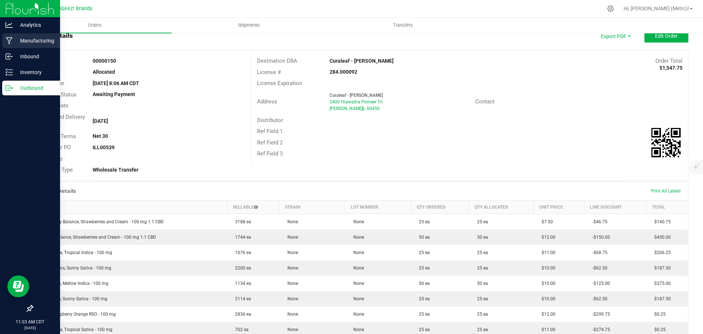
click at [21, 40] on p "Manufacturing" at bounding box center [35, 40] width 44 height 9
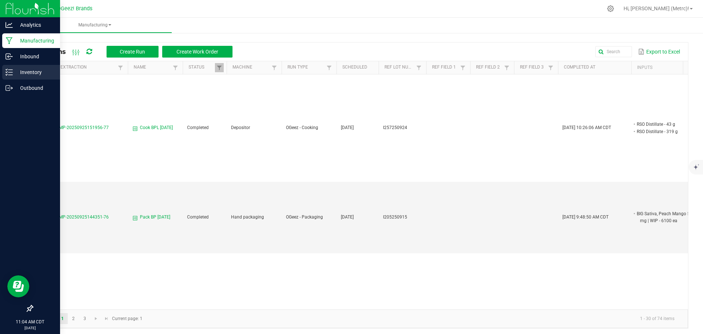
click at [6, 73] on icon at bounding box center [8, 71] width 7 height 7
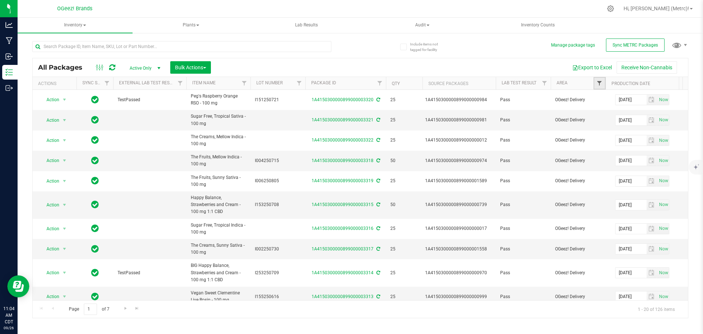
click at [597, 81] on span "Filter" at bounding box center [600, 83] width 6 height 6
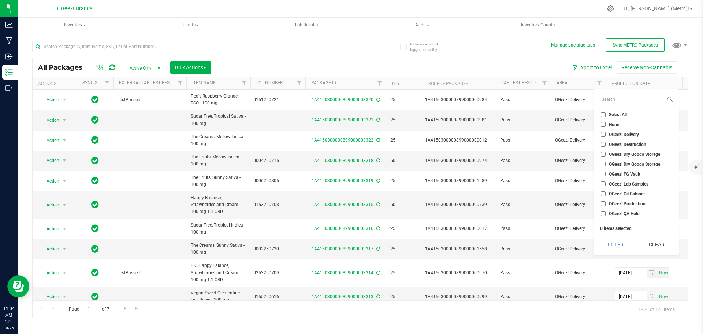
click at [605, 211] on input "OGeez! QA Hold" at bounding box center [603, 213] width 5 height 5
checkbox input "true"
click at [611, 245] on button "Filter" at bounding box center [616, 244] width 36 height 16
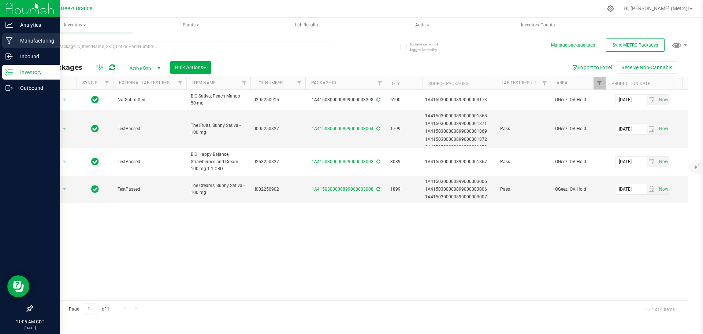
click at [19, 39] on p "Manufacturing" at bounding box center [35, 40] width 44 height 9
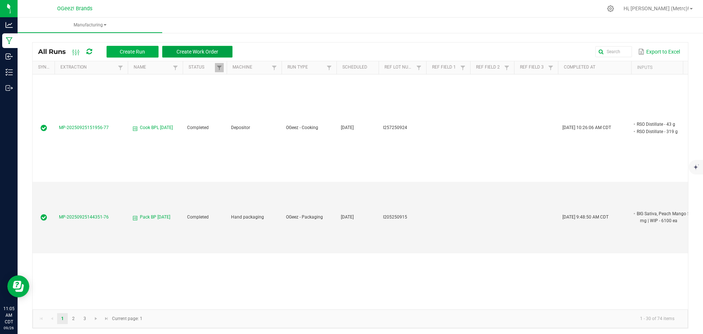
click at [192, 48] on button "Create Work Order" at bounding box center [197, 52] width 70 height 12
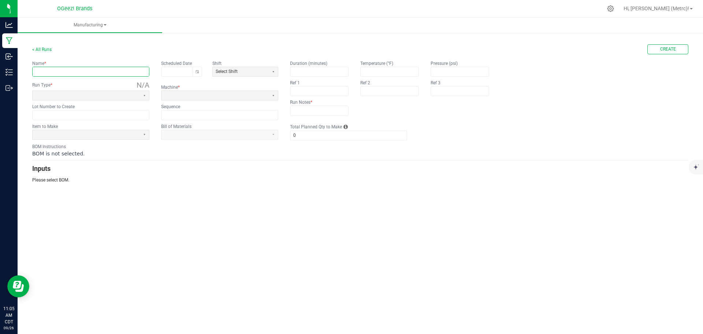
click at [122, 67] on input "text" at bounding box center [91, 71] width 116 height 9
drag, startPoint x: 58, startPoint y: 69, endPoint x: 57, endPoint y: 64, distance: 5.2
click at [57, 69] on input "text" at bounding box center [91, 71] width 116 height 9
click at [114, 68] on input "text" at bounding box center [91, 71] width 116 height 9
drag, startPoint x: 114, startPoint y: 68, endPoint x: -5, endPoint y: 51, distance: 119.9
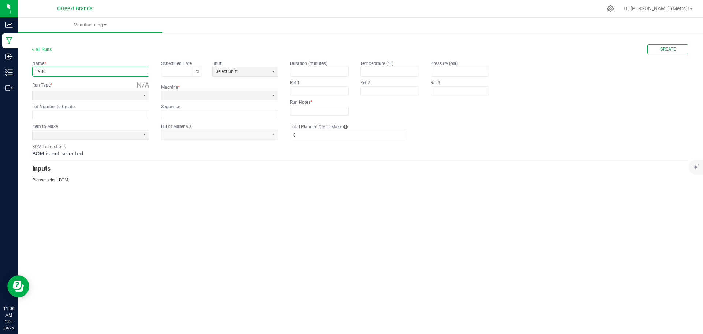
click at [0, 51] on html "Analytics Manufacturing Inbound Inventory Outbound 11:06 AM CDT 09/26/2025 09/2…" at bounding box center [351, 167] width 703 height 334
type input "S"
click at [196, 74] on button "Toggle calendar" at bounding box center [197, 71] width 9 height 9
type input "Pack SF Sativa [DATE]"
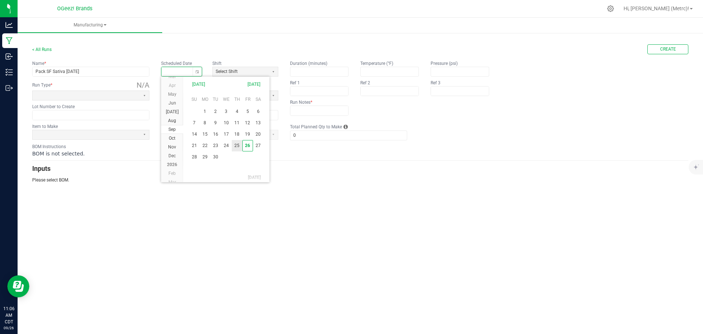
click at [237, 148] on span "25" at bounding box center [237, 145] width 11 height 11
type input "[DATE]"
click at [130, 90] on kendo-dropdownlist at bounding box center [90, 95] width 117 height 10
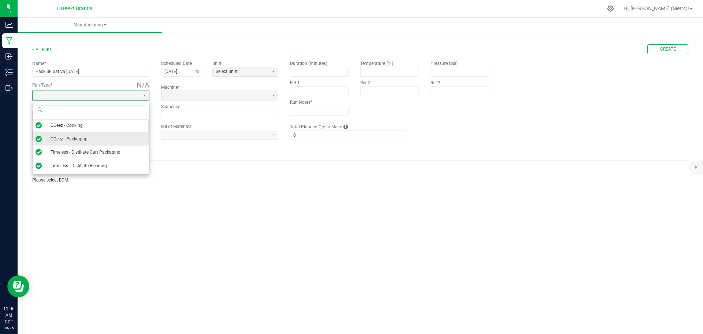
click at [108, 136] on li "OGeez - Packaging" at bounding box center [91, 139] width 116 height 14
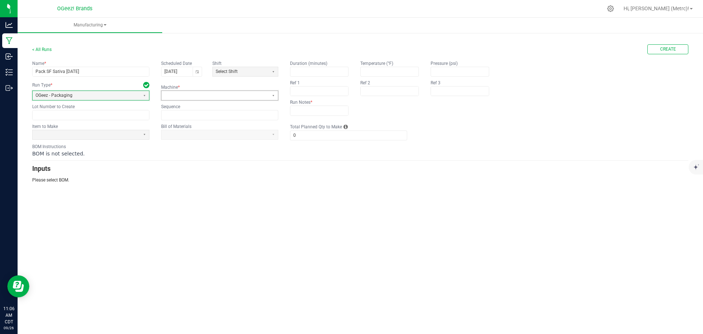
click at [194, 94] on span at bounding box center [214, 95] width 101 height 6
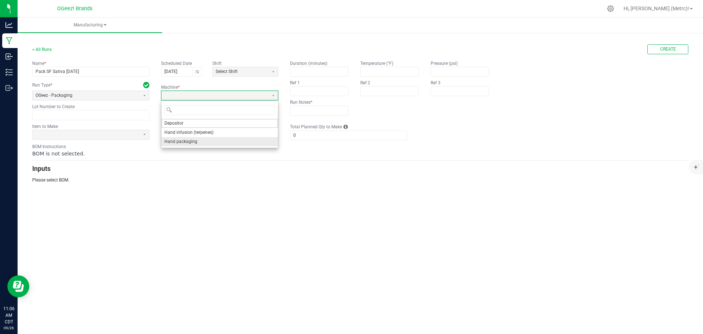
click at [200, 142] on li "Hand packaging" at bounding box center [220, 141] width 116 height 9
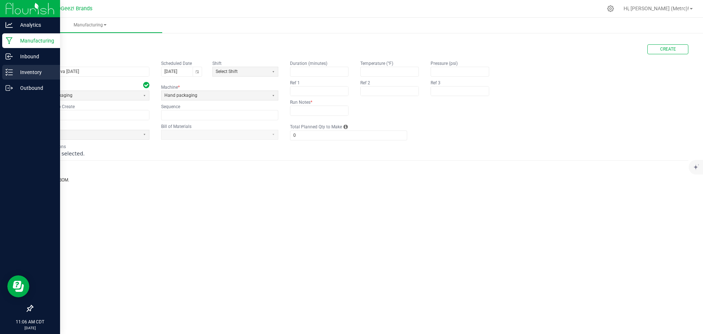
drag, startPoint x: 44, startPoint y: 41, endPoint x: 30, endPoint y: 72, distance: 34.6
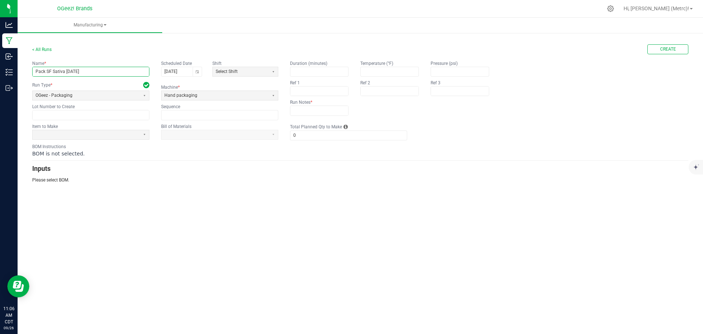
drag, startPoint x: 30, startPoint y: 72, endPoint x: 62, endPoint y: 77, distance: 32.9
click at [61, 75] on input "Pack SF Sativa [DATE]" at bounding box center [91, 71] width 116 height 9
click at [96, 118] on input "text" at bounding box center [91, 114] width 116 height 9
paste input "I300250922"
type input "I300250922"
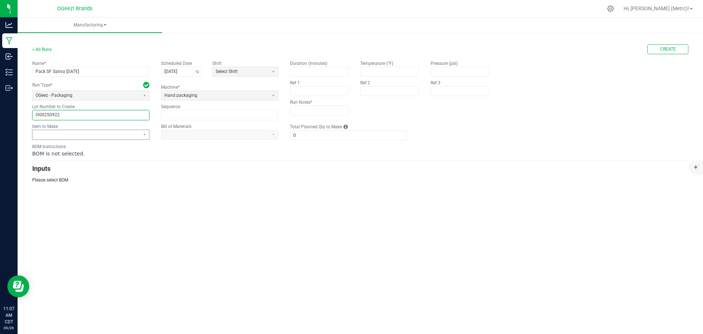
click at [123, 137] on span at bounding box center [86, 134] width 101 height 6
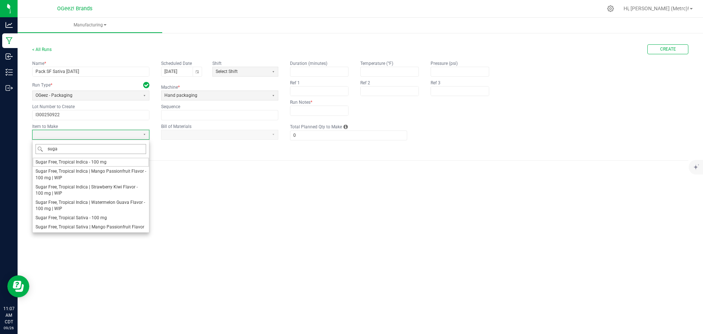
type input "sugar"
click at [104, 218] on span "Sugar Free, Tropical Sativa - 100 mg" at bounding box center [71, 218] width 71 height 6
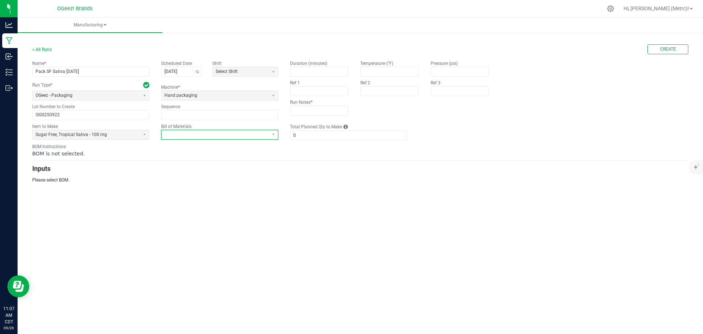
click at [235, 136] on span at bounding box center [214, 134] width 101 height 6
click at [232, 163] on span "Sugar Free Tropical 100S - PACKAGE" at bounding box center [200, 162] width 73 height 6
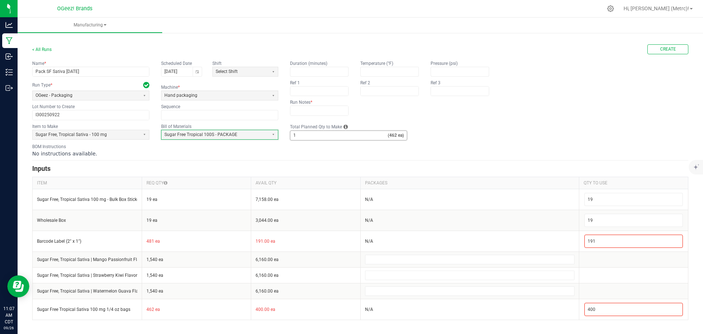
click at [299, 136] on input "1" at bounding box center [338, 135] width 97 height 9
type input "4"
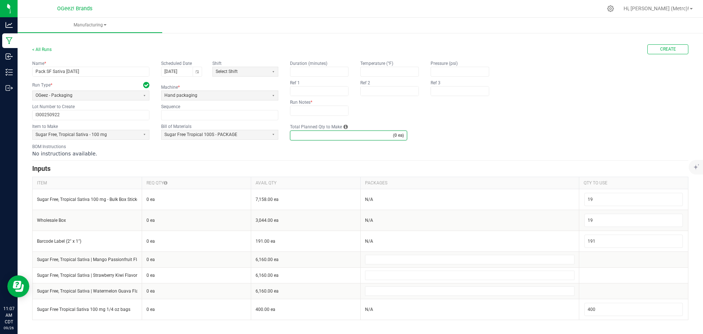
type input "5"
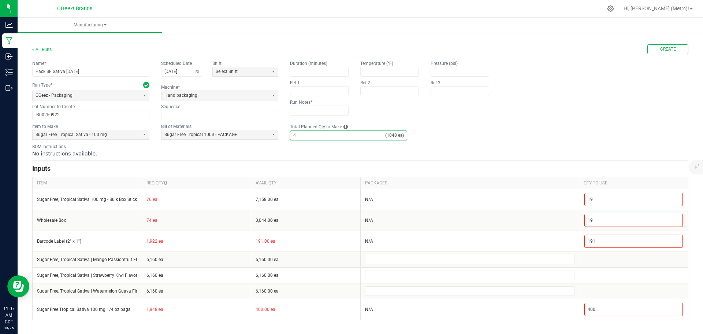
type input "4"
drag, startPoint x: 468, startPoint y: 133, endPoint x: 469, endPoint y: 129, distance: 4.2
click at [468, 131] on fieldset "Item to Make Sugar Free, Tropical Sativa - 100 mg Bill of Materials Sugar Free …" at bounding box center [360, 131] width 656 height 17
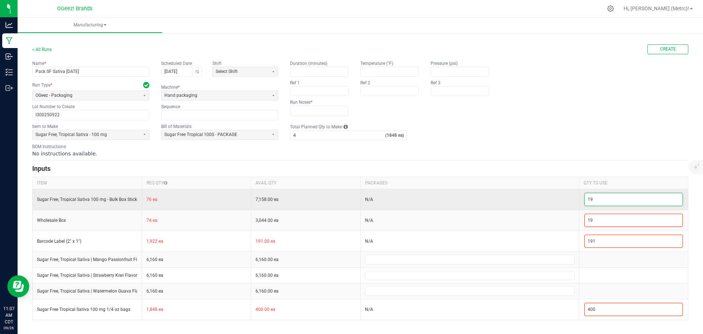
click at [601, 197] on input "19" at bounding box center [634, 199] width 98 height 12
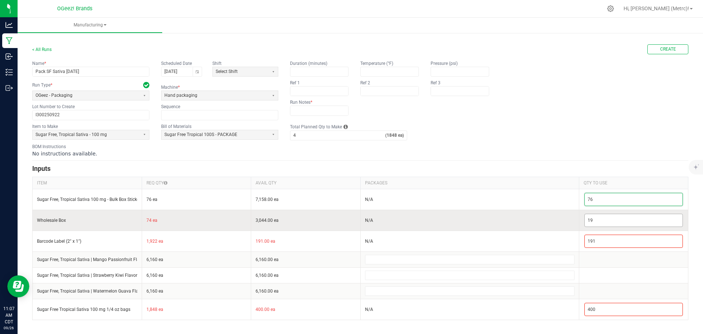
type input "76"
click at [604, 223] on input "19" at bounding box center [634, 220] width 98 height 12
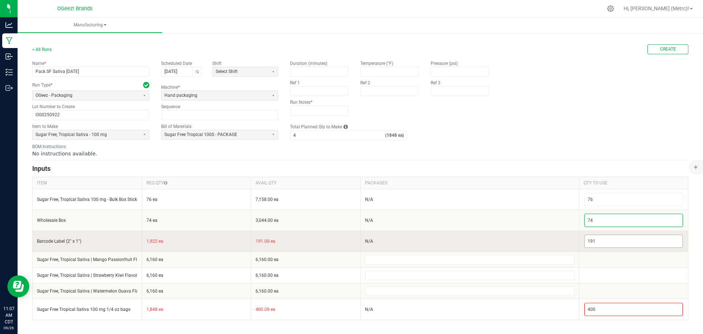
type input "74"
click at [611, 240] on input "191" at bounding box center [634, 241] width 98 height 12
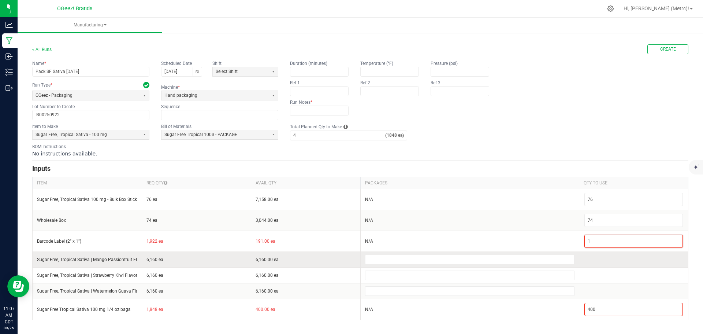
type input "1"
click at [611, 252] on td at bounding box center [634, 259] width 110 height 16
click at [459, 259] on input at bounding box center [470, 259] width 209 height 9
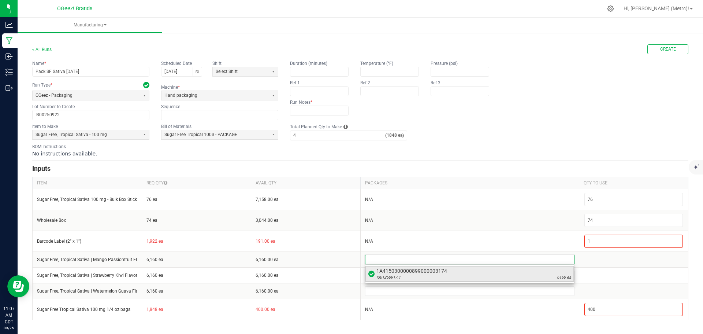
click at [468, 274] on span "1A4150300000899000003174" at bounding box center [473, 270] width 195 height 7
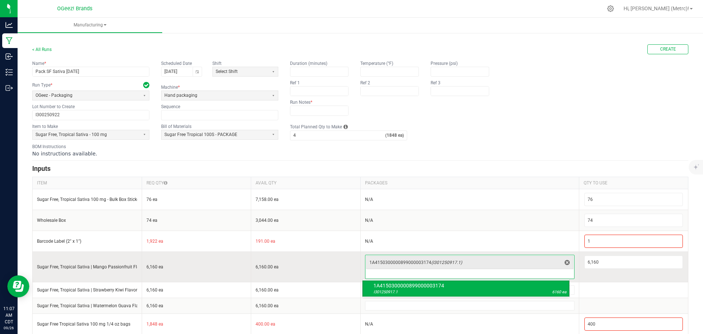
click at [466, 274] on input at bounding box center [470, 274] width 209 height 9
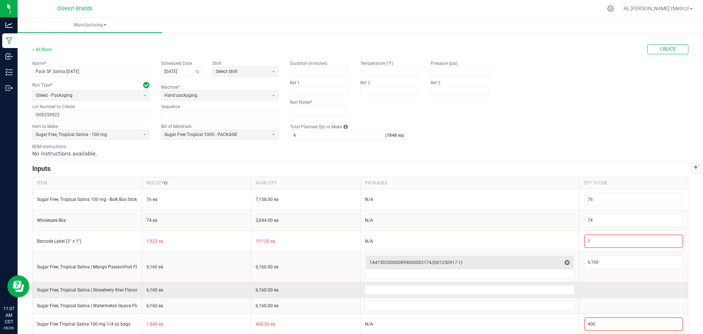
click at [616, 287] on td at bounding box center [634, 290] width 110 height 16
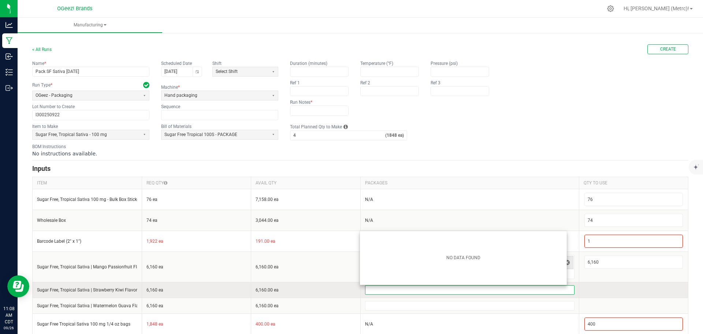
click at [536, 292] on input at bounding box center [470, 289] width 209 height 9
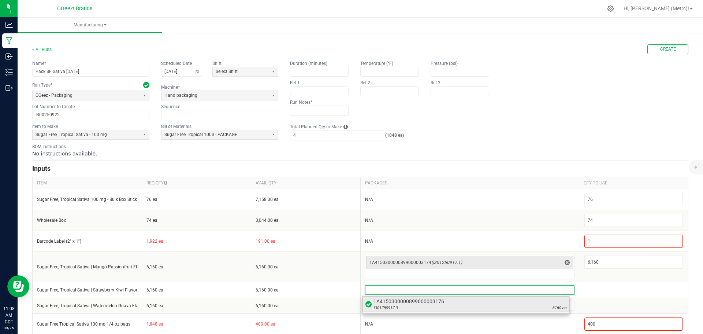
click at [504, 301] on span "1A4150300000899000003176" at bounding box center [470, 300] width 193 height 7
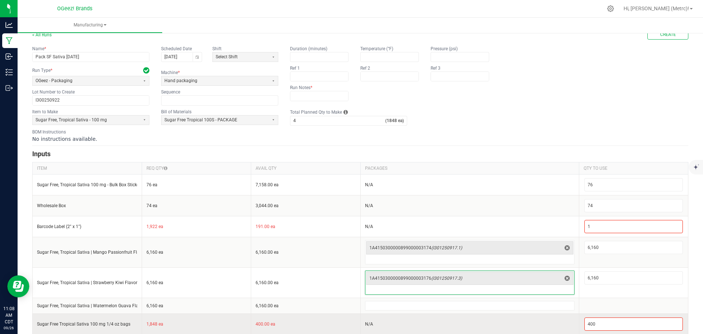
scroll to position [23, 0]
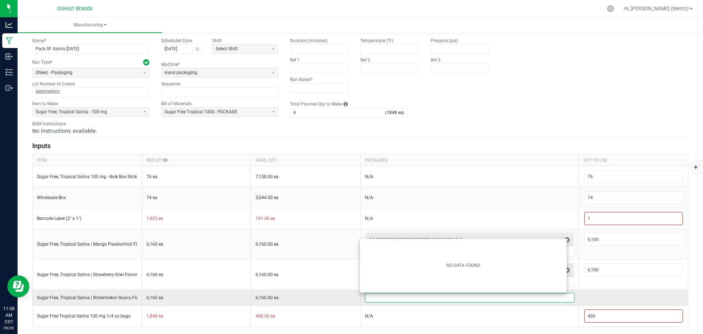
click at [521, 296] on input at bounding box center [470, 297] width 209 height 9
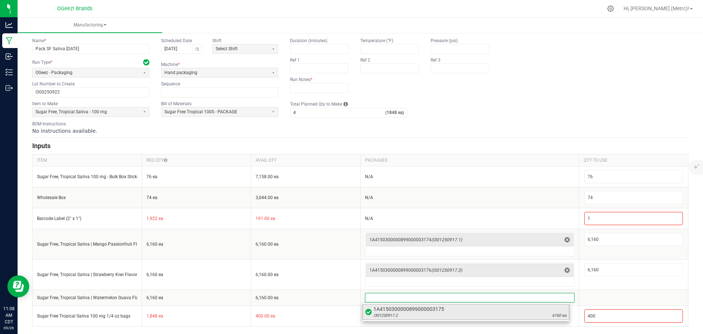
click at [518, 313] on div "I301250917.2 6160 ea" at bounding box center [470, 315] width 193 height 6
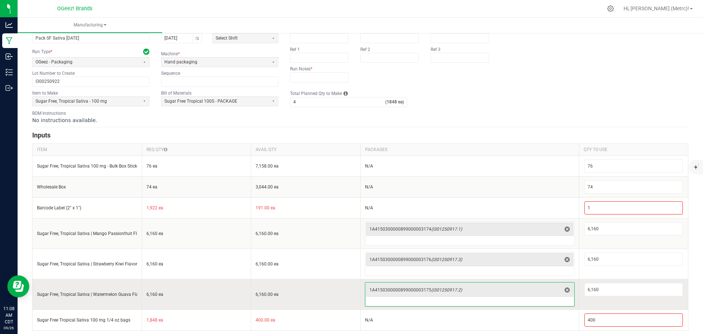
scroll to position [37, 0]
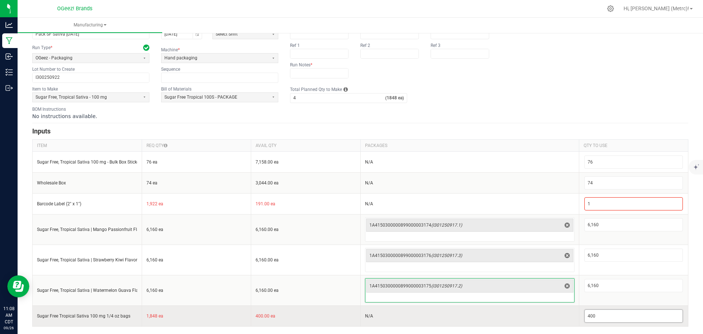
click at [597, 317] on input "400" at bounding box center [634, 315] width 98 height 12
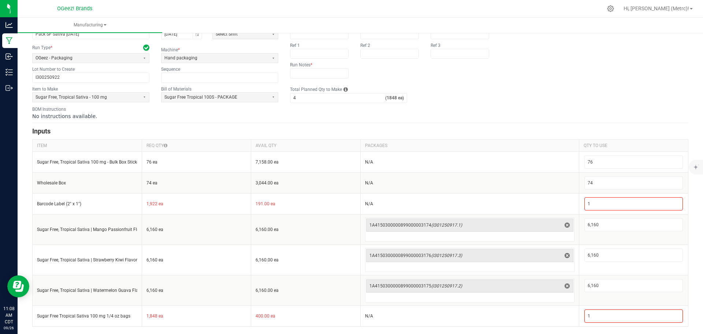
type input "1"
click at [684, 287] on div "< All Runs Create Name * Pack SF Sativa 9.25.25 Scheduled Date 09/25/2025 Shift…" at bounding box center [361, 164] width 686 height 340
click at [582, 104] on form "< All Runs Create Name * Pack SF Sativa 9.25.25 Scheduled Date 09/25/2025 Shift…" at bounding box center [360, 166] width 656 height 319
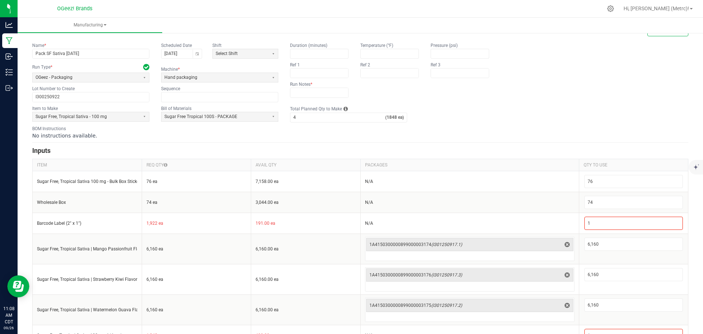
scroll to position [0, 0]
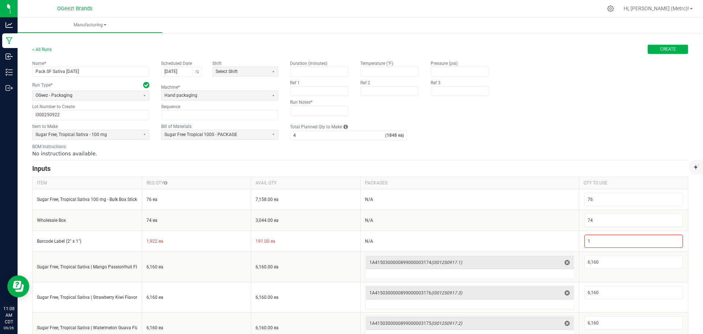
click at [654, 51] on button "Create" at bounding box center [667, 49] width 41 height 10
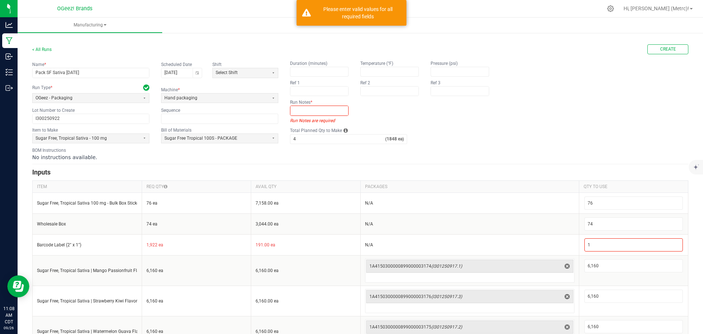
click at [297, 112] on input "text" at bounding box center [319, 110] width 58 height 9
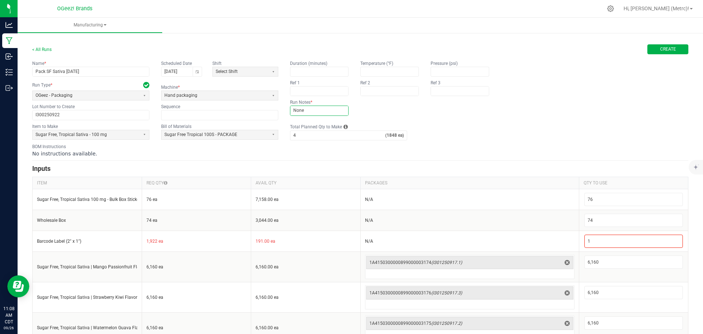
type input "None"
click at [653, 48] on button "Create" at bounding box center [667, 49] width 41 height 10
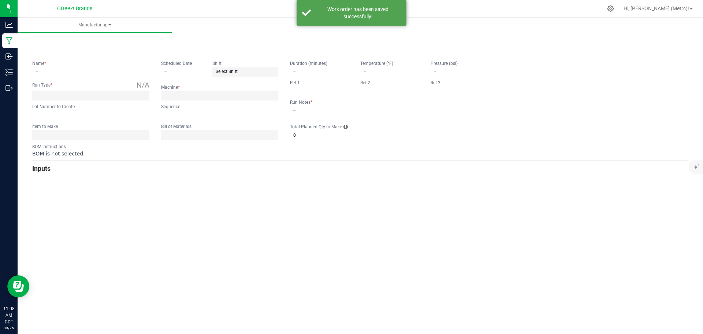
type input "Pack SF Sativa [DATE]"
type input "[DATE]"
type input "I300250922"
type input "0"
type input "None"
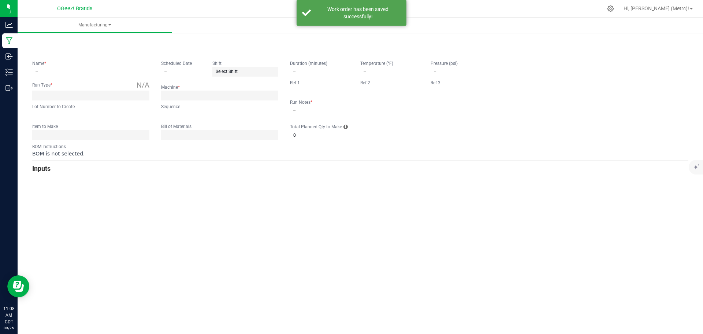
type input "4"
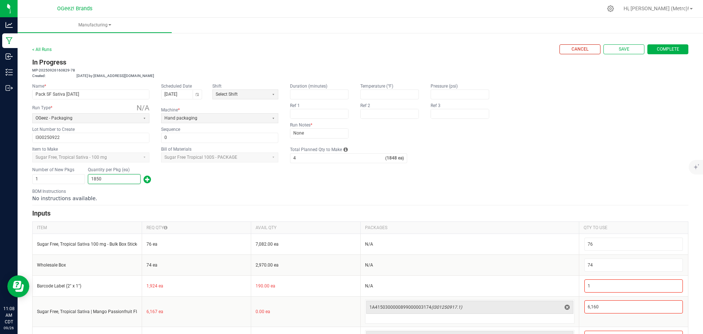
type input "1,850"
click at [242, 186] on form "< All Runs Cancel Save Complete In Progress MP-20250926160829-78 Created: Sep 2…" at bounding box center [360, 226] width 656 height 364
click at [659, 51] on span "Complete" at bounding box center [668, 49] width 22 height 6
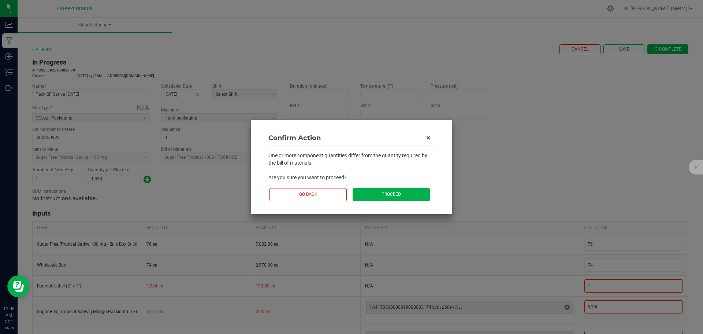
click at [394, 190] on button "Proceed" at bounding box center [391, 194] width 77 height 13
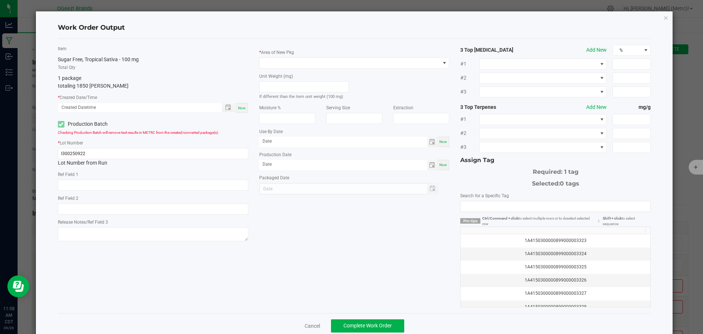
click at [243, 106] on span "Now" at bounding box center [242, 108] width 8 height 4
type input "09/26/2025 11:08 AM"
type input "09/26/2026"
type input "[DATE]"
click at [307, 60] on span at bounding box center [350, 63] width 181 height 10
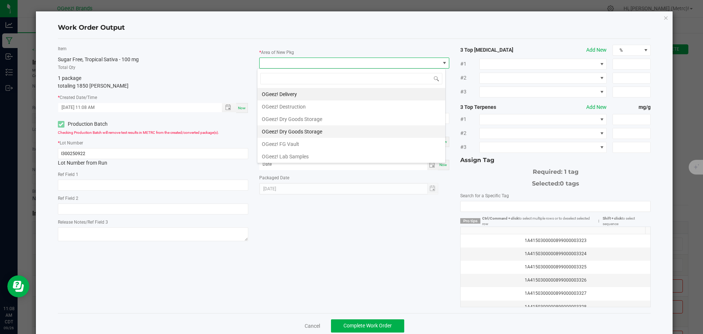
scroll to position [73, 0]
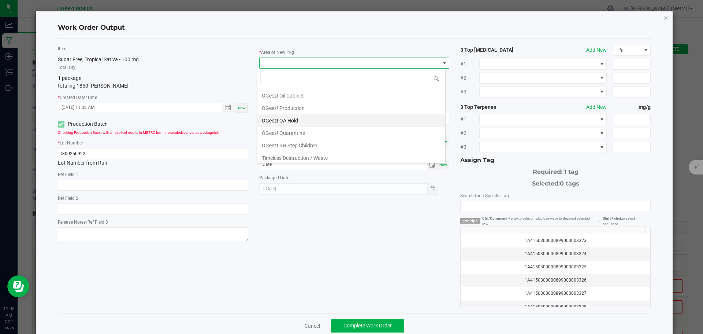
click at [319, 117] on li "OGeez! QA Hold" at bounding box center [351, 120] width 188 height 12
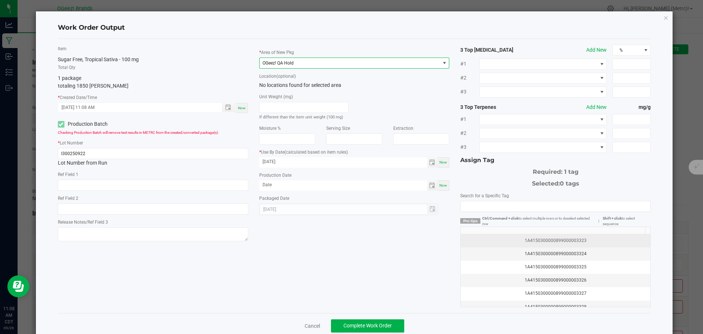
click at [570, 241] on div "1A4150300000899000003323" at bounding box center [555, 240] width 181 height 7
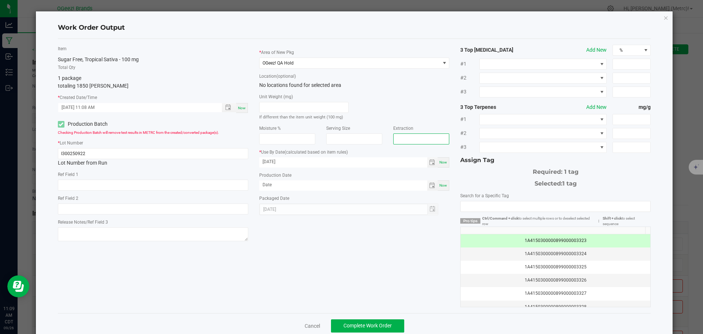
click at [401, 137] on input "text" at bounding box center [421, 138] width 56 height 11
click at [429, 161] on span "Toggle calendar" at bounding box center [432, 162] width 6 height 6
type input "Ethanol"
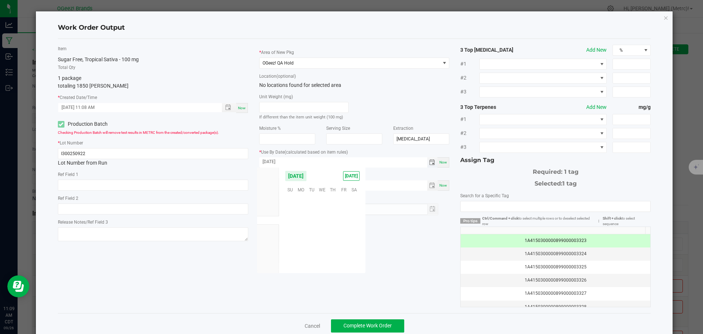
scroll to position [119719, 0]
click at [312, 234] on span "22" at bounding box center [312, 234] width 11 height 11
type input "[DATE]"
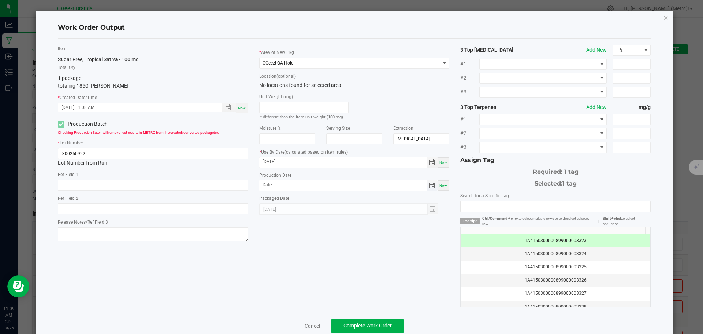
click at [429, 188] on span "Toggle calendar" at bounding box center [432, 185] width 6 height 6
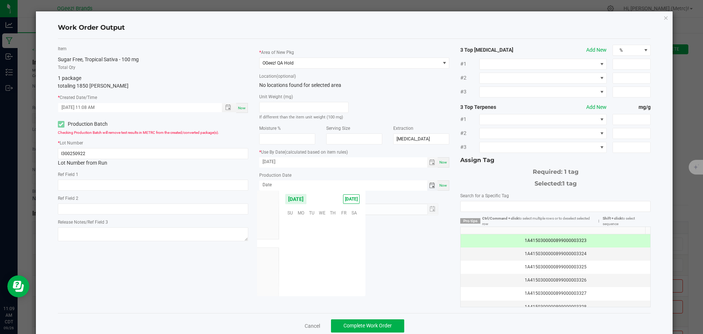
scroll to position [118774, 0]
click at [303, 257] on span "22" at bounding box center [301, 257] width 11 height 11
type input "[DATE]"
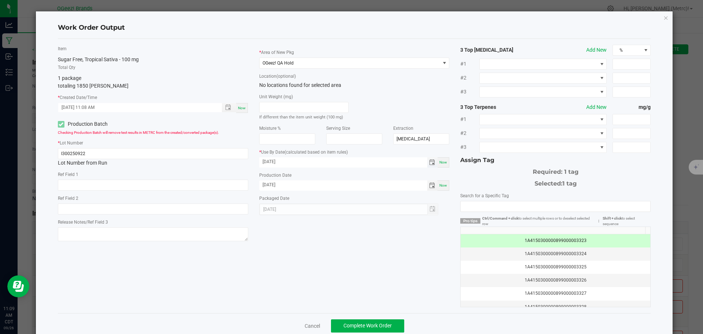
click at [429, 164] on span "Toggle calendar" at bounding box center [432, 162] width 6 height 6
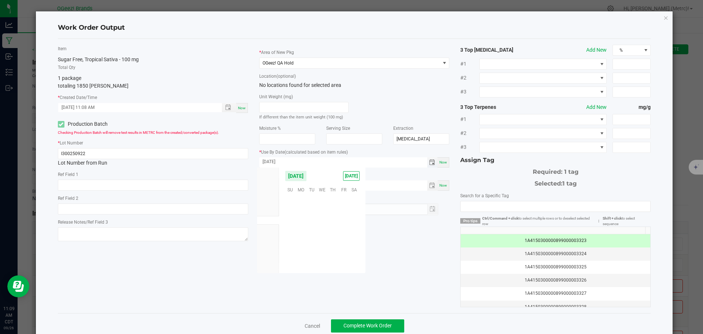
scroll to position [119719, 0]
click at [299, 234] on span "21" at bounding box center [301, 234] width 11 height 11
type input "09/21/2026"
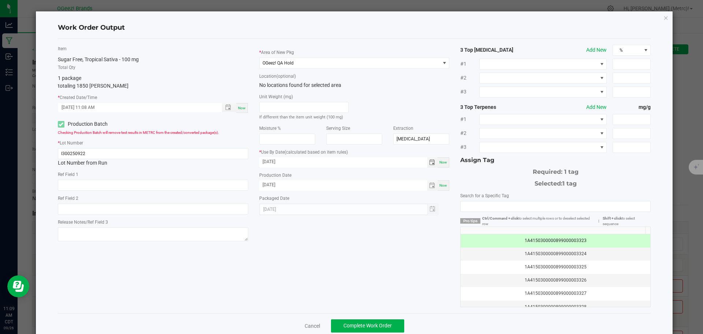
click at [406, 275] on div "Item Sugar Free, Tropical Sativa - 100 mg Total Qty 1 package totaling 1850 eac…" at bounding box center [354, 176] width 604 height 262
click at [388, 320] on button "Complete Work Order" at bounding box center [367, 325] width 73 height 13
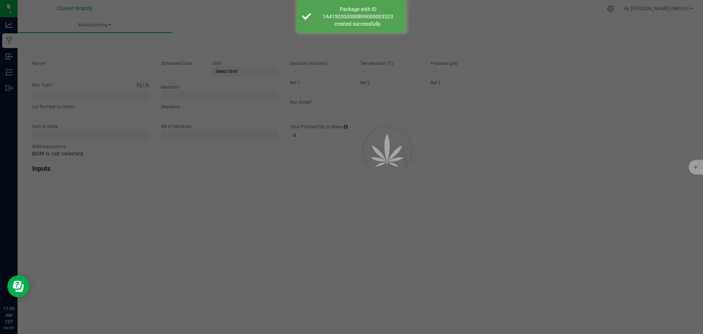
type input "Pack SF Sativa [DATE]"
type input "[DATE]"
type input "I300250922"
type input "0"
type input "None"
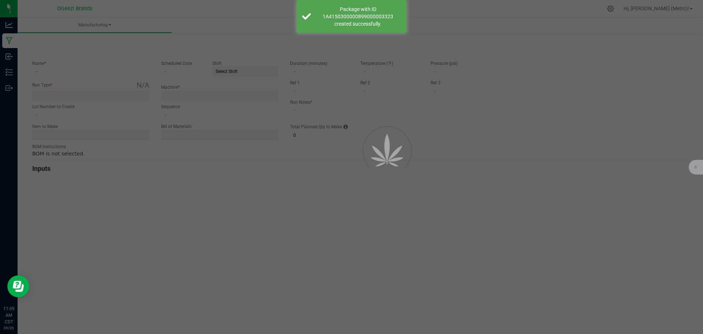
type input "4"
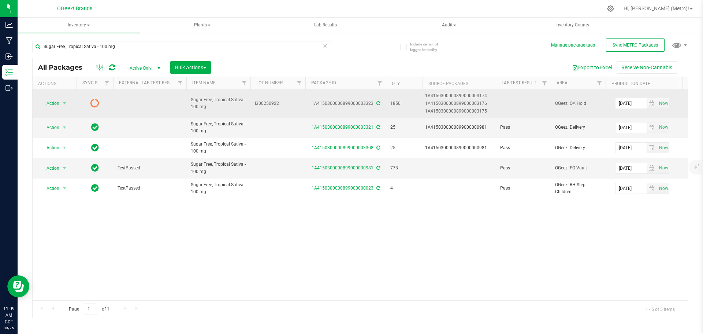
click at [377, 103] on icon at bounding box center [378, 103] width 4 height 4
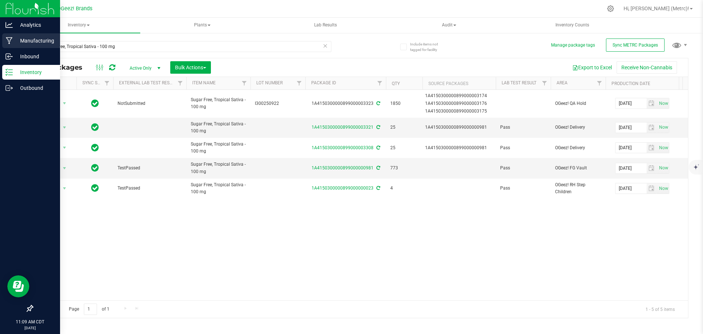
click at [8, 39] on icon at bounding box center [9, 40] width 7 height 7
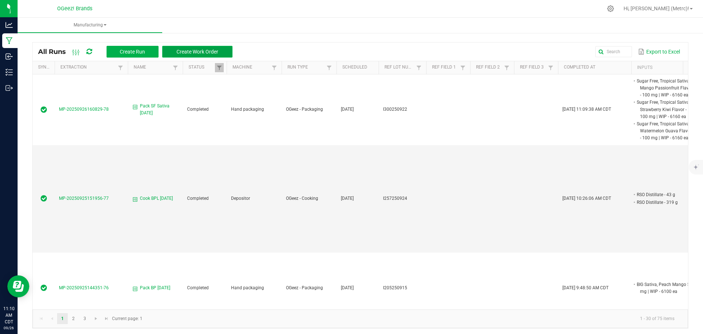
click at [204, 54] on span "Create Work Order" at bounding box center [198, 52] width 42 height 6
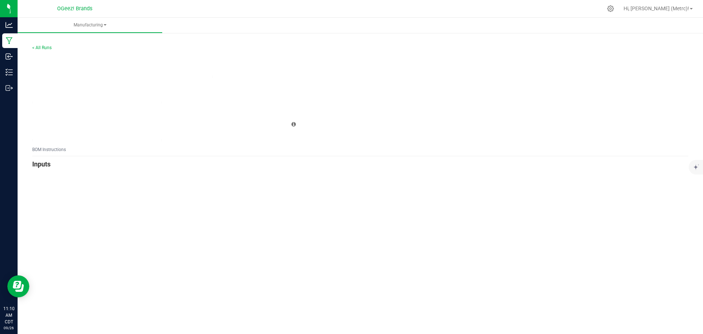
type input "0"
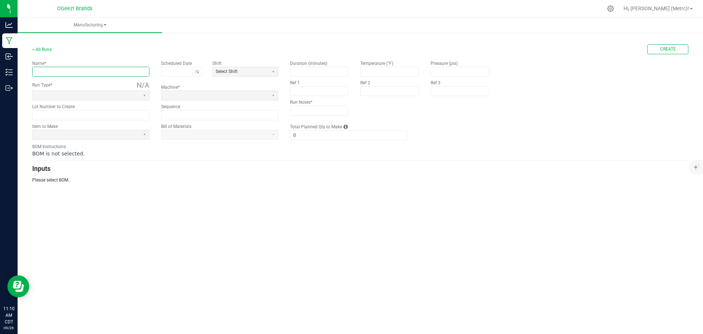
click at [114, 68] on input "text" at bounding box center [91, 71] width 116 height 9
click at [199, 71] on button "Toggle calendar" at bounding box center [197, 71] width 9 height 9
type input "Pack SF Indica [DATE]"
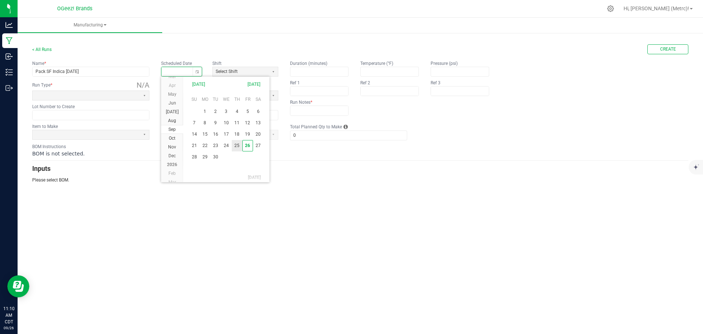
click at [236, 146] on span "25" at bounding box center [237, 145] width 11 height 11
type input "[DATE]"
click at [125, 99] on span at bounding box center [86, 95] width 107 height 9
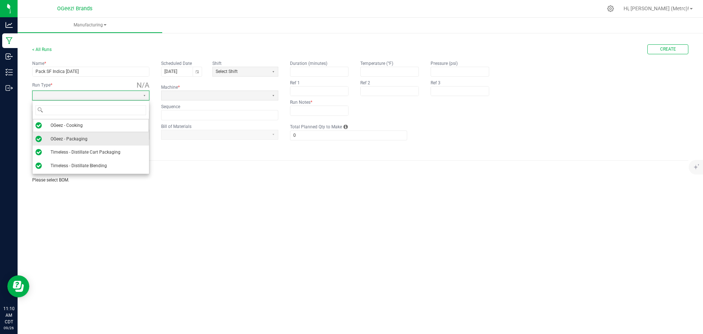
click at [84, 137] on span "OGeez - Packaging" at bounding box center [69, 138] width 37 height 7
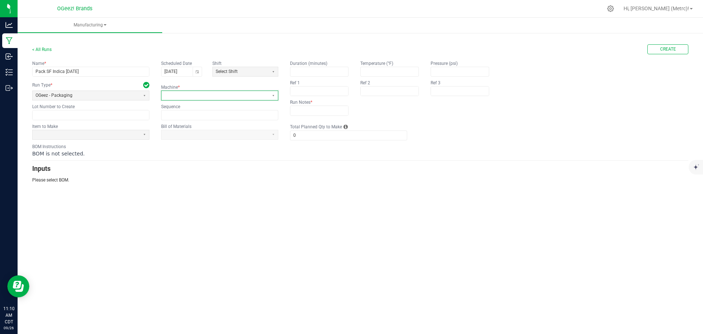
click at [185, 99] on span at bounding box center [214, 95] width 101 height 6
click at [196, 143] on li "Hand packaging" at bounding box center [220, 141] width 116 height 9
click at [114, 116] on input "text" at bounding box center [91, 114] width 116 height 9
paste input "I300250922"
type input "I300250922"
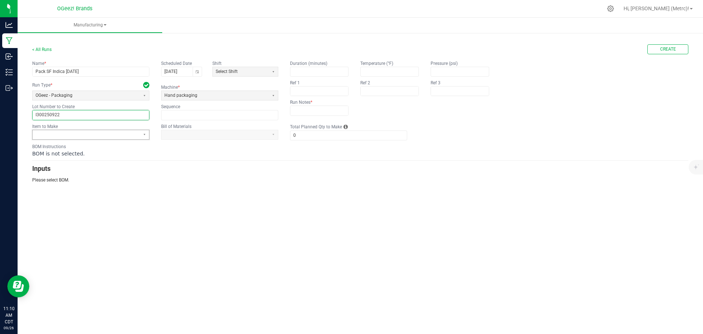
click at [112, 137] on span at bounding box center [86, 134] width 107 height 9
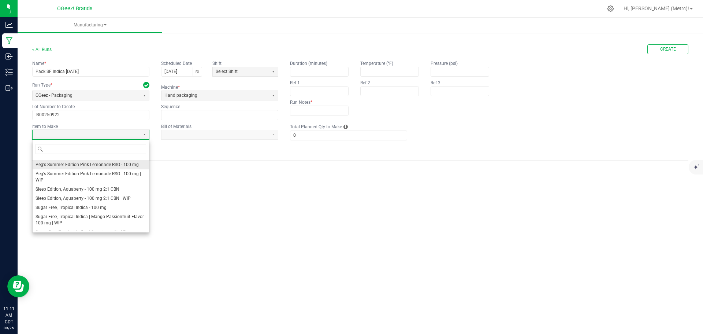
scroll to position [146, 0]
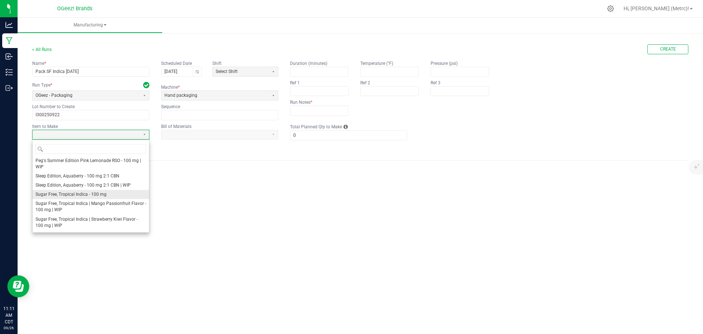
click at [115, 195] on li "Sugar Free, Tropical Indica - 100 mg" at bounding box center [91, 194] width 116 height 9
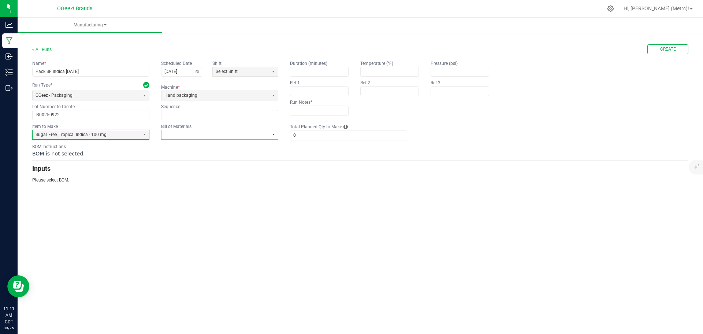
click at [269, 133] on button "Select" at bounding box center [273, 134] width 9 height 9
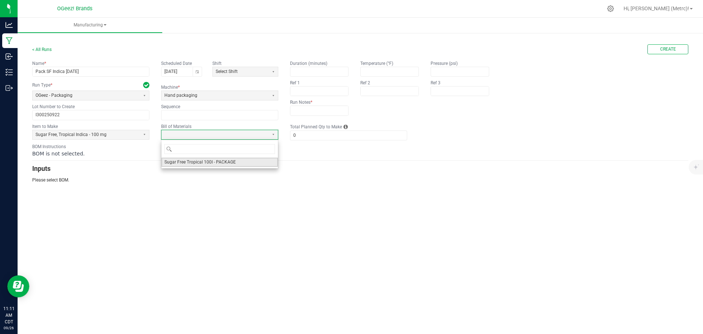
click at [251, 166] on li "Sugar Free Tropical 100I - PACKAGE" at bounding box center [220, 161] width 116 height 9
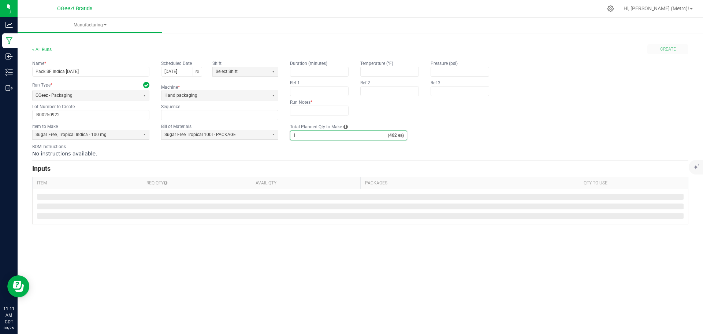
click at [304, 135] on input "1" at bounding box center [338, 135] width 97 height 9
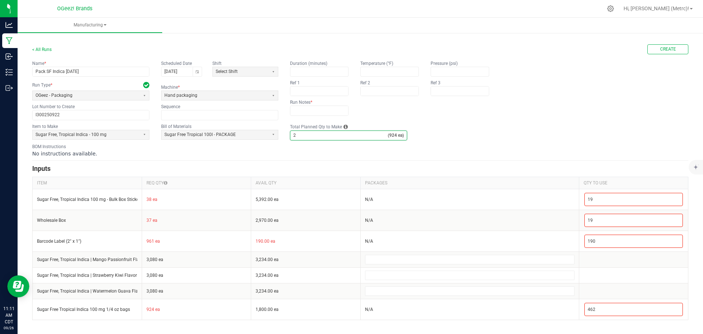
type input "2"
click at [485, 149] on div "BOM Instructions No instructions available." at bounding box center [360, 150] width 656 height 14
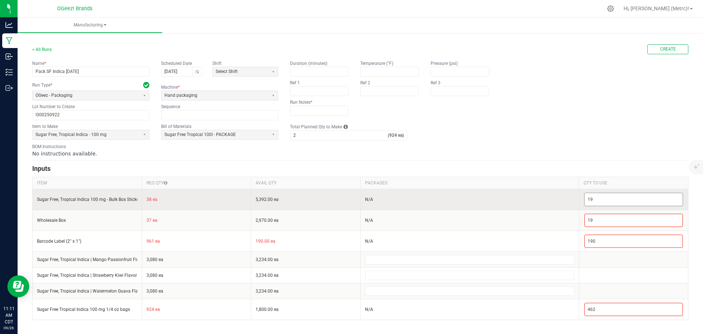
click at [609, 201] on input "19" at bounding box center [634, 199] width 98 height 12
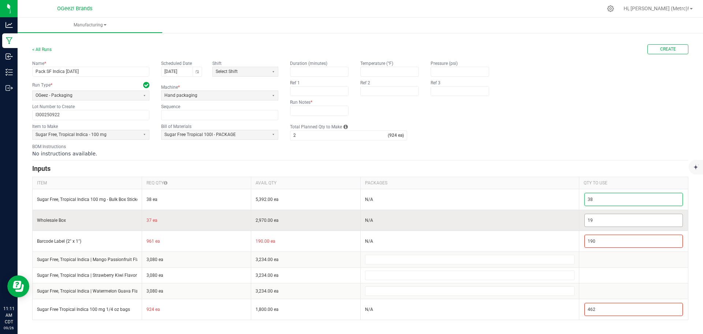
type input "38"
click at [618, 218] on input "19" at bounding box center [634, 220] width 98 height 12
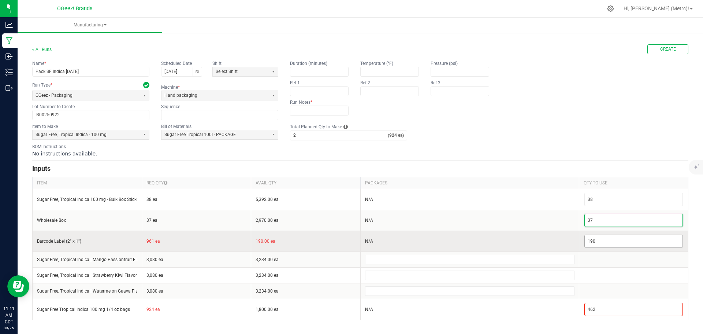
type input "37"
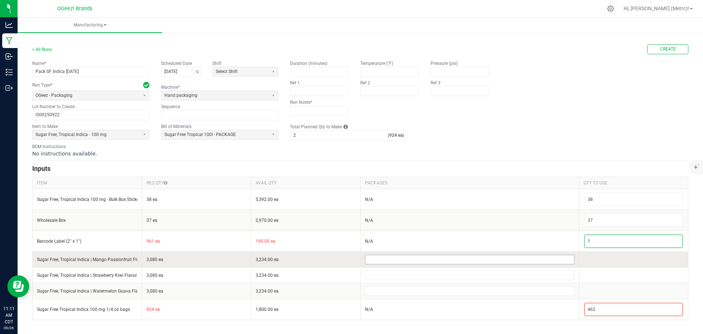
type input "1"
click at [549, 262] on input at bounding box center [470, 259] width 209 height 9
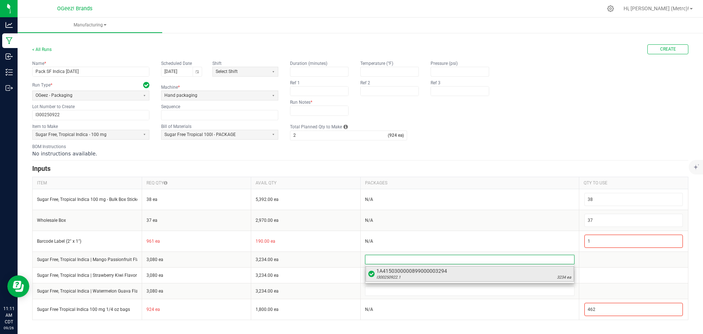
click at [538, 278] on div "I300250922.1 3234 ea" at bounding box center [473, 277] width 195 height 6
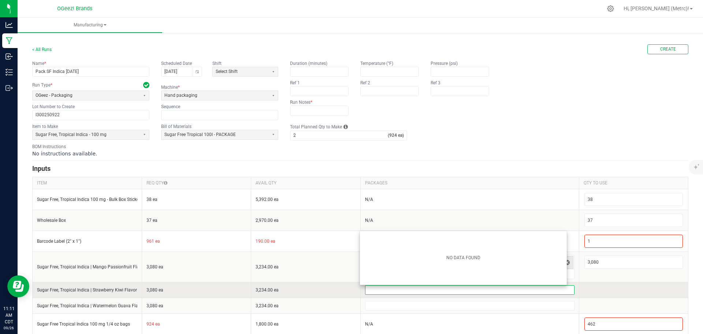
click at [506, 292] on input at bounding box center [470, 289] width 209 height 9
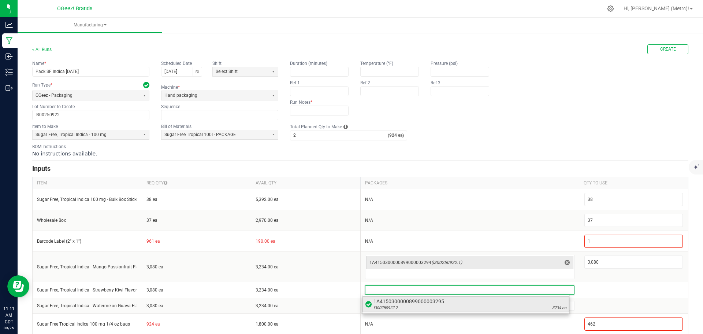
click at [513, 304] on span "1A4150300000899000003295" at bounding box center [470, 300] width 193 height 7
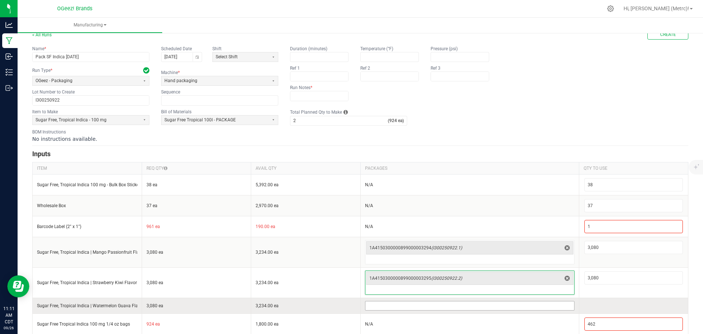
scroll to position [23, 0]
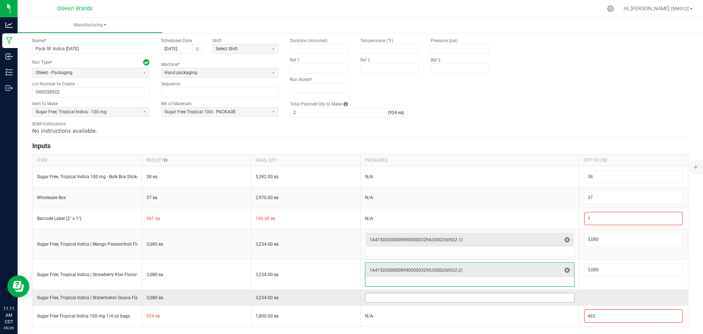
click at [523, 296] on input at bounding box center [470, 297] width 209 height 9
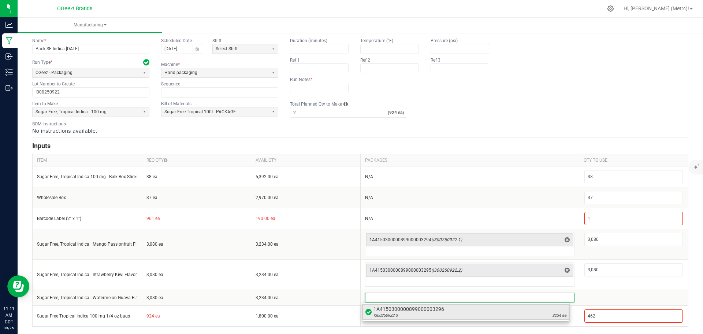
click at [528, 314] on div "I300250922.3 3234 ea" at bounding box center [470, 315] width 193 height 6
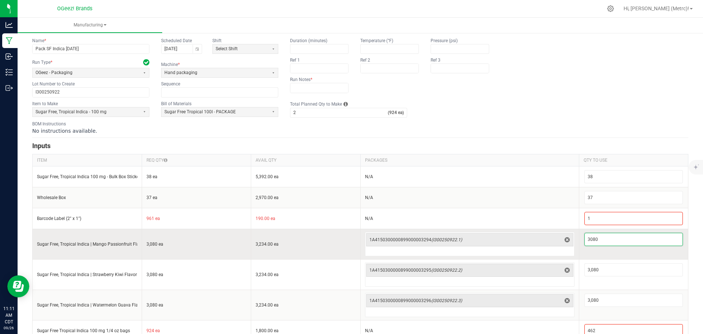
click at [606, 238] on input "3080" at bounding box center [634, 239] width 98 height 12
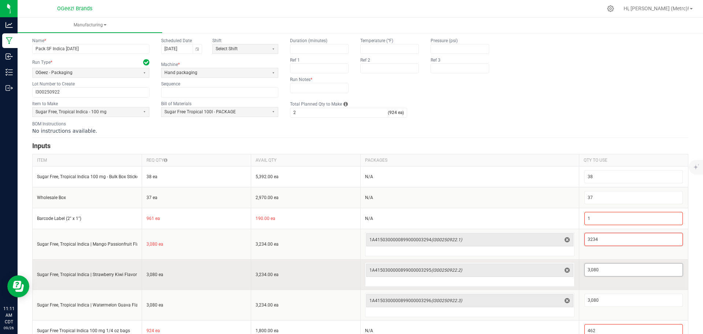
type input "3,234"
click at [615, 268] on input "3080" at bounding box center [634, 269] width 98 height 12
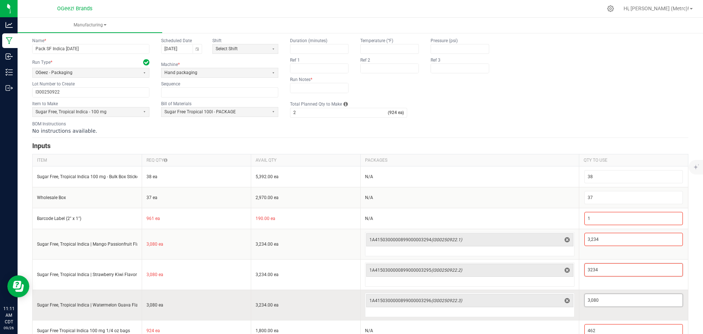
type input "3,234"
click at [615, 297] on input "3080" at bounding box center [634, 300] width 98 height 12
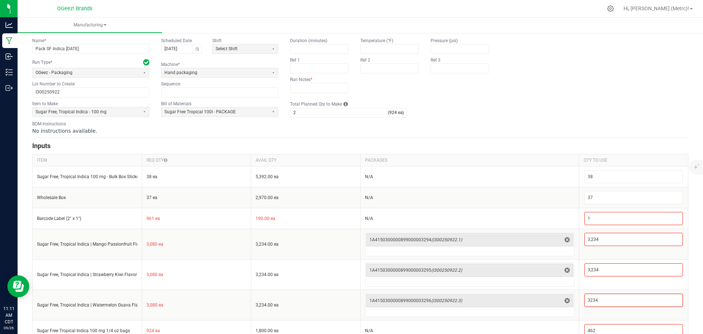
type input "3,234"
click at [687, 257] on div "< All Runs Create Name * Pack SF Indica 9.25.25 Scheduled Date 09/25/2025 Shift…" at bounding box center [361, 178] width 686 height 340
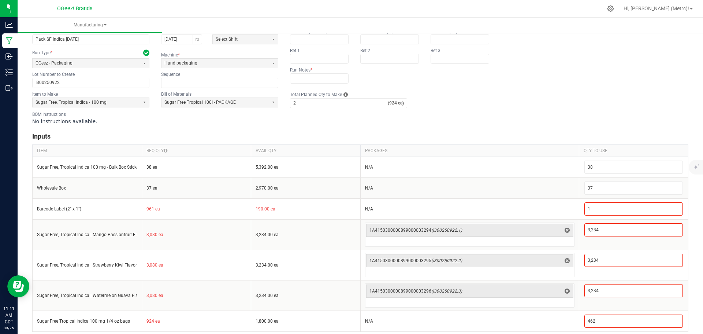
scroll to position [37, 0]
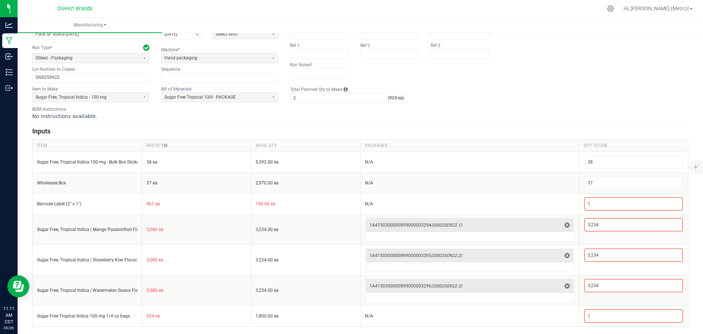
click at [689, 290] on div "< All Runs Create Name * Pack SF Indica 9.25.25 Scheduled Date 09/25/2025 Shift…" at bounding box center [361, 164] width 686 height 340
type input "924"
click at [689, 305] on div "< All Runs Create Name * Pack SF Indica 9.25.25 Scheduled Date 09/25/2025 Shift…" at bounding box center [361, 164] width 686 height 340
click at [319, 77] on input "text" at bounding box center [319, 72] width 58 height 9
type input "None"
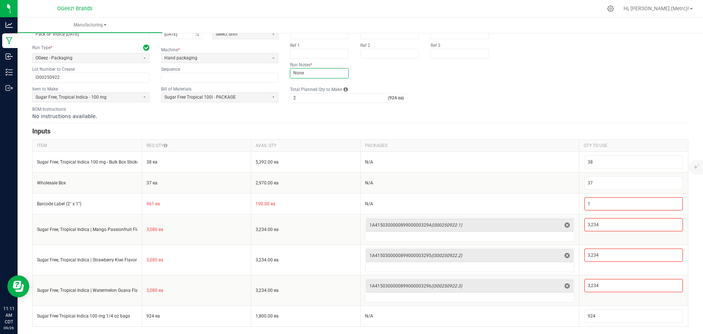
click at [517, 64] on div "Name * Pack SF Indica 9.25.25 Scheduled Date 09/25/2025 Shift Select Shift Run …" at bounding box center [360, 53] width 656 height 60
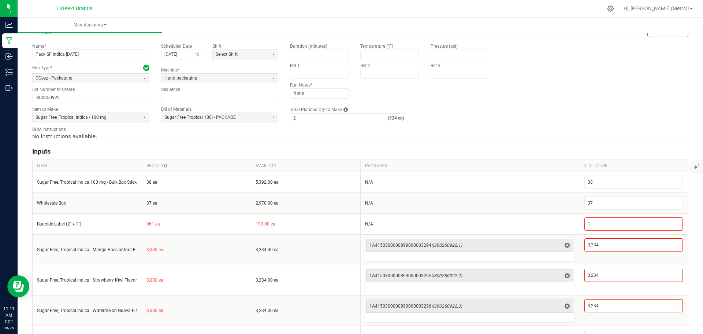
scroll to position [0, 0]
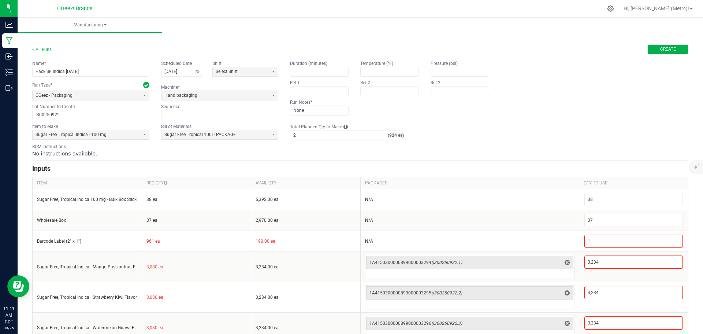
click at [651, 51] on button "Create" at bounding box center [667, 49] width 41 height 10
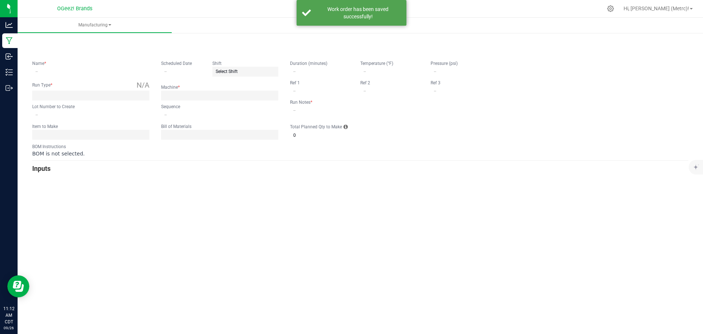
type input "Pack SF Indica [DATE]"
type input "[DATE]"
type input "I300250922"
type input "0"
type input "None"
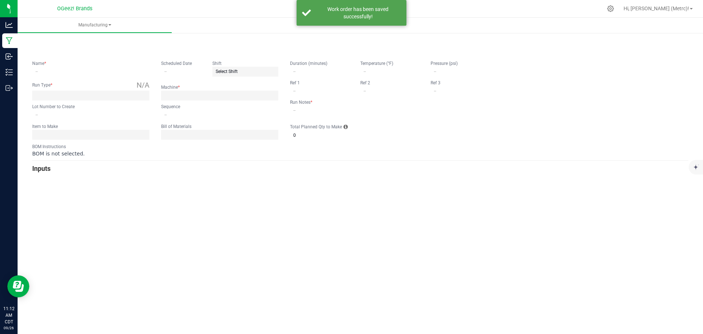
type input "2"
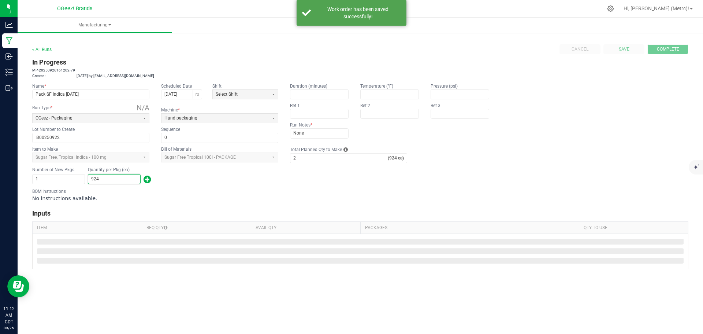
click at [117, 179] on input "924" at bounding box center [114, 178] width 52 height 9
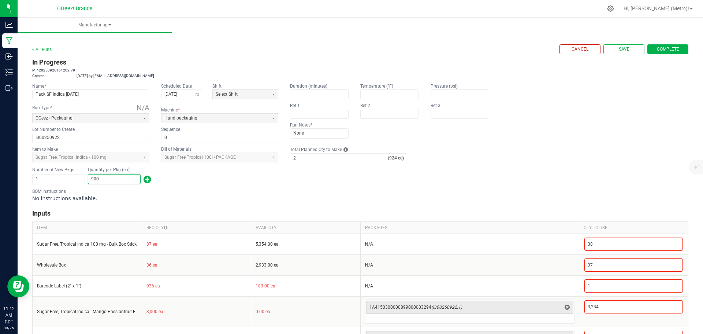
type input "900"
click at [193, 190] on div "BOM Instructions No instructions available." at bounding box center [360, 195] width 656 height 14
click at [660, 48] on span "Complete" at bounding box center [668, 49] width 22 height 6
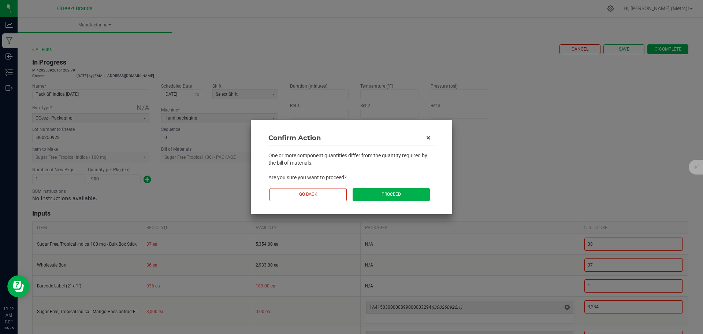
click at [394, 192] on button "Proceed" at bounding box center [391, 194] width 77 height 13
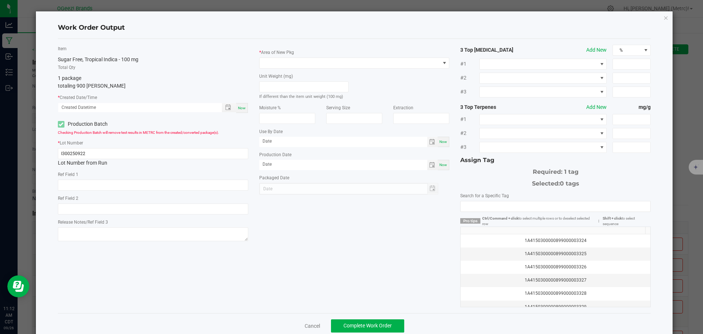
click at [240, 109] on span "Now" at bounding box center [242, 108] width 8 height 4
type input "09/26/2025 11:12 AM"
type input "09/26/2026"
type input "[DATE]"
click at [301, 66] on span at bounding box center [350, 63] width 181 height 10
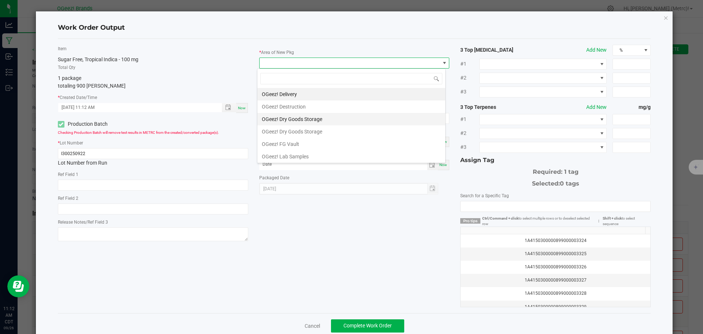
scroll to position [37, 0]
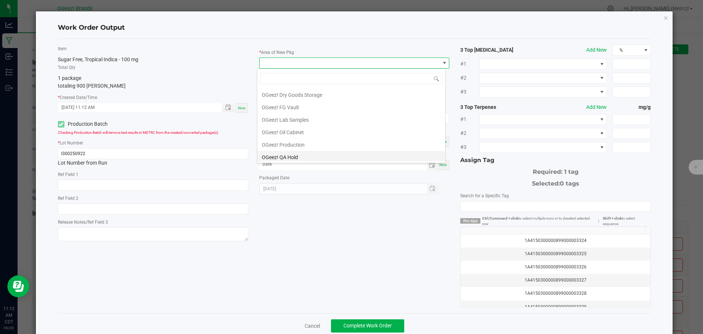
click at [301, 156] on li "OGeez! QA Hold" at bounding box center [351, 157] width 188 height 12
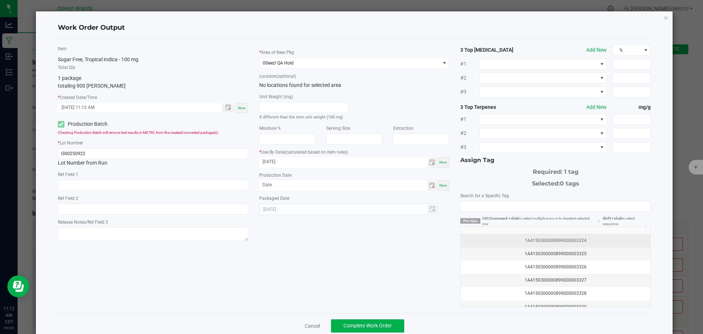
click at [609, 242] on div "1A4150300000899000003324" at bounding box center [555, 240] width 181 height 7
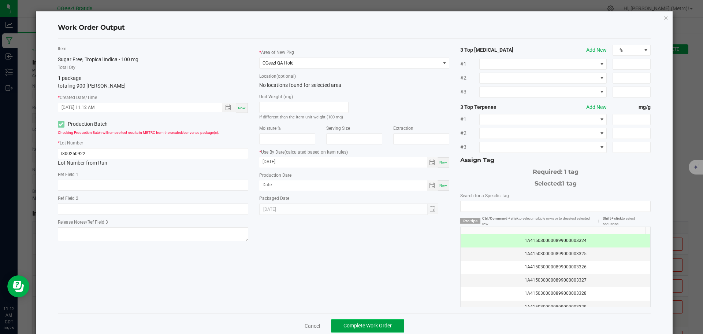
click at [364, 328] on span "Complete Work Order" at bounding box center [368, 325] width 48 height 6
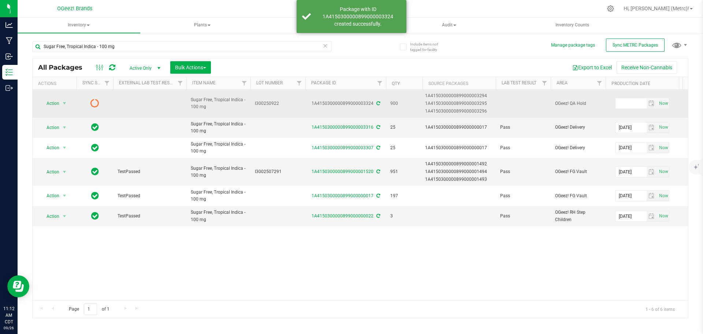
click at [378, 102] on icon at bounding box center [378, 103] width 4 height 4
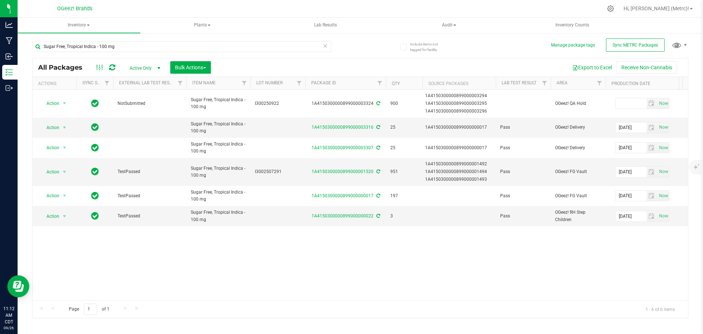
click at [323, 47] on icon at bounding box center [325, 45] width 5 height 9
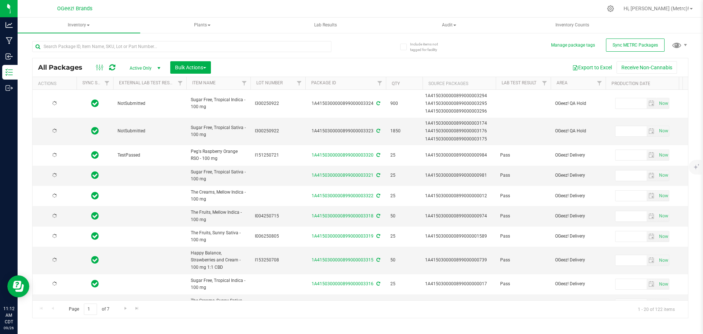
type input "[DATE]"
type input "2025-09-22"
type input "[DATE]"
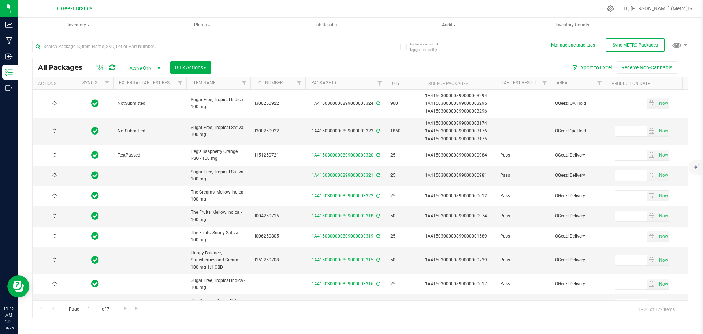
type input "[DATE]"
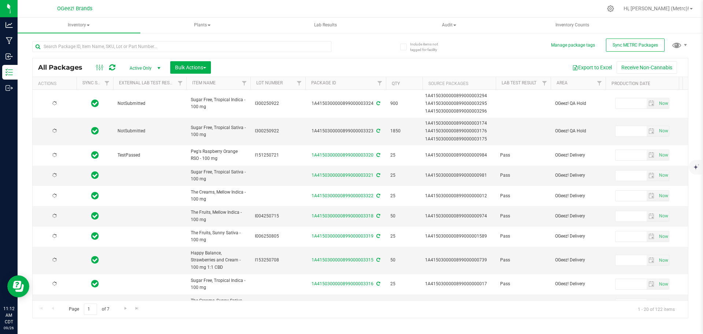
type input "[DATE]"
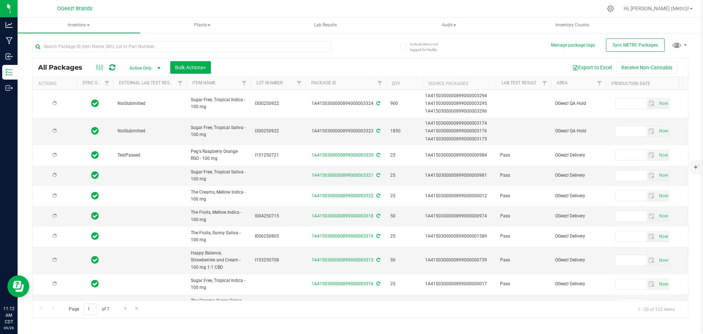
type input "[DATE]"
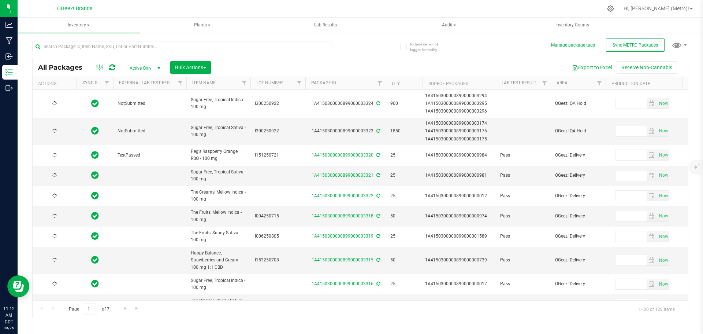
type input "[DATE]"
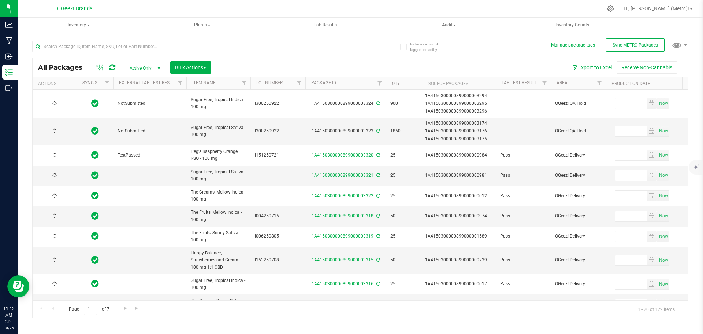
type input "[DATE]"
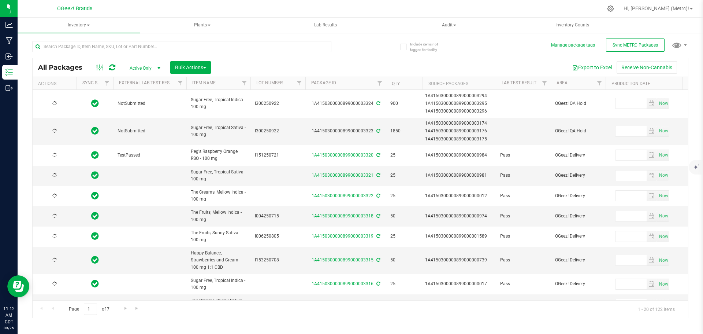
type input "[DATE]"
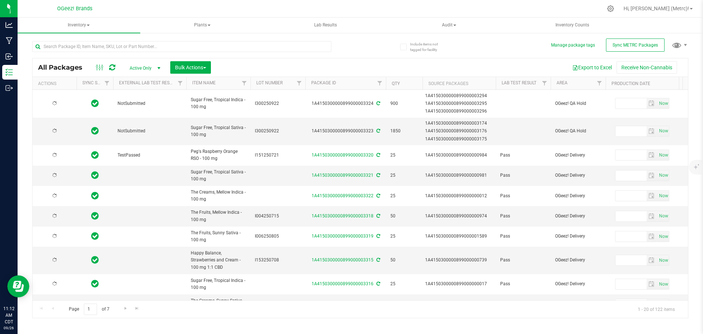
type input "[DATE]"
click at [267, 133] on span "I300250922" at bounding box center [278, 130] width 46 height 7
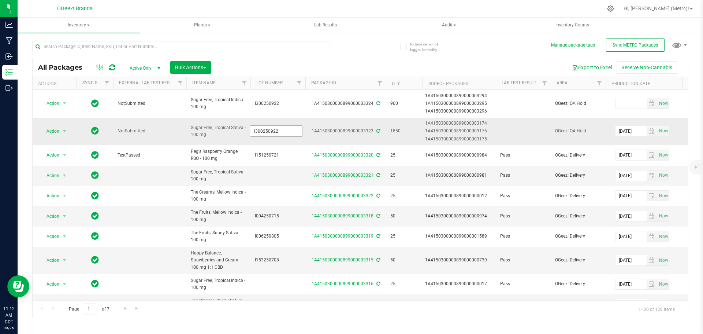
click at [267, 133] on input "I300250922" at bounding box center [276, 130] width 52 height 11
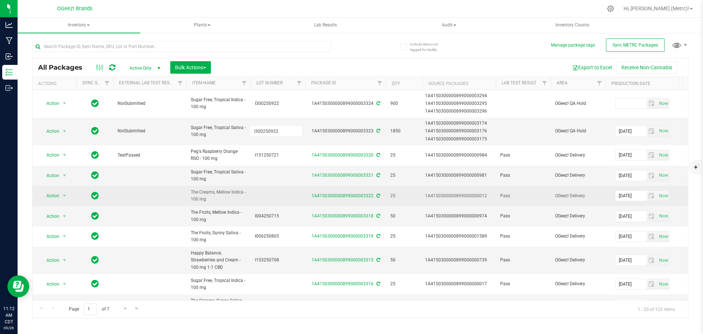
type input "I301250917"
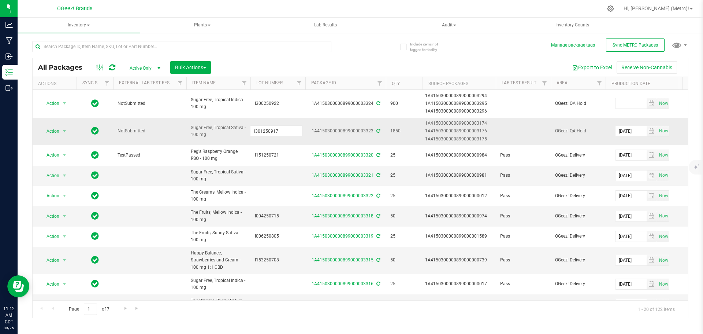
click at [311, 141] on div "All Packages Active Only Active Only Lab Samples Locked All External Internal B…" at bounding box center [360, 188] width 656 height 260
click at [59, 129] on span "Action" at bounding box center [50, 131] width 20 height 10
click at [73, 166] on li "Edit attributes" at bounding box center [63, 165] width 46 height 11
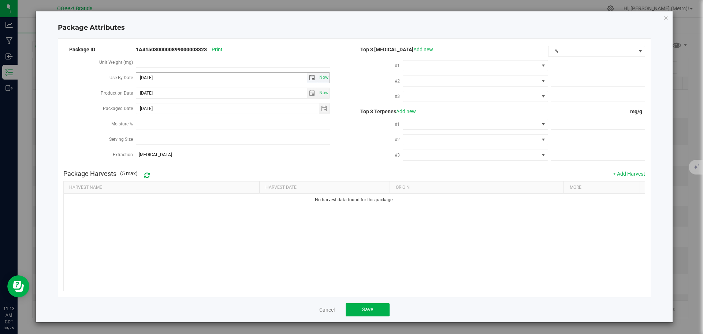
click at [312, 77] on span "select" at bounding box center [312, 78] width 6 height 6
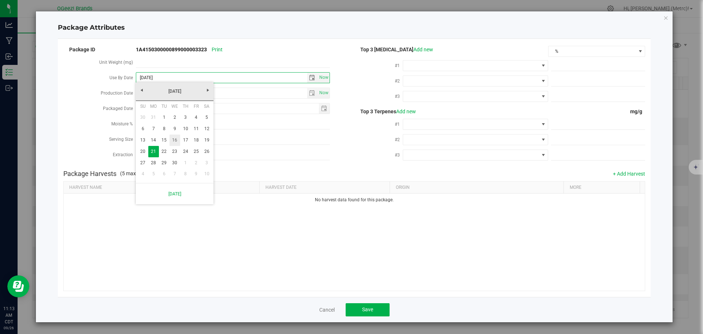
click at [174, 137] on link "16" at bounding box center [175, 139] width 11 height 11
type input "2026-09-16"
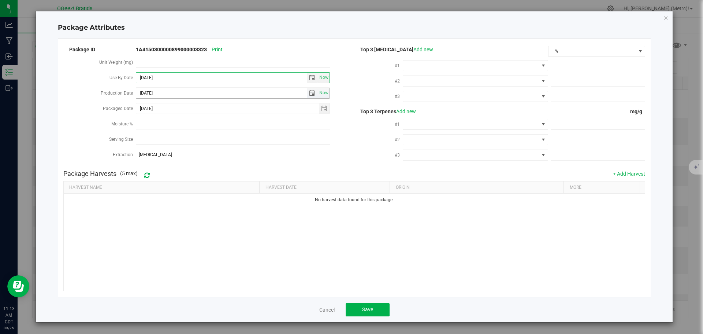
click at [313, 90] on span "select" at bounding box center [312, 93] width 6 height 6
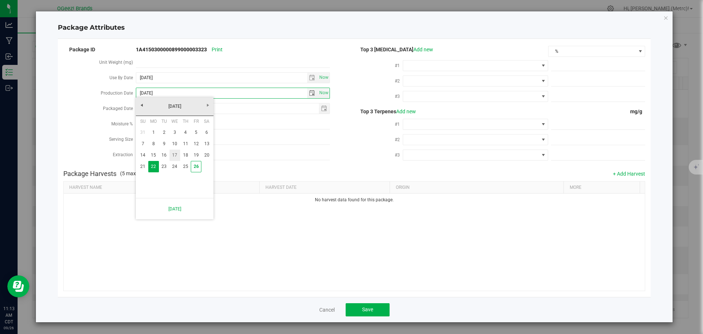
click at [179, 156] on link "17" at bounding box center [175, 154] width 11 height 11
type input "[DATE]"
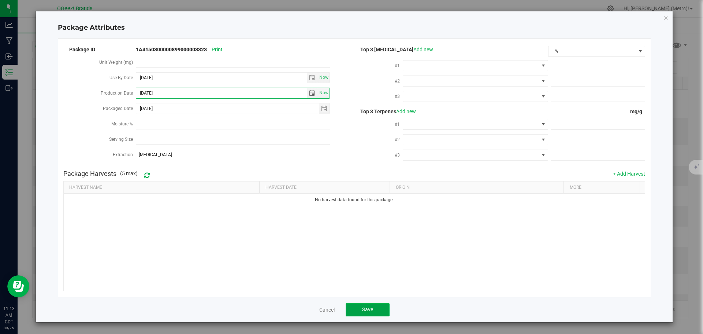
click at [377, 308] on button "Save" at bounding box center [368, 309] width 44 height 13
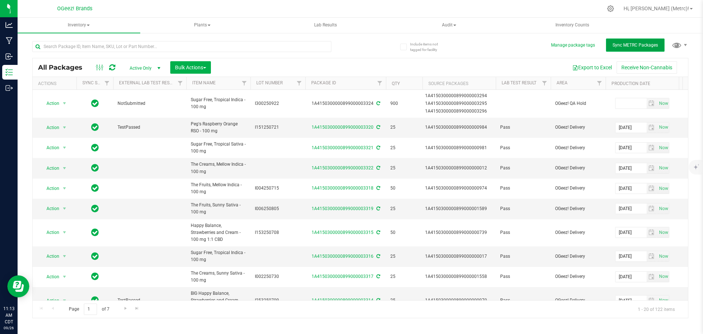
click at [645, 45] on span "Sync METRC Packages" at bounding box center [635, 44] width 45 height 5
click at [603, 82] on link "Filter" at bounding box center [600, 83] width 12 height 12
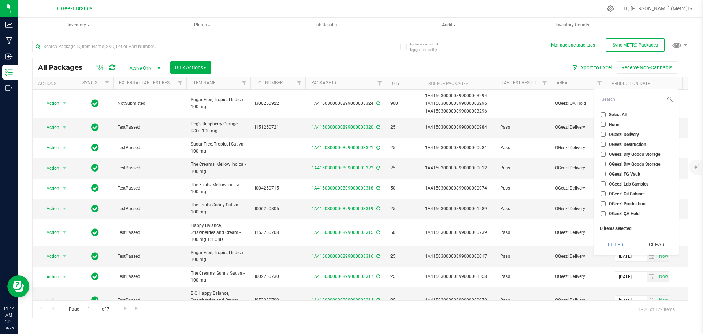
click at [617, 213] on span "OGeez! QA Hold" at bounding box center [624, 213] width 31 height 4
click at [606, 213] on input "OGeez! QA Hold" at bounding box center [603, 213] width 5 height 5
checkbox input "true"
click at [617, 247] on button "Filter" at bounding box center [616, 244] width 36 height 16
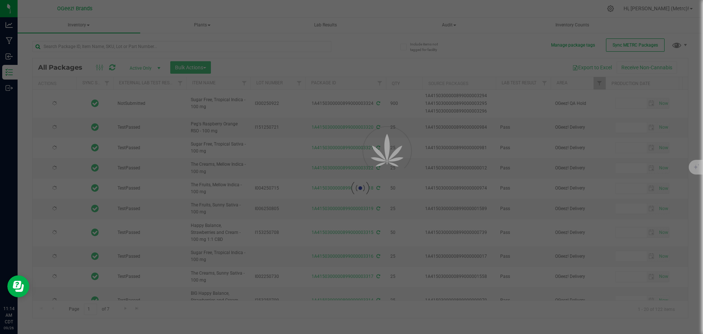
type input "[DATE]"
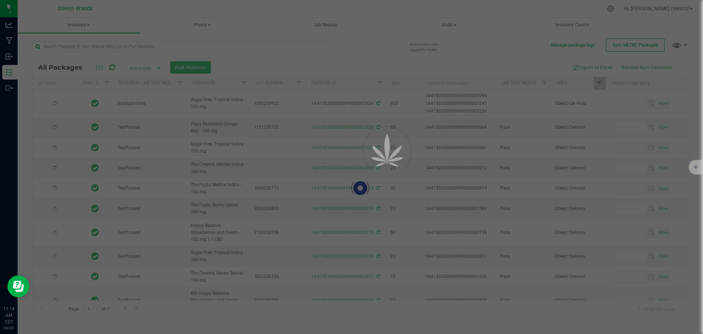
type input "[DATE]"
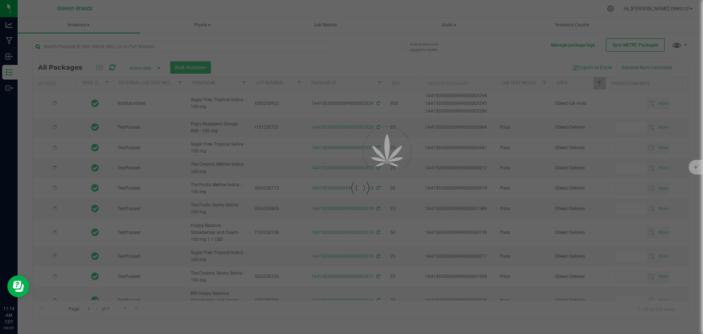
type input "[DATE]"
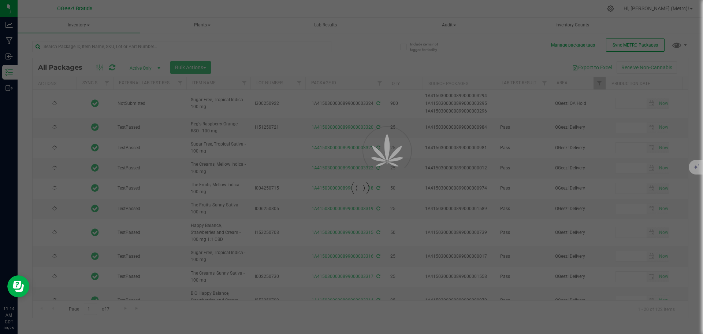
type input "[DATE]"
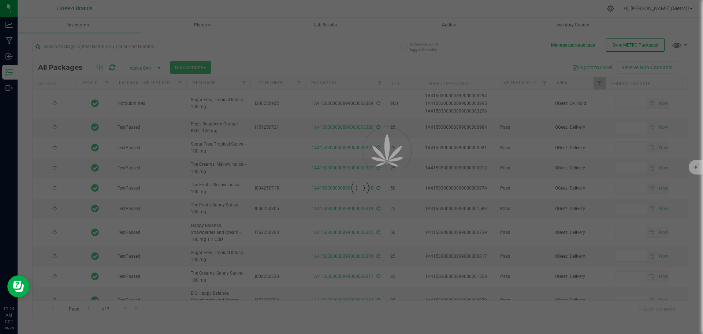
type input "[DATE]"
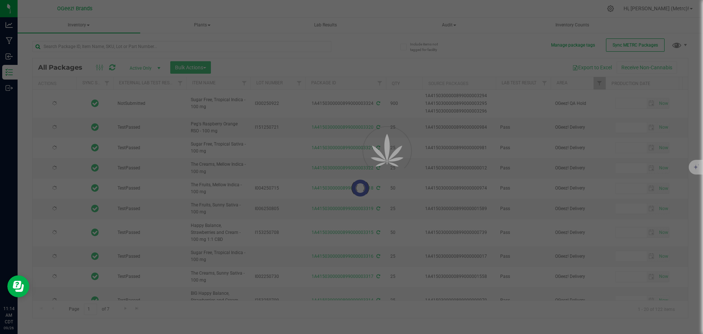
type input "[DATE]"
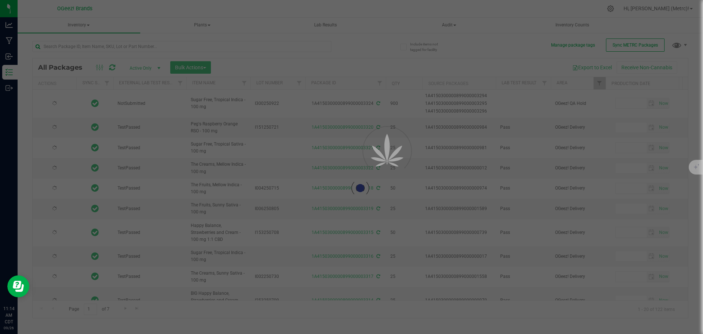
type input "[DATE]"
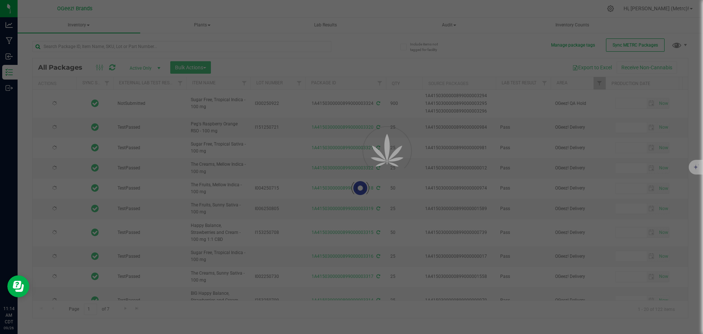
type input "[DATE]"
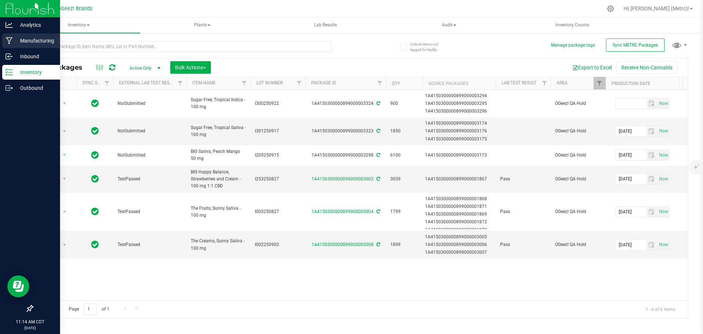
click at [23, 38] on p "Manufacturing" at bounding box center [35, 40] width 44 height 9
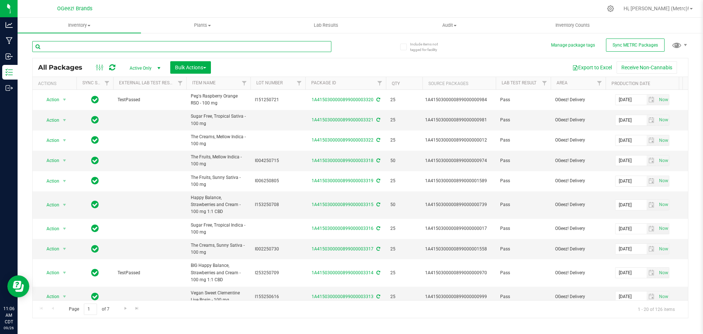
click at [119, 46] on input "text" at bounding box center [181, 46] width 299 height 11
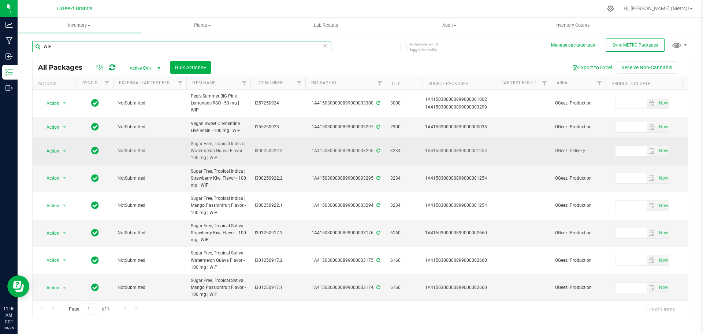
type input "WIP"
drag, startPoint x: 255, startPoint y: 152, endPoint x: 278, endPoint y: 154, distance: 22.8
click at [278, 154] on span "I300250922.3" at bounding box center [278, 150] width 46 height 7
drag, startPoint x: 277, startPoint y: 151, endPoint x: 230, endPoint y: 152, distance: 46.5
click at [230, 152] on tr "Action Action Adjust qty Create package Edit attributes Global inventory Locate…" at bounding box center [573, 150] width 1080 height 27
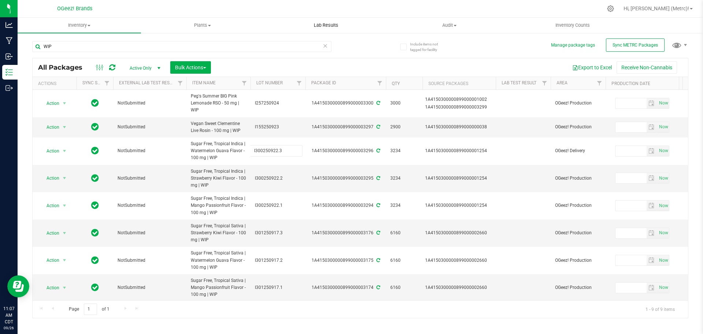
click at [282, 19] on uib-tab-heading "Lab Results" at bounding box center [326, 25] width 123 height 15
click at [273, 230] on span "I301250917.3" at bounding box center [278, 232] width 46 height 7
click at [273, 230] on input "I301250917.3" at bounding box center [276, 232] width 52 height 11
click at [299, 232] on input "I301250917.3" at bounding box center [276, 232] width 52 height 11
click at [272, 232] on input "I301250917.3" at bounding box center [276, 232] width 52 height 11
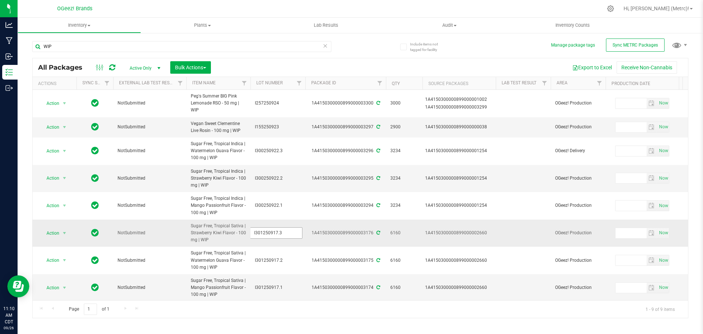
click at [272, 232] on input "I301250917.3" at bounding box center [276, 232] width 52 height 11
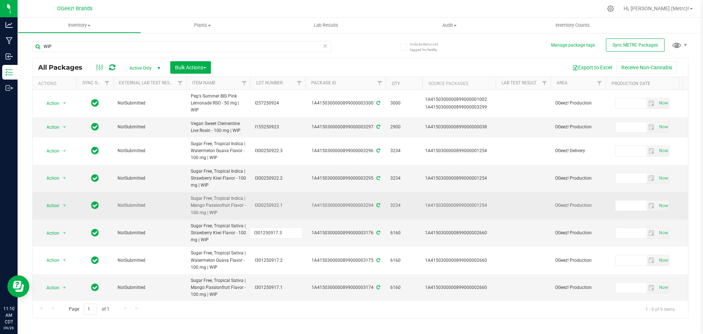
click at [299, 195] on td "I300250922.1" at bounding box center [278, 205] width 55 height 27
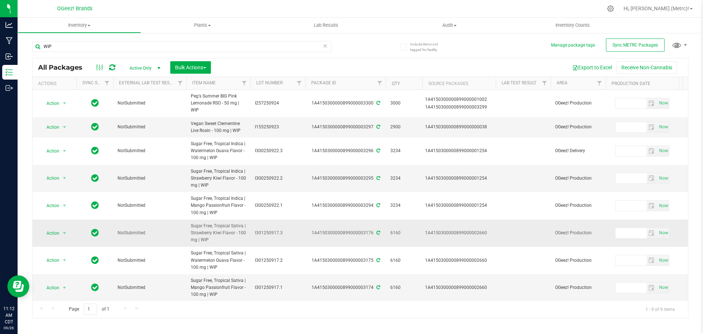
click at [277, 233] on span "I301250917.3" at bounding box center [278, 232] width 46 height 7
drag, startPoint x: 277, startPoint y: 231, endPoint x: 239, endPoint y: 233, distance: 38.1
click at [239, 233] on tr "Action Action Adjust qty Create package Edit attributes Global inventory Locate…" at bounding box center [573, 232] width 1080 height 27
click at [345, 55] on div "WIP" at bounding box center [196, 45] width 328 height 23
click at [268, 127] on span "I155250923" at bounding box center [278, 126] width 46 height 7
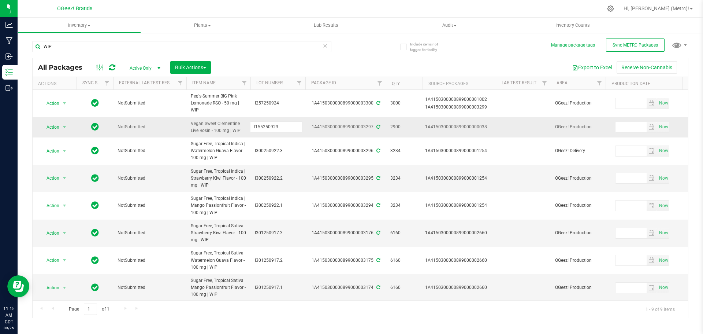
click at [268, 127] on input "I155250923" at bounding box center [276, 126] width 52 height 11
drag, startPoint x: 268, startPoint y: 127, endPoint x: 266, endPoint y: 120, distance: 7.6
drag, startPoint x: 266, startPoint y: 120, endPoint x: 257, endPoint y: 126, distance: 10.5
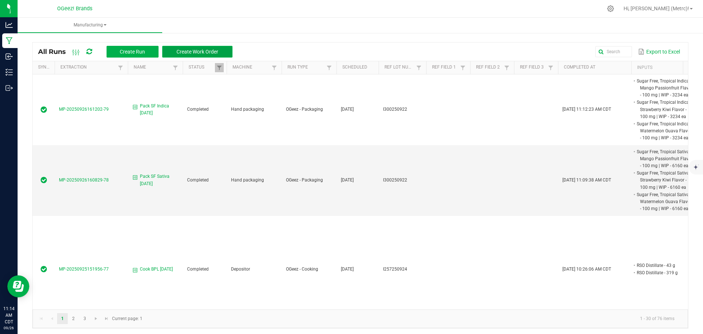
click at [183, 51] on span "Create Work Order" at bounding box center [198, 52] width 42 height 6
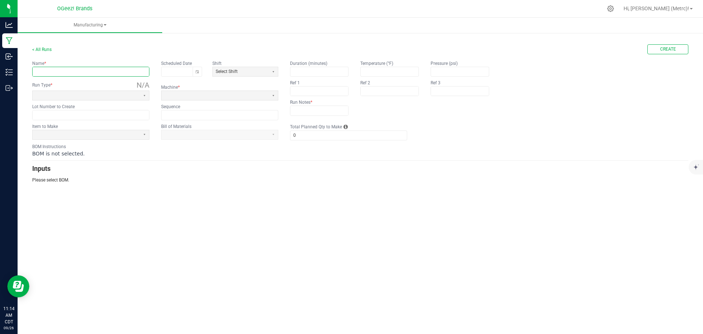
click at [115, 71] on input "text" at bounding box center [91, 71] width 116 height 9
click at [200, 72] on button "Toggle calendar" at bounding box center [197, 71] width 9 height 9
type input "Pack Vegans [DATE]"
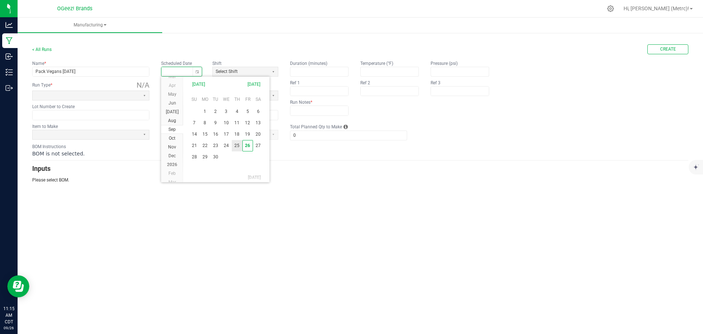
click at [237, 144] on span "25" at bounding box center [237, 145] width 11 height 11
type input "[DATE]"
click at [125, 93] on span at bounding box center [86, 95] width 101 height 6
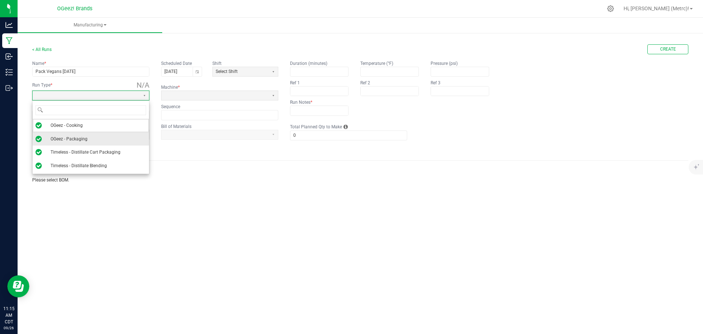
click at [87, 141] on span "OGeez - Packaging" at bounding box center [69, 138] width 37 height 7
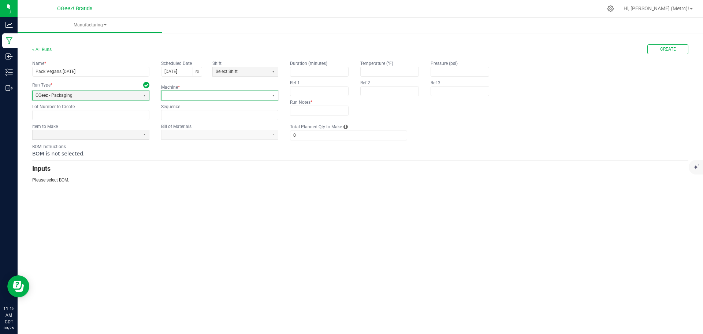
click at [197, 97] on span at bounding box center [214, 95] width 101 height 6
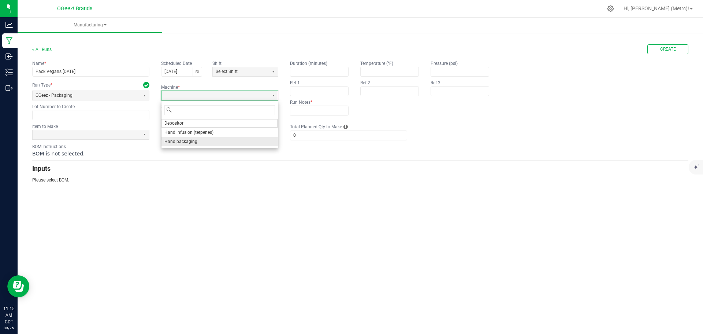
click at [198, 145] on li "Hand packaging" at bounding box center [220, 141] width 116 height 9
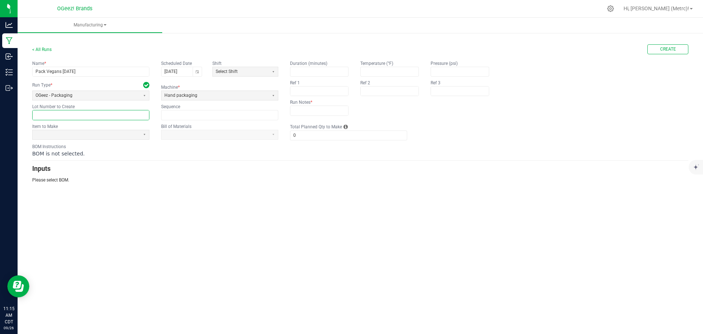
click at [113, 117] on input "text" at bounding box center [91, 114] width 116 height 9
paste input "I155250923"
click at [144, 134] on button "Select" at bounding box center [144, 134] width 9 height 9
type input "I155250923"
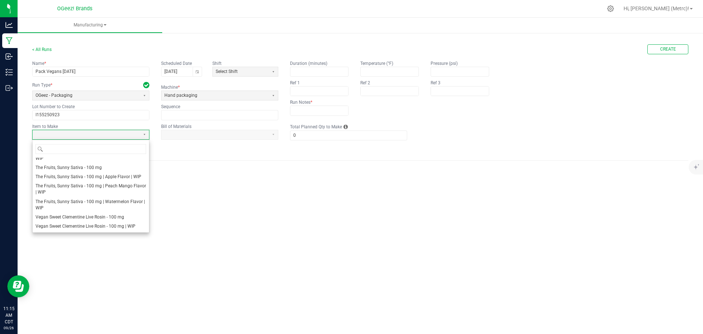
scroll to position [452, 0]
click at [117, 216] on span "Vegan Sweet Clementine Live Rosin - 100 mg" at bounding box center [80, 217] width 89 height 6
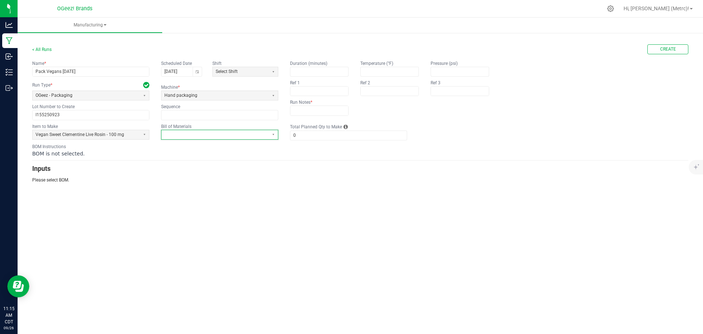
click at [233, 138] on span at bounding box center [215, 134] width 107 height 9
click at [228, 165] on li "Rosin 100mg - FINISH" at bounding box center [220, 161] width 116 height 9
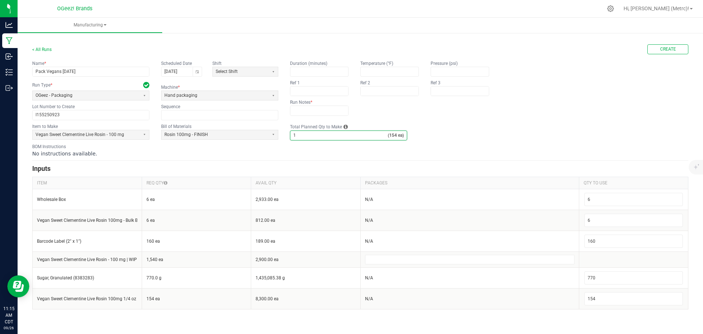
click at [308, 134] on input "1" at bounding box center [338, 135] width 97 height 9
type input "2"
click at [327, 151] on div "No instructions available." at bounding box center [360, 153] width 656 height 7
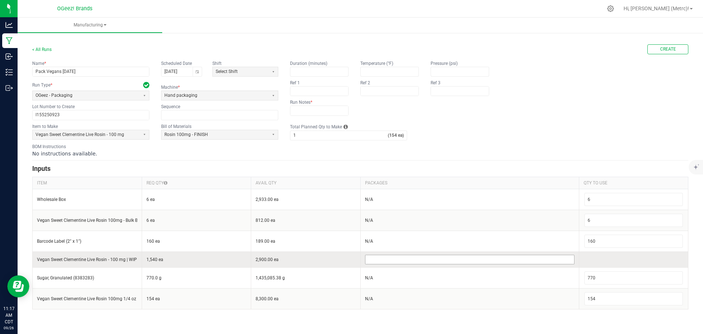
click at [438, 261] on input at bounding box center [470, 259] width 209 height 9
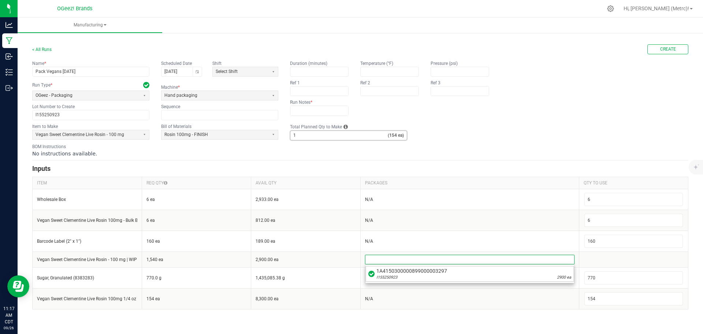
click at [323, 132] on input "1" at bounding box center [338, 135] width 97 height 9
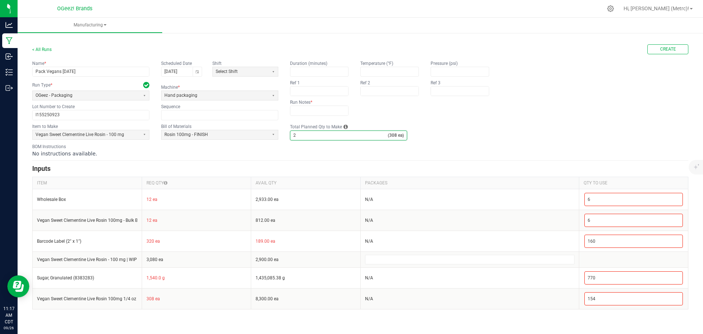
type input "2"
click at [555, 157] on div "No instructions available." at bounding box center [360, 153] width 656 height 7
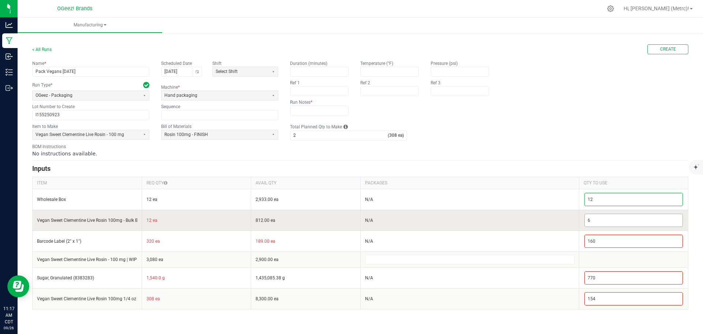
type input "12"
click at [598, 220] on input "6" at bounding box center [634, 220] width 98 height 12
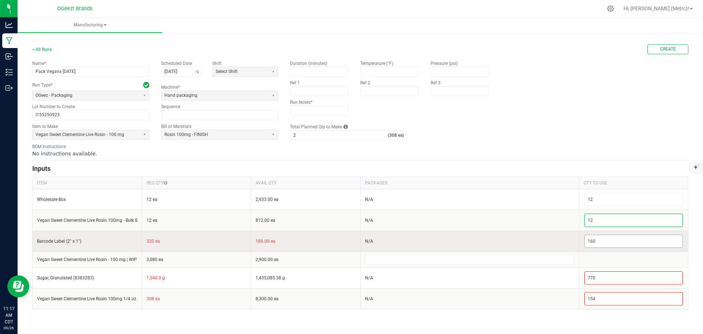
type input "12"
click at [612, 239] on input "160" at bounding box center [634, 241] width 98 height 12
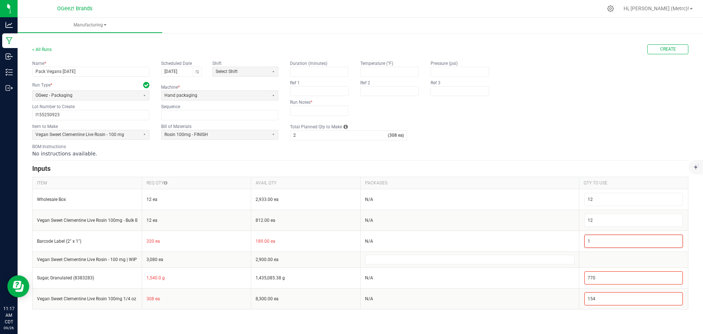
type input "1"
click at [549, 148] on div "BOM Instructions No instructions available." at bounding box center [360, 150] width 656 height 14
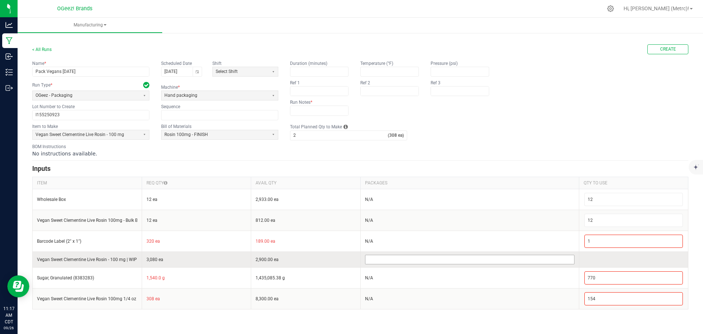
click at [475, 260] on input at bounding box center [470, 259] width 209 height 9
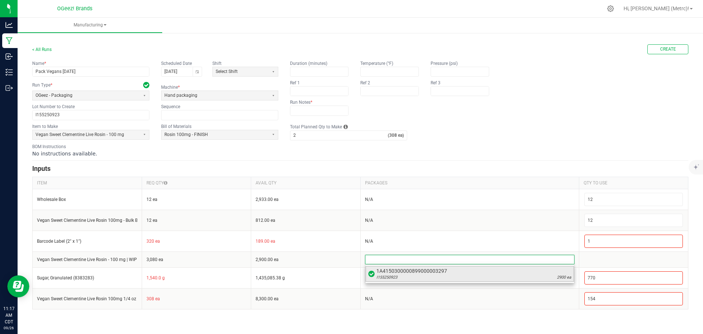
click at [471, 272] on span "1A4150300000899000003297" at bounding box center [473, 270] width 195 height 7
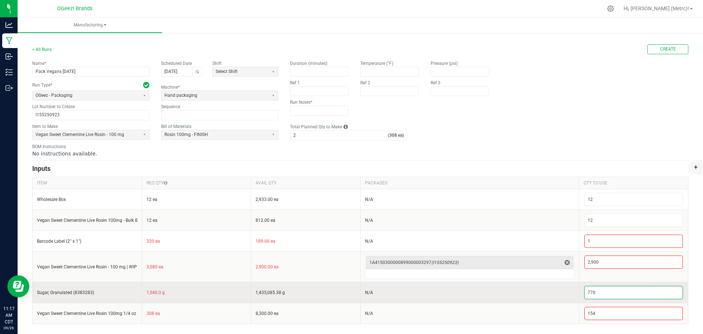
click at [609, 292] on input "770" at bounding box center [634, 292] width 98 height 12
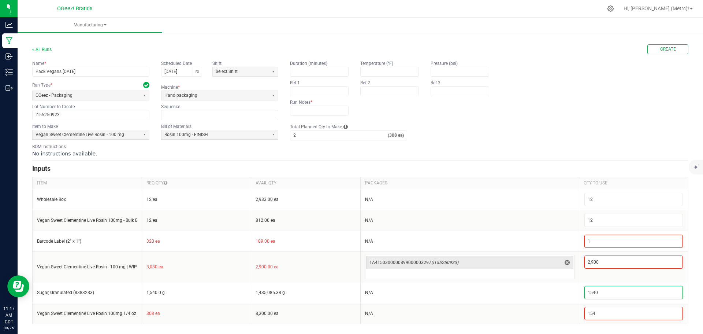
type input "1,540"
click at [636, 327] on div "< All Runs Create Name * Pack Vegans [DATE] Scheduled Date [DATE] Shift Select …" at bounding box center [361, 181] width 686 height 300
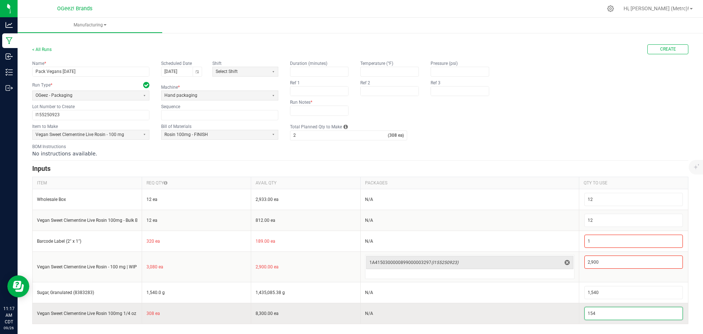
click at [617, 315] on input "154" at bounding box center [634, 313] width 98 height 12
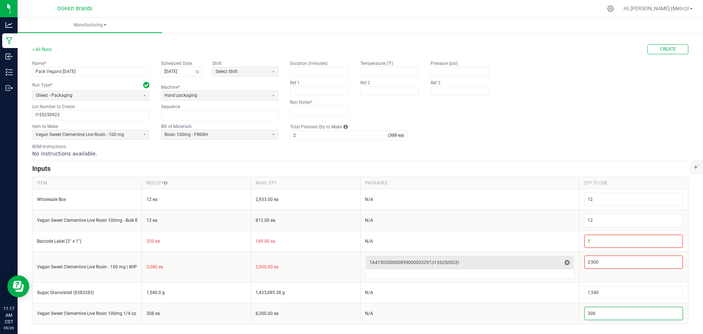
type input "308"
click at [576, 129] on fieldset "Item to Make Vegan Sweet Clementine Live Rosin - 100 mg Bill of Materials Rosin…" at bounding box center [360, 131] width 656 height 17
click at [515, 119] on div "Name * Pack Vegans [DATE] Scheduled Date [DATE] Shift Select Shift Run Type * O…" at bounding box center [360, 90] width 656 height 60
click at [317, 112] on input "text" at bounding box center [319, 110] width 58 height 9
type input "None"
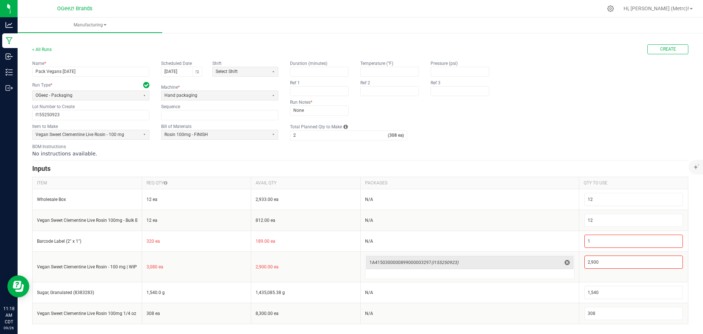
click at [439, 108] on fieldset "Duration (minutes) Temperature (°F) Pressure (psi) Ref 1 Ref 2 Ref 3 Run Notes …" at bounding box center [395, 87] width 211 height 55
click at [664, 48] on span "Create" at bounding box center [668, 49] width 16 height 6
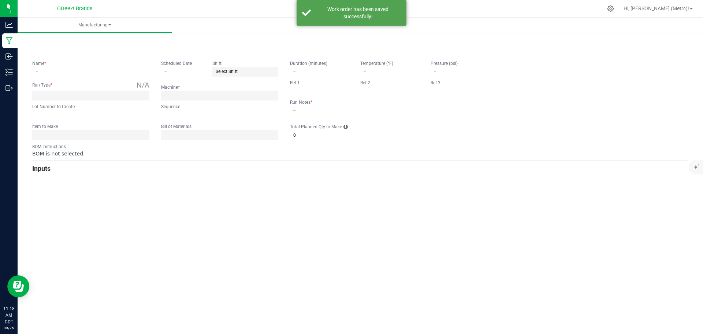
type input "Pack Vegans [DATE]"
type input "[DATE]"
type input "I155250923"
type input "0"
type input "None"
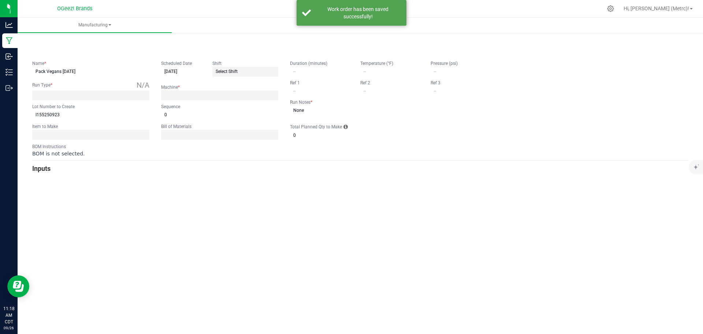
type input "2"
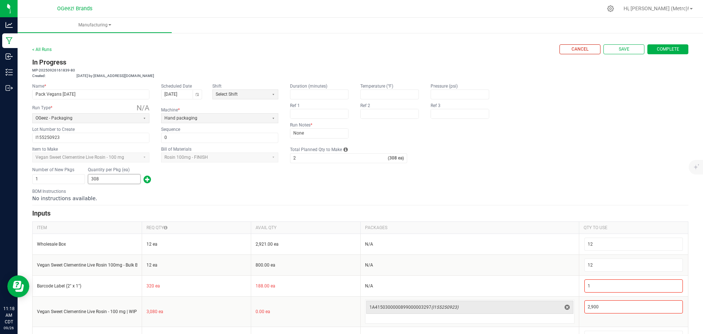
click at [102, 181] on input "308" at bounding box center [114, 178] width 52 height 9
type input "250"
click at [235, 182] on div "Number of New Pkgs 1 Quantity per Pkg (ea) 250" at bounding box center [360, 175] width 656 height 19
click at [657, 51] on span "Complete" at bounding box center [668, 49] width 22 height 6
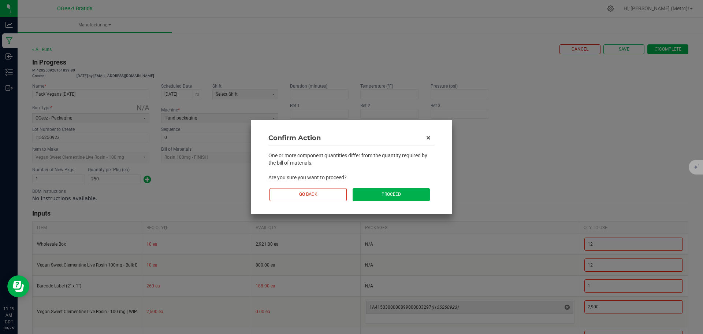
click at [404, 193] on button "Proceed" at bounding box center [391, 194] width 77 height 13
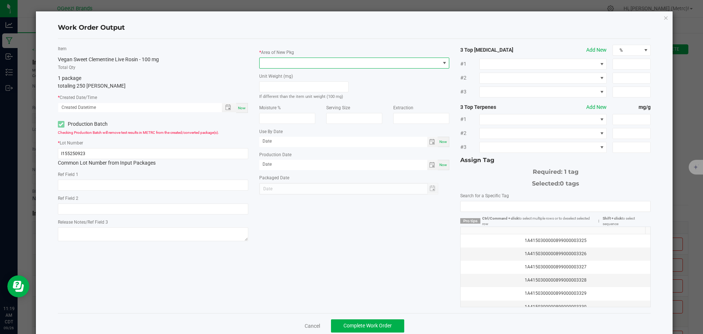
click at [303, 58] on span at bounding box center [350, 63] width 181 height 10
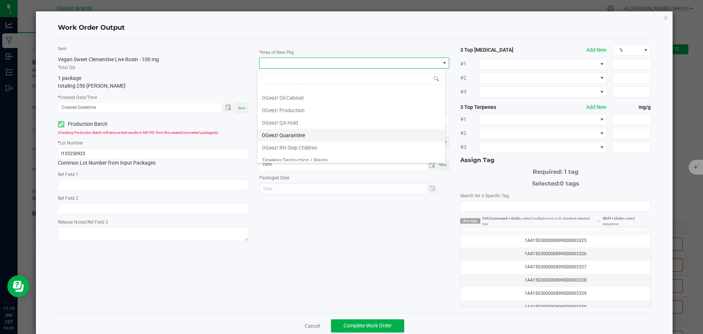
scroll to position [73, 0]
click at [309, 123] on li "OGeez! QA Hold" at bounding box center [351, 120] width 188 height 12
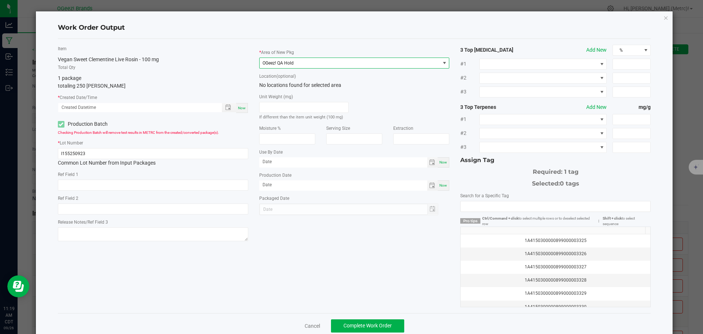
click at [242, 109] on span "Now" at bounding box center [242, 108] width 8 height 4
type input "[DATE] 11:19 AM"
type input "[DATE]"
click at [225, 107] on span "Toggle popup" at bounding box center [228, 107] width 6 height 6
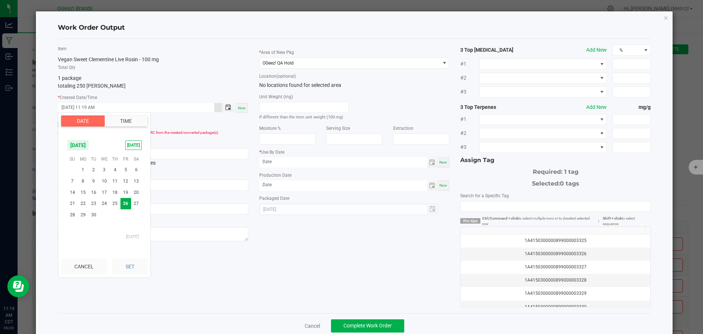
scroll to position [189, 0]
click at [96, 203] on span "23" at bounding box center [93, 203] width 11 height 11
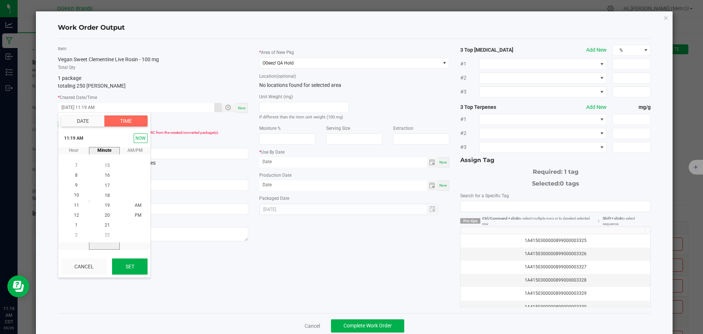
click at [129, 263] on button "Set" at bounding box center [130, 266] width 36 height 16
type input "[DATE] 11:19 AM"
type input "[DATE]"
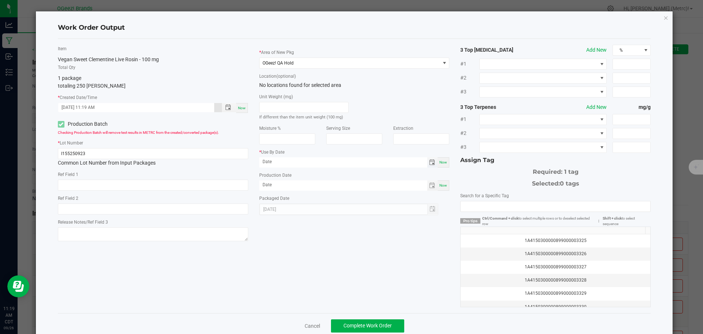
click at [430, 163] on span "Toggle calendar" at bounding box center [432, 162] width 6 height 6
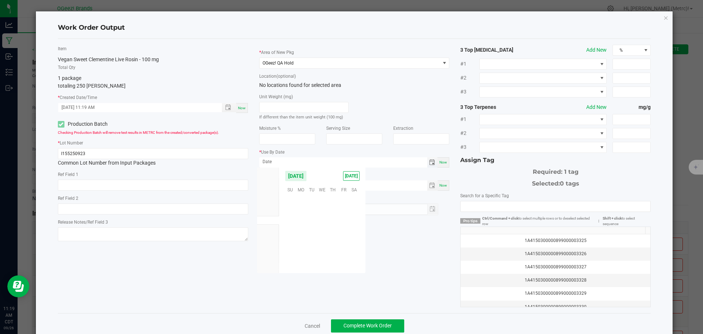
scroll to position [118774, 0]
click at [302, 235] on span "22" at bounding box center [301, 234] width 11 height 11
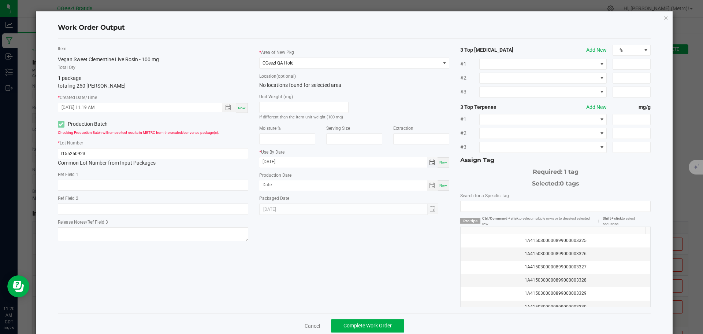
click at [307, 162] on input "[DATE]" at bounding box center [343, 161] width 168 height 9
type input "[DATE]"
click at [345, 245] on div "Item Vegan Sweet Clementine Live Rosin - 100 mg Total Qty 1 package totaling 25…" at bounding box center [354, 176] width 604 height 262
click at [429, 182] on span "Toggle calendar" at bounding box center [432, 185] width 6 height 6
click at [307, 257] on span "23" at bounding box center [312, 257] width 11 height 11
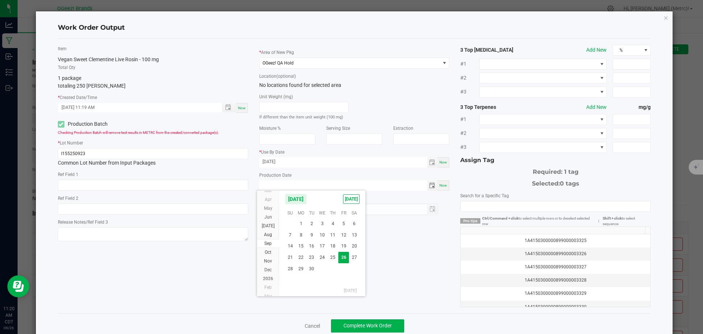
type input "[DATE]"
click at [357, 267] on div "Item Vegan Sweet Clementine Live Rosin - 100 mg Total Qty 1 package totaling 25…" at bounding box center [354, 176] width 604 height 262
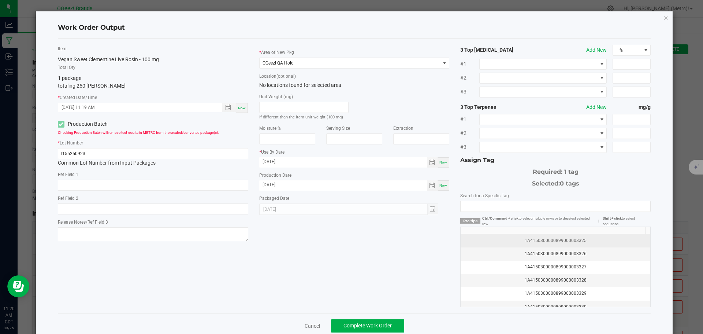
click at [511, 240] on div "1A4150300000899000003325" at bounding box center [555, 240] width 181 height 7
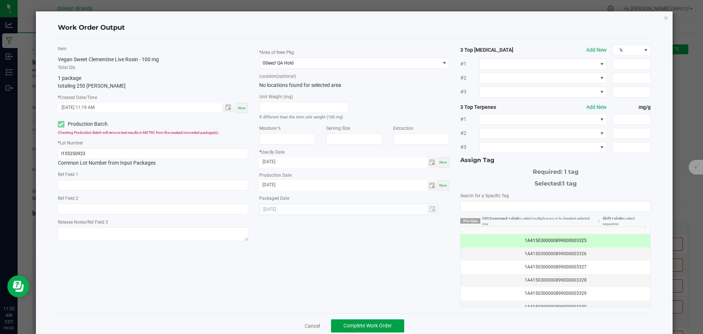
click at [349, 324] on span "Complete Work Order" at bounding box center [368, 325] width 48 height 6
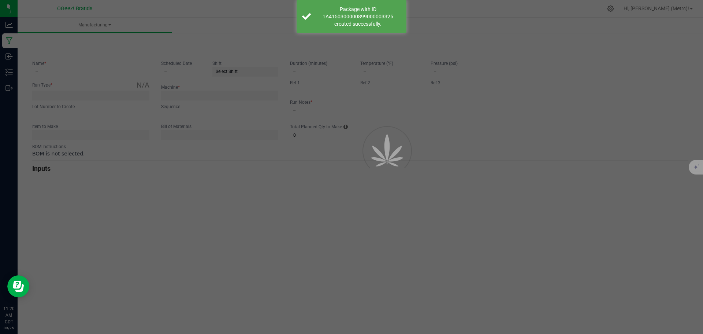
type input "Pack Vegans [DATE]"
type input "[DATE]"
type input "I155250923"
type input "0"
type input "None"
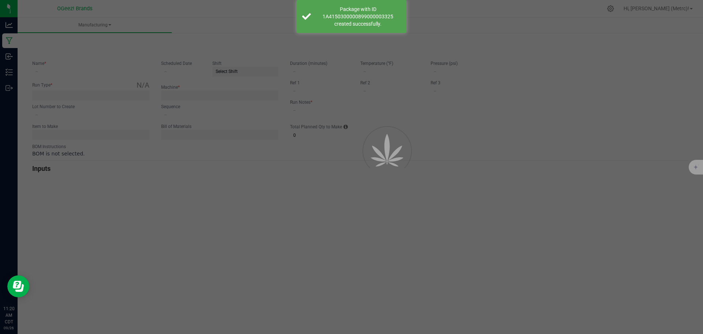
type input "2"
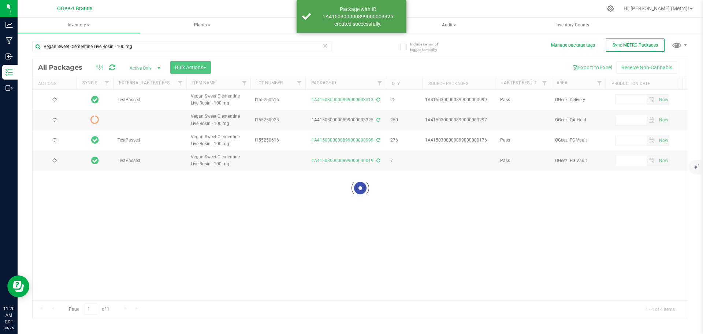
type input "[DATE]"
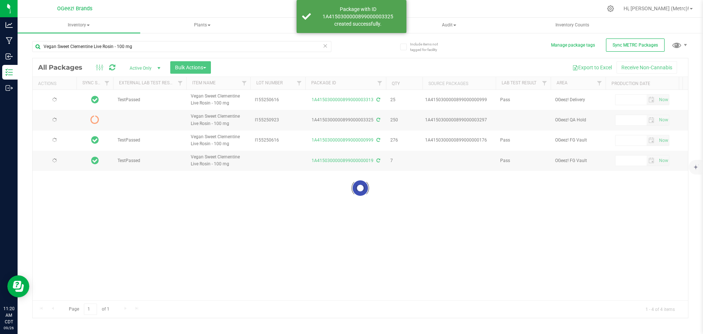
type input "[DATE]"
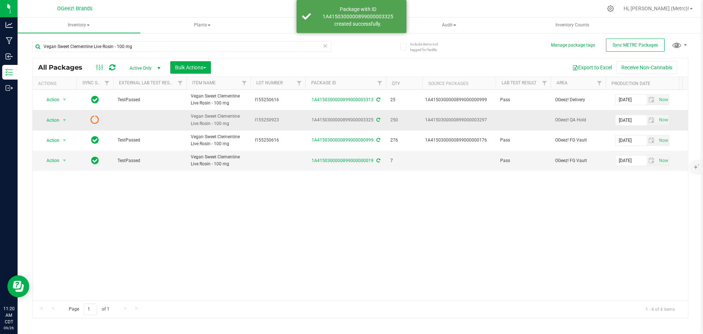
click at [377, 120] on icon at bounding box center [378, 120] width 4 height 4
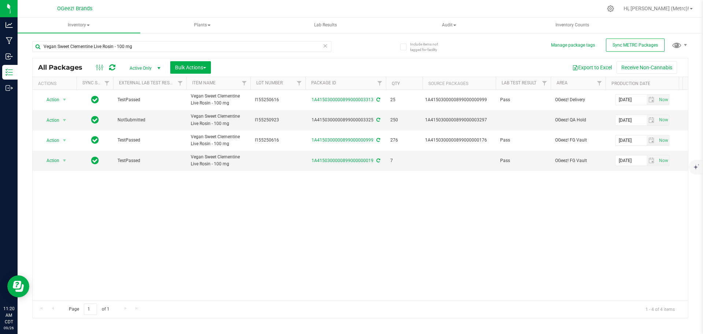
click at [281, 194] on div "Action Action Edit attributes Global inventory Locate package Package audit log…" at bounding box center [361, 195] width 656 height 210
click at [322, 45] on input "Vegan Sweet Clementine Live Rosin - 100 mg" at bounding box center [181, 46] width 299 height 11
click at [326, 45] on icon at bounding box center [325, 45] width 5 height 9
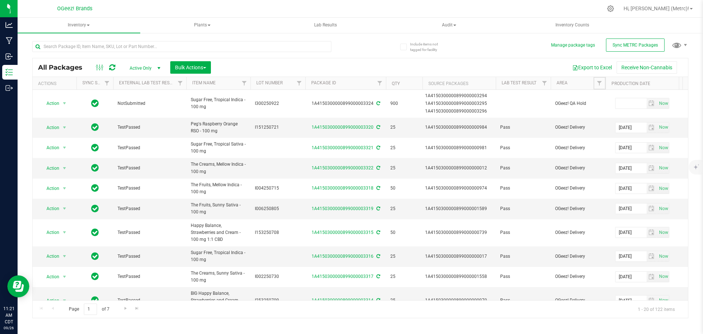
click at [602, 82] on span "Filter" at bounding box center [600, 83] width 6 height 6
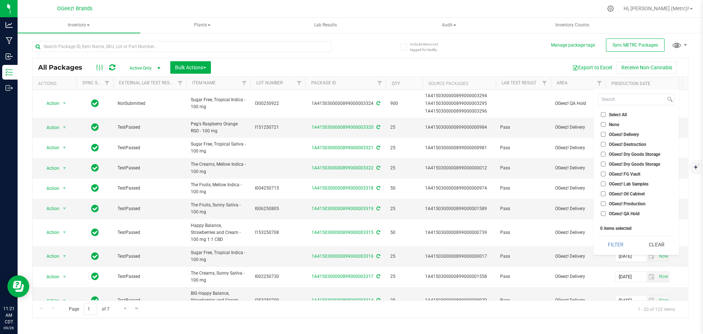
click at [606, 211] on label "OGeez! QA Hold" at bounding box center [620, 213] width 39 height 5
click at [606, 211] on input "OGeez! QA Hold" at bounding box center [603, 213] width 5 height 5
checkbox input "true"
click at [618, 248] on button "Filter" at bounding box center [616, 244] width 36 height 16
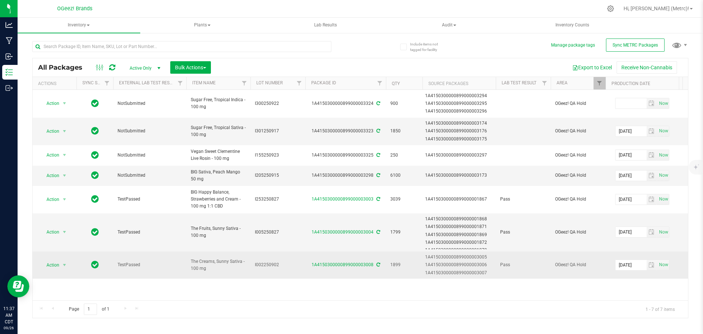
click at [147, 276] on td "TestPassed" at bounding box center [149, 264] width 73 height 27
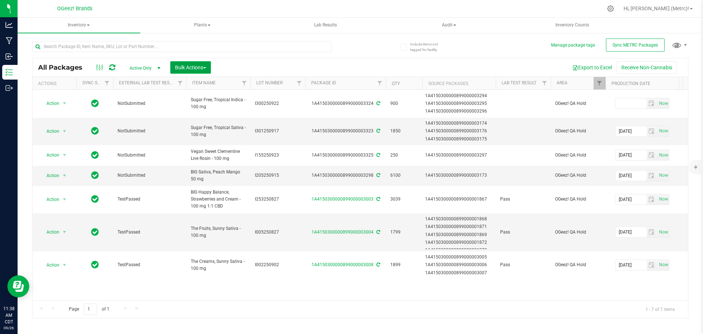
click at [201, 69] on span "Bulk Actions" at bounding box center [190, 67] width 31 height 6
click at [221, 153] on div "Print package labels" at bounding box center [202, 152] width 54 height 12
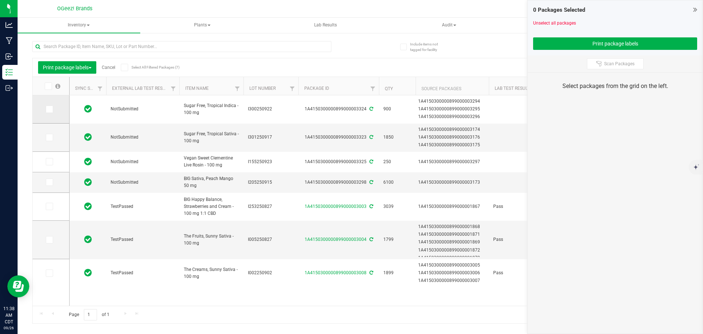
click at [51, 108] on span at bounding box center [49, 108] width 7 height 7
click at [0, 0] on input "checkbox" at bounding box center [0, 0] width 0 height 0
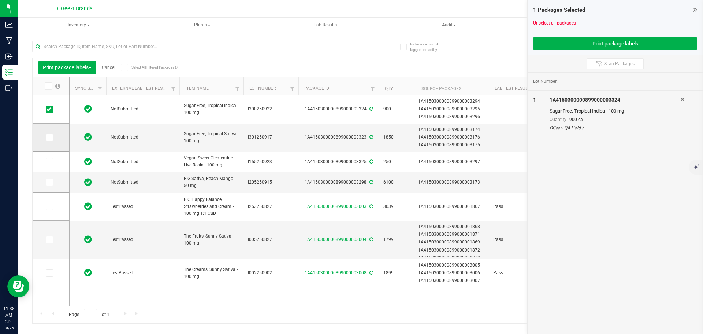
click at [48, 137] on icon at bounding box center [49, 137] width 5 height 0
click at [0, 0] on input "checkbox" at bounding box center [0, 0] width 0 height 0
click at [50, 162] on icon at bounding box center [49, 162] width 5 height 0
click at [0, 0] on input "checkbox" at bounding box center [0, 0] width 0 height 0
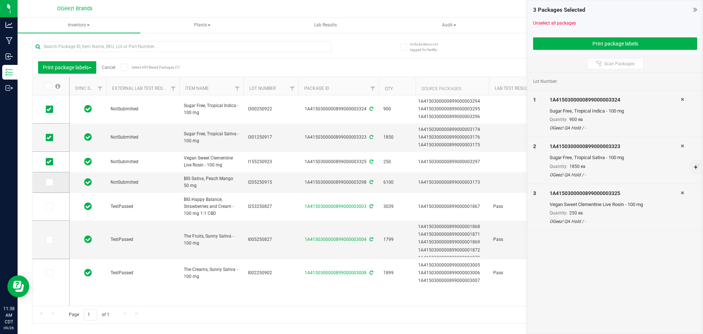
click at [51, 182] on icon at bounding box center [49, 182] width 5 height 0
click at [0, 0] on input "checkbox" at bounding box center [0, 0] width 0 height 0
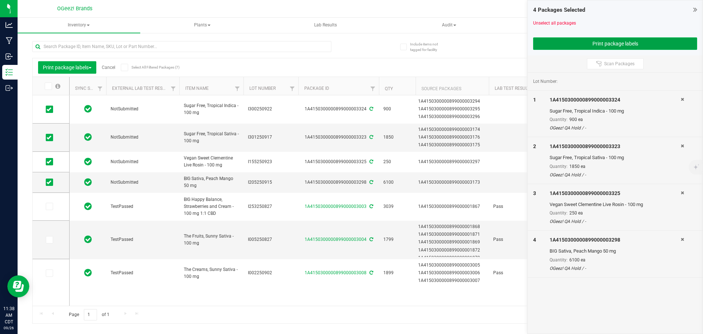
click at [626, 45] on button "Print package labels" at bounding box center [615, 43] width 164 height 12
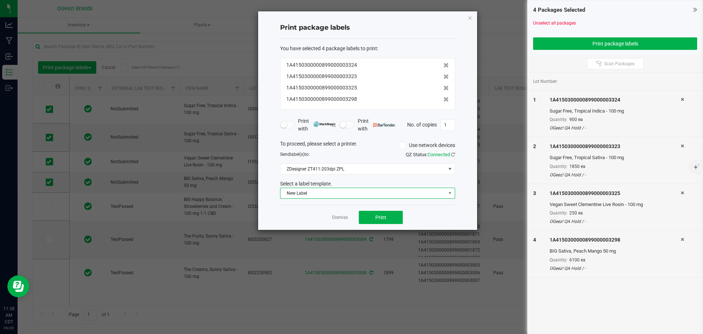
click at [370, 194] on span "New Label" at bounding box center [363, 193] width 165 height 10
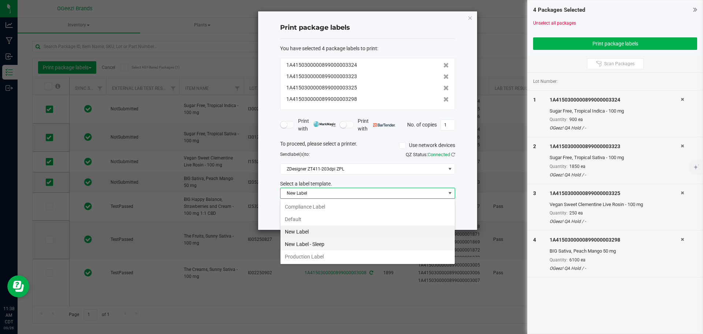
scroll to position [11, 175]
click at [320, 253] on li "Production Label" at bounding box center [368, 256] width 174 height 12
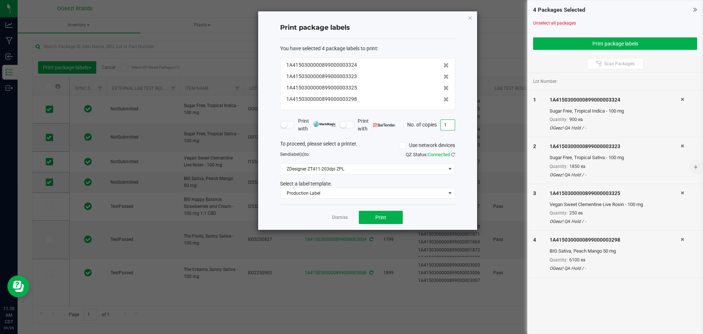
click at [450, 122] on input "1" at bounding box center [448, 125] width 14 height 10
type input "6"
click at [374, 217] on button "Print" at bounding box center [381, 217] width 44 height 13
